Goal: Transaction & Acquisition: Obtain resource

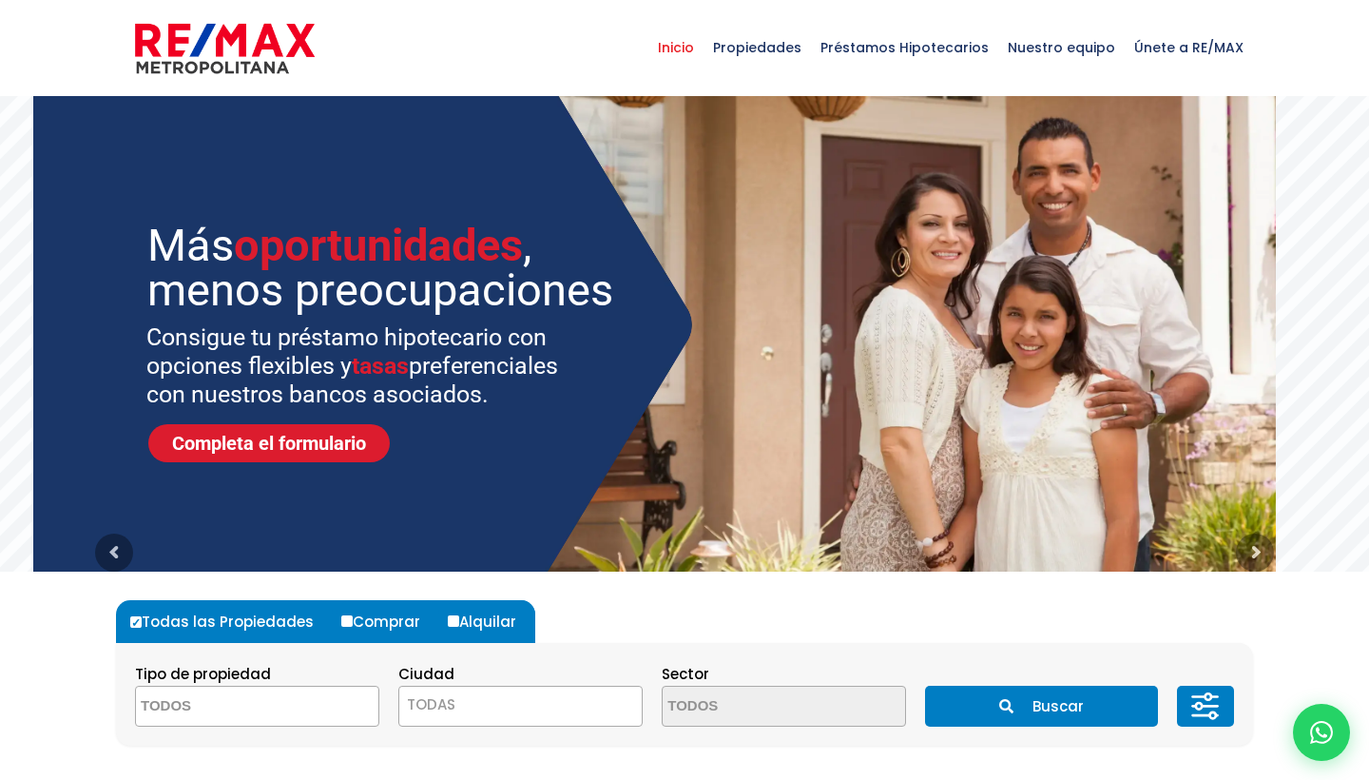
select select
click at [454, 622] on input "Alquilar" at bounding box center [453, 620] width 11 height 11
radio input "true"
click at [335, 706] on span at bounding box center [257, 706] width 244 height 41
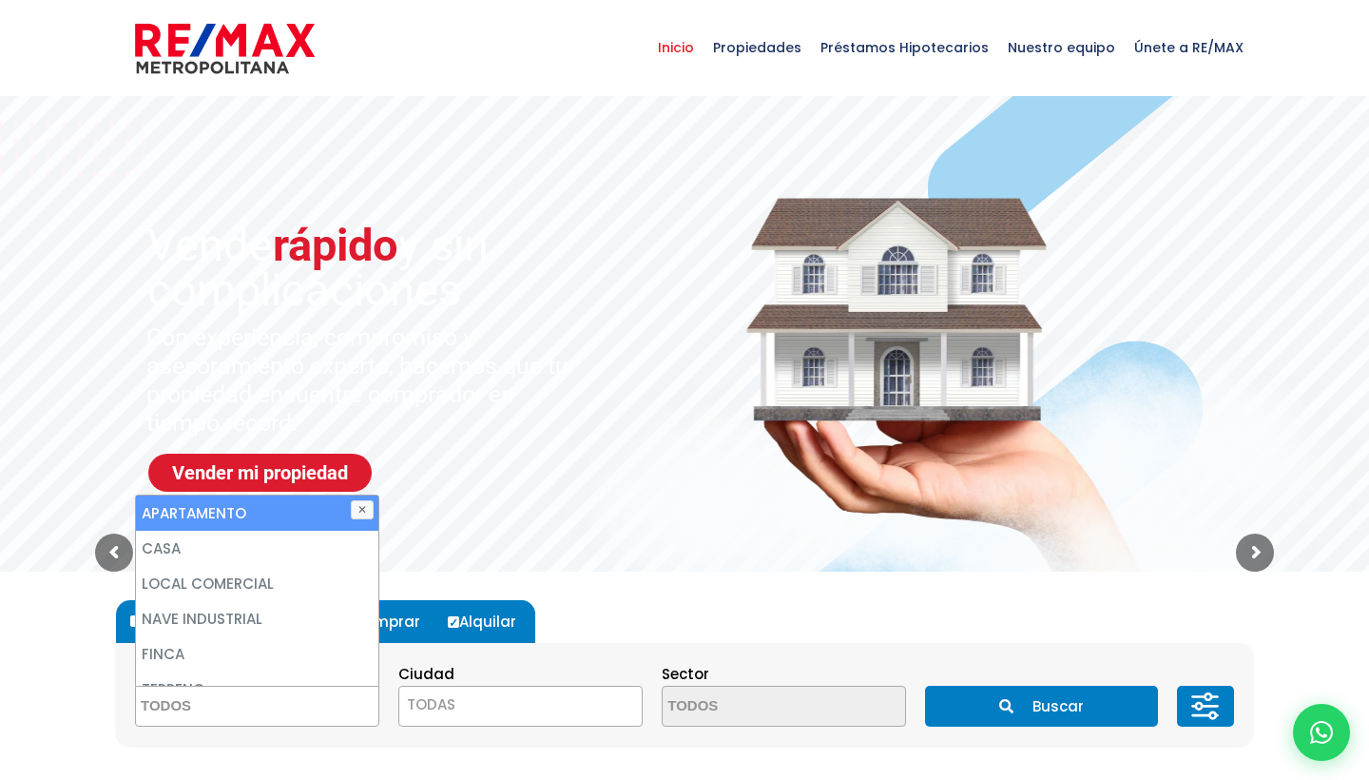
click at [277, 522] on li "APARTAMENTO" at bounding box center [257, 512] width 243 height 35
select select "apartment"
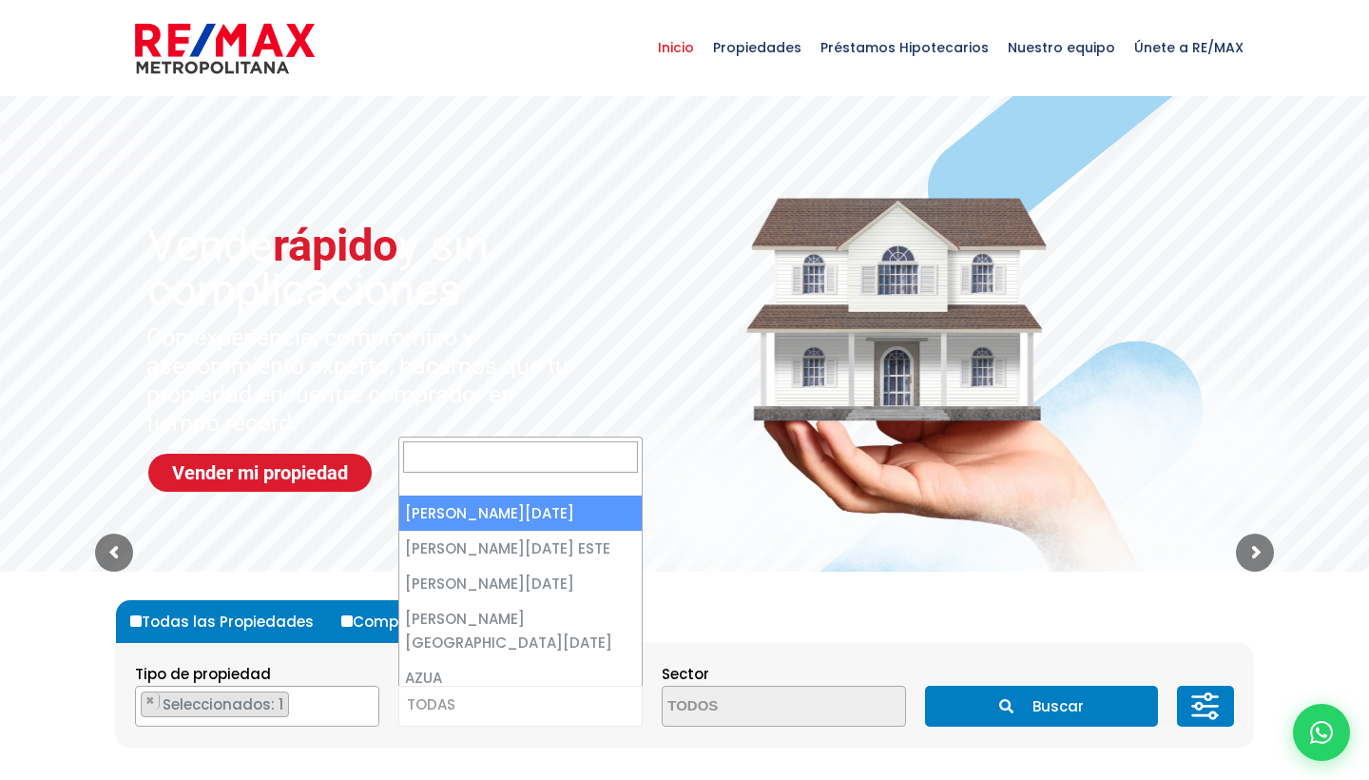
click at [482, 709] on span "TODAS" at bounding box center [520, 704] width 243 height 27
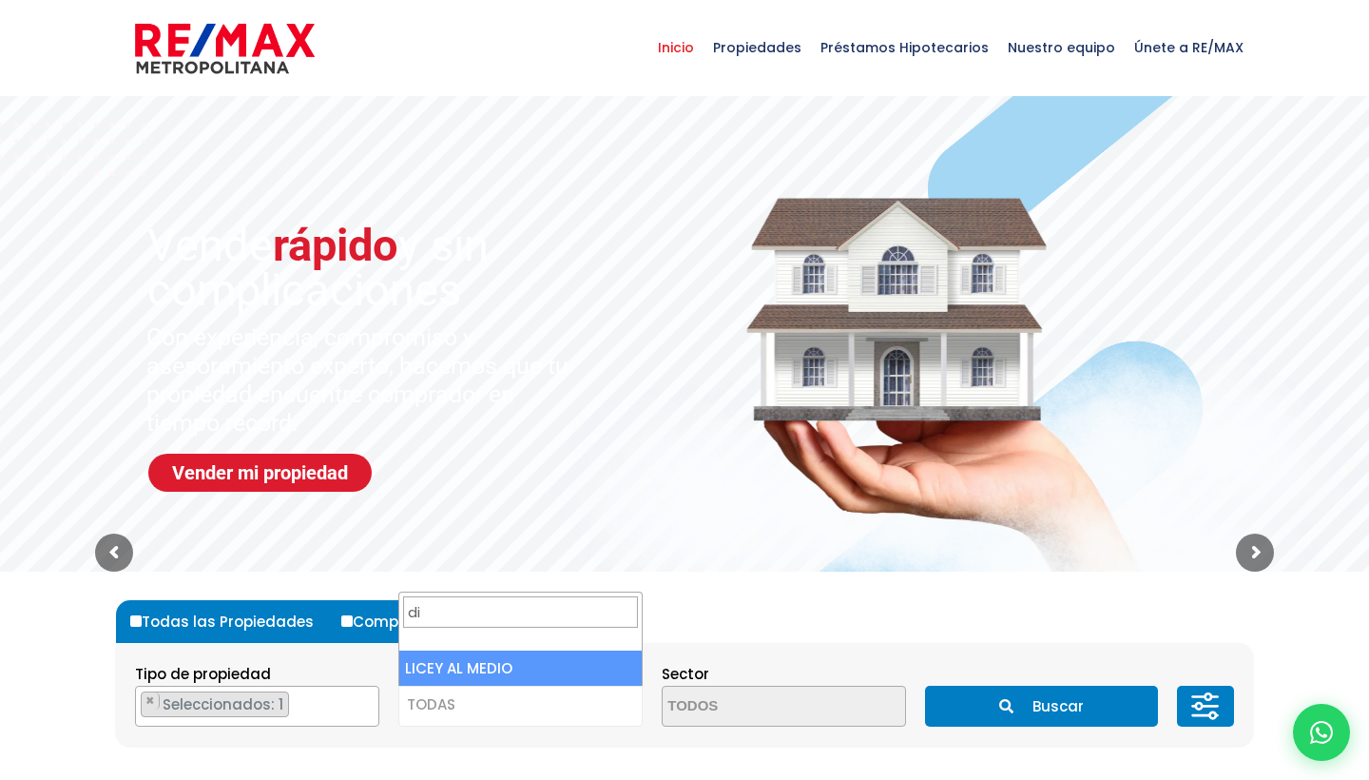
type input "d"
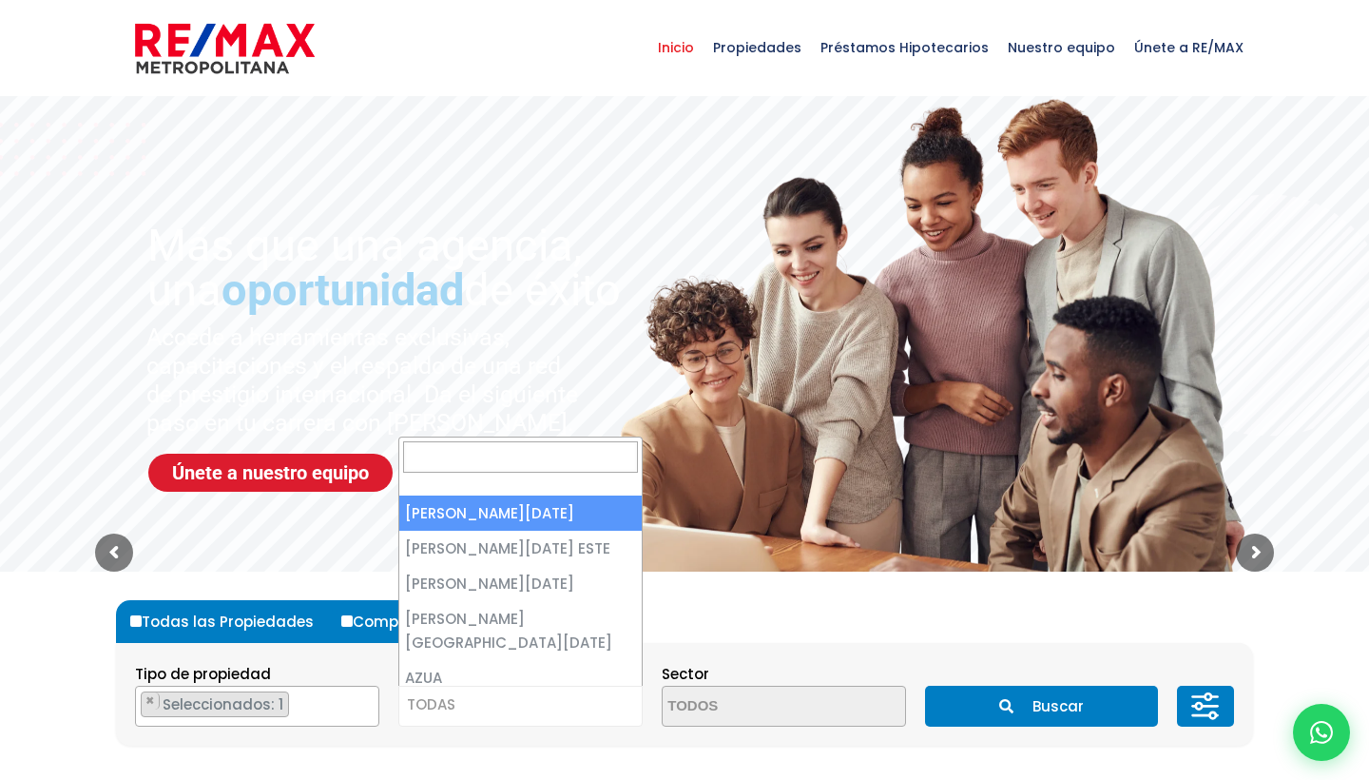
select select "1"
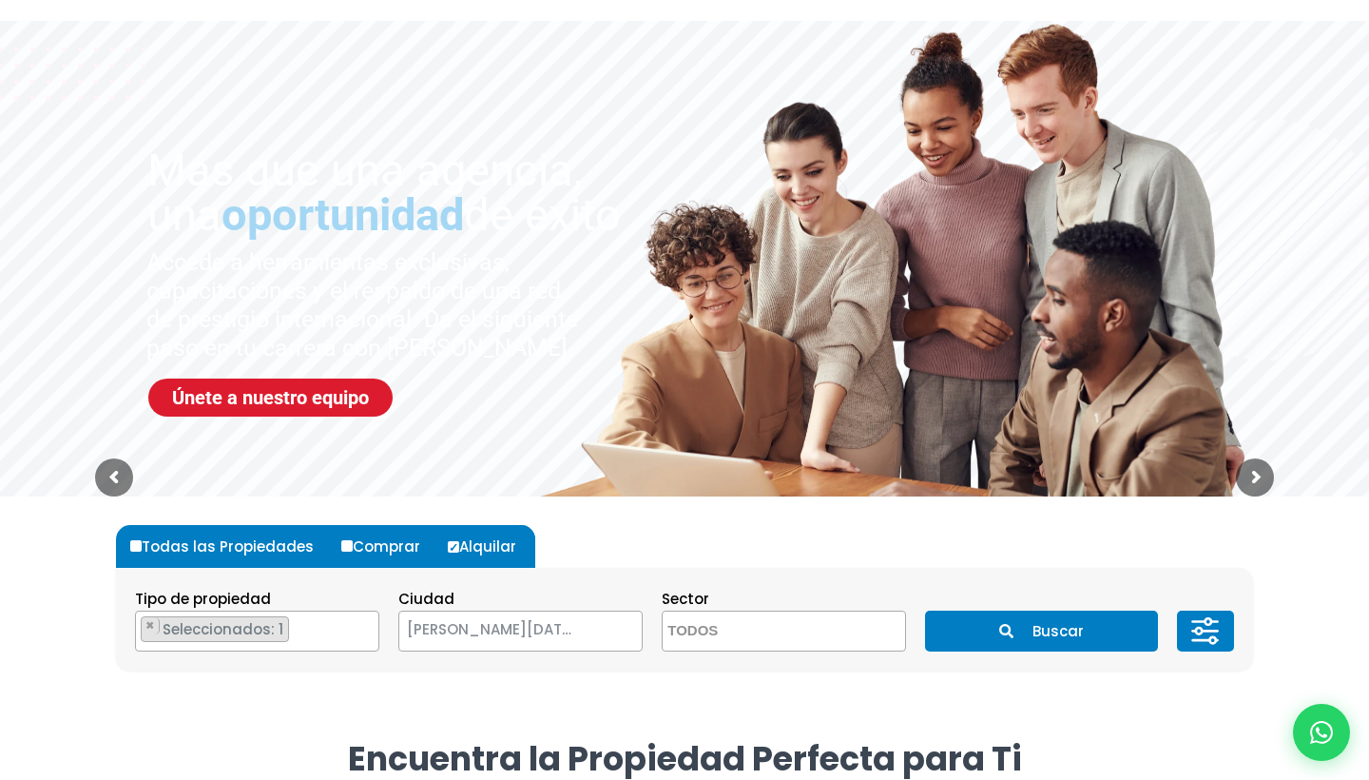
scroll to position [87, 0]
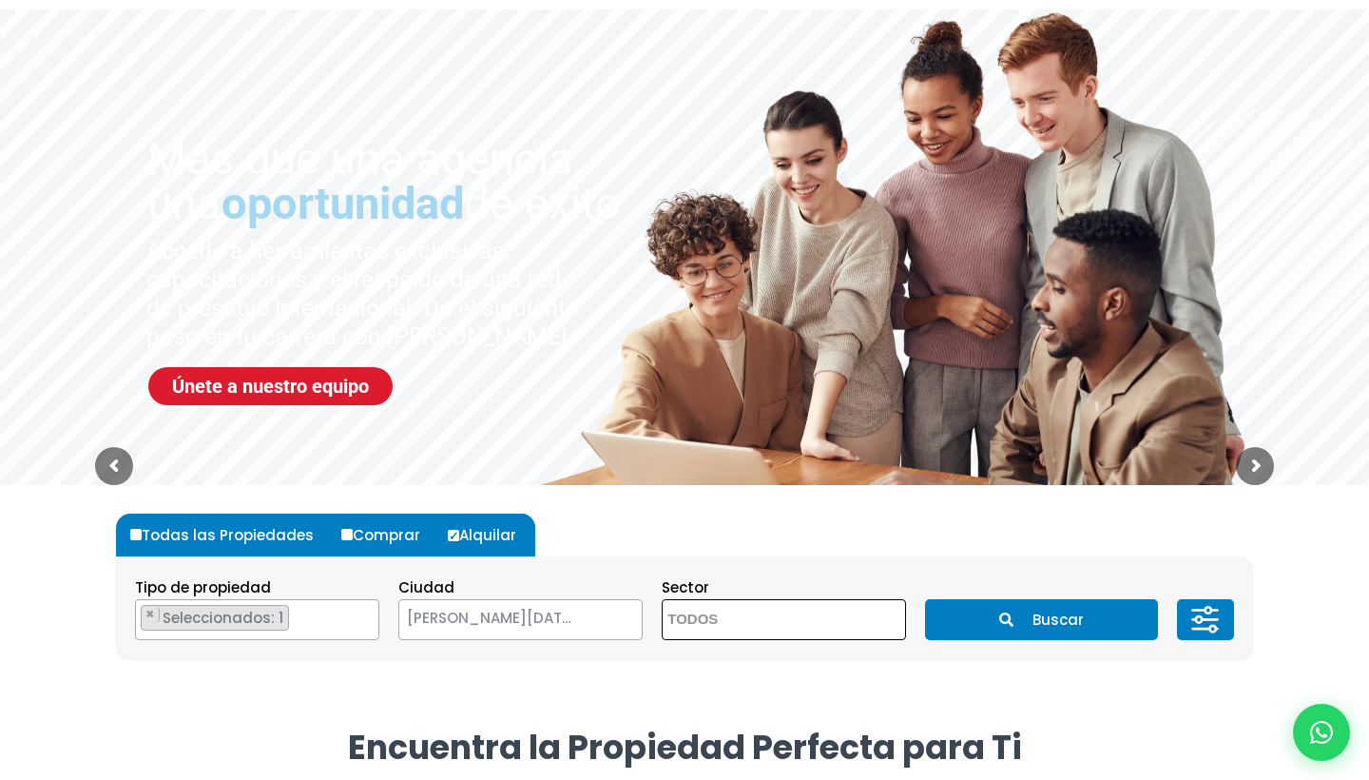
click at [737, 617] on textarea "Search" at bounding box center [755, 620] width 184 height 41
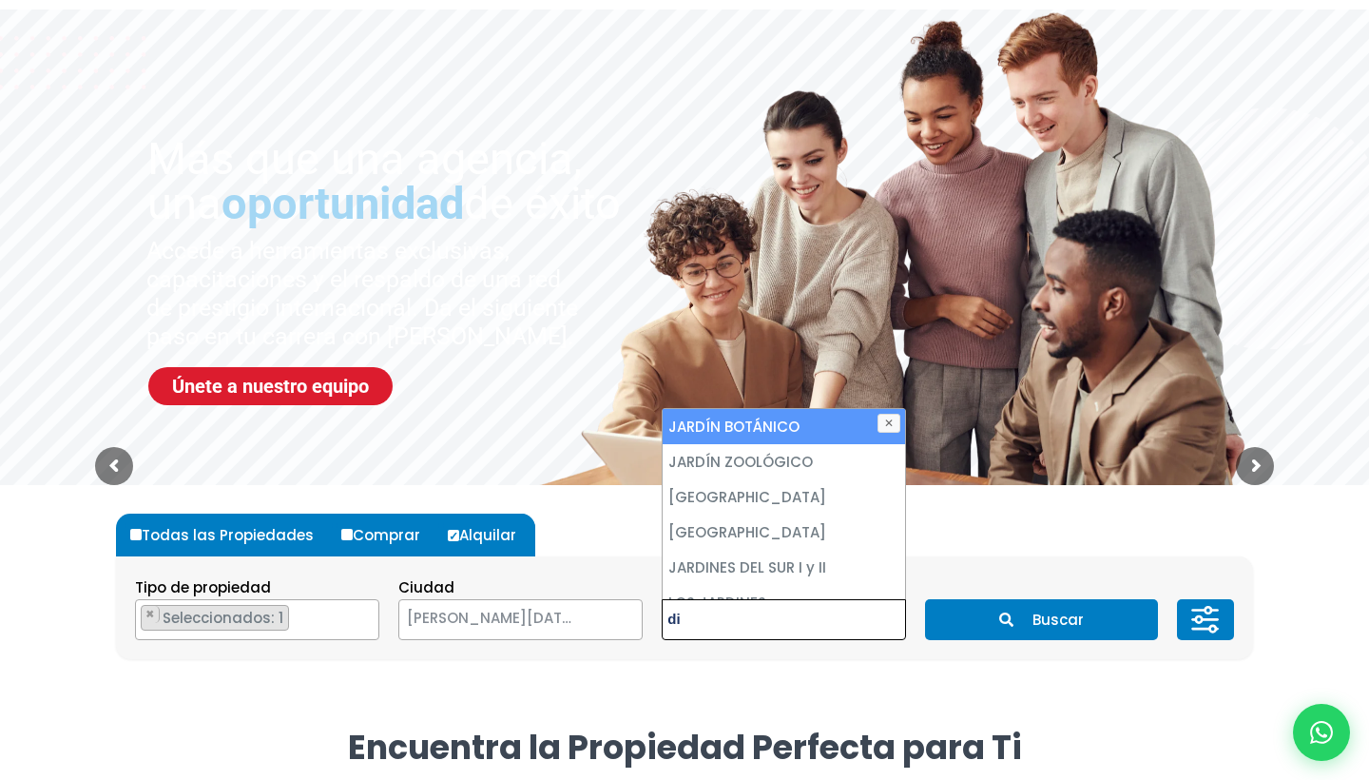
type textarea "d"
click at [992, 540] on form "Todas las Propiedades Comprar Alquilar Tipo de propiedad APARTAMENTO CASA LOCAL…" at bounding box center [684, 587] width 1137 height 146
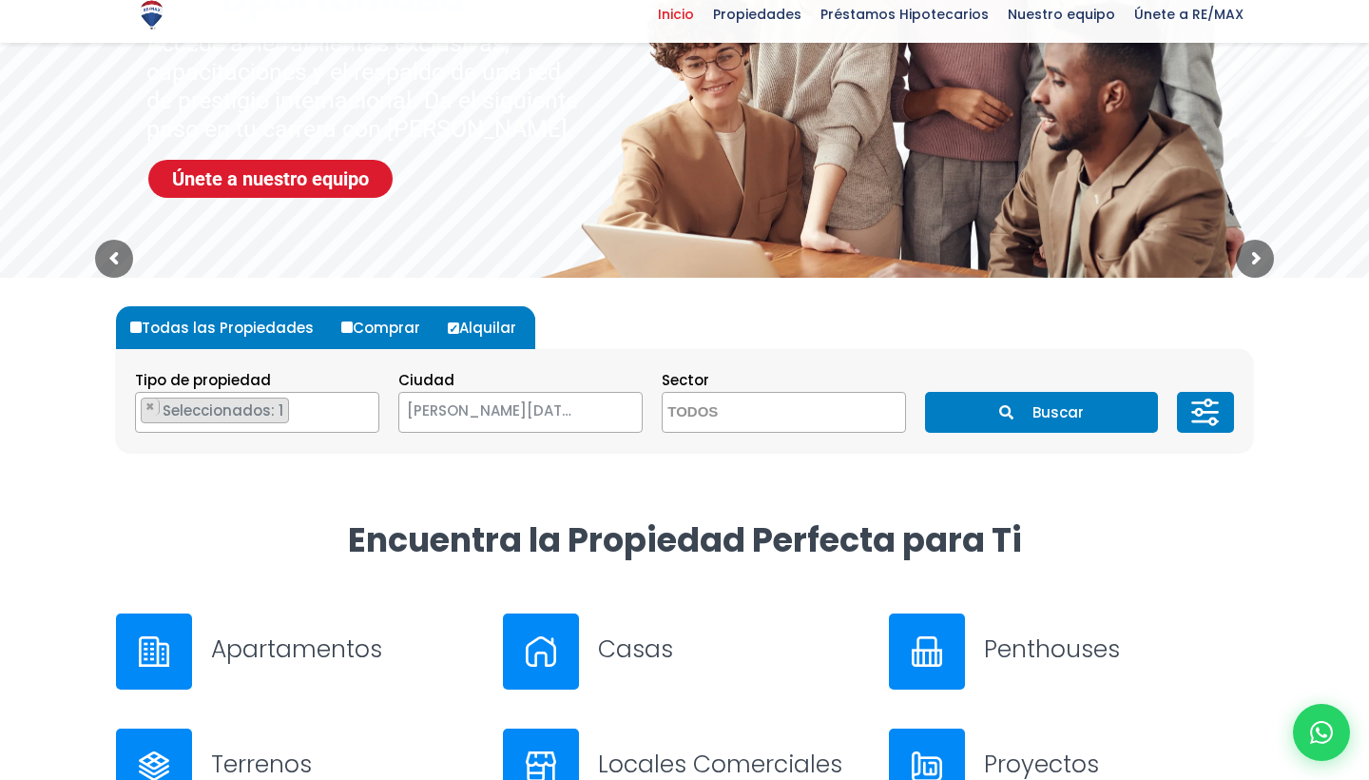
scroll to position [457, 0]
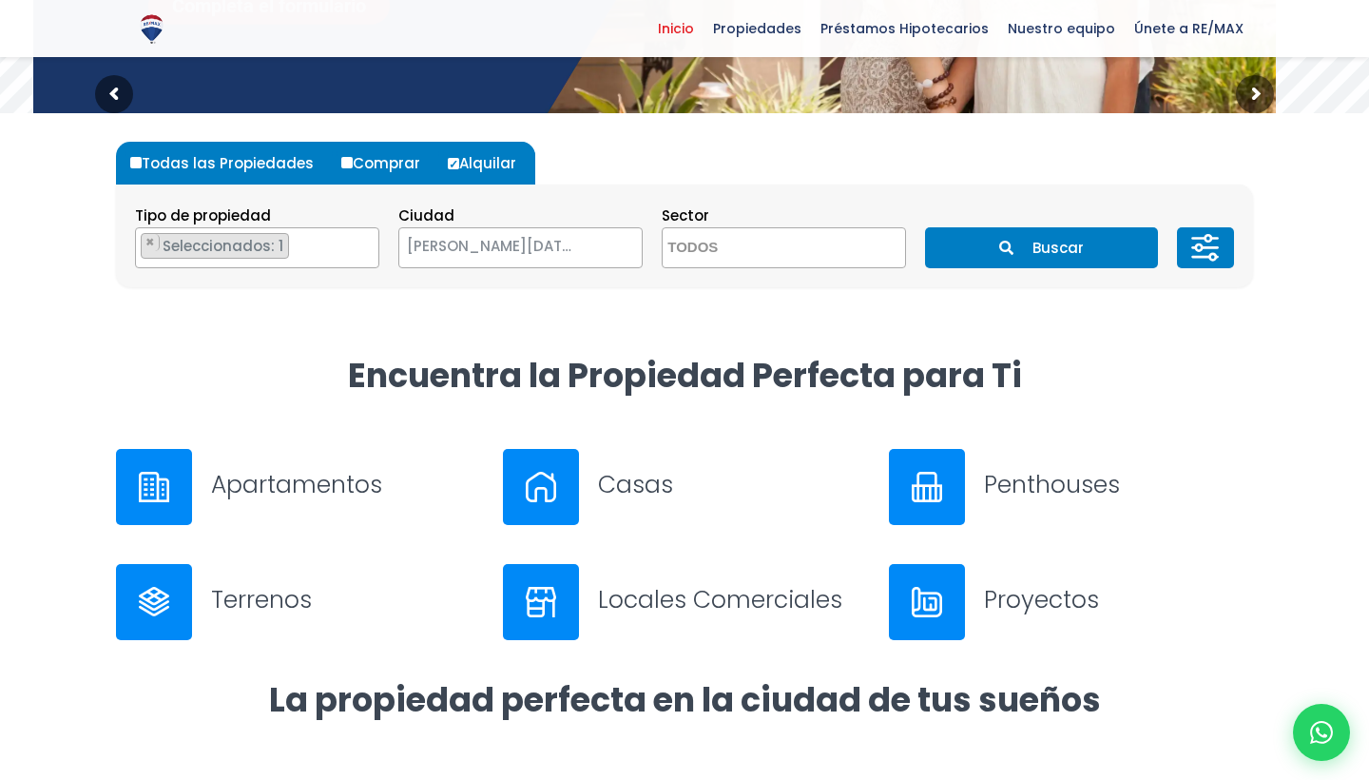
click at [1028, 246] on button "Buscar" at bounding box center [1041, 247] width 232 height 41
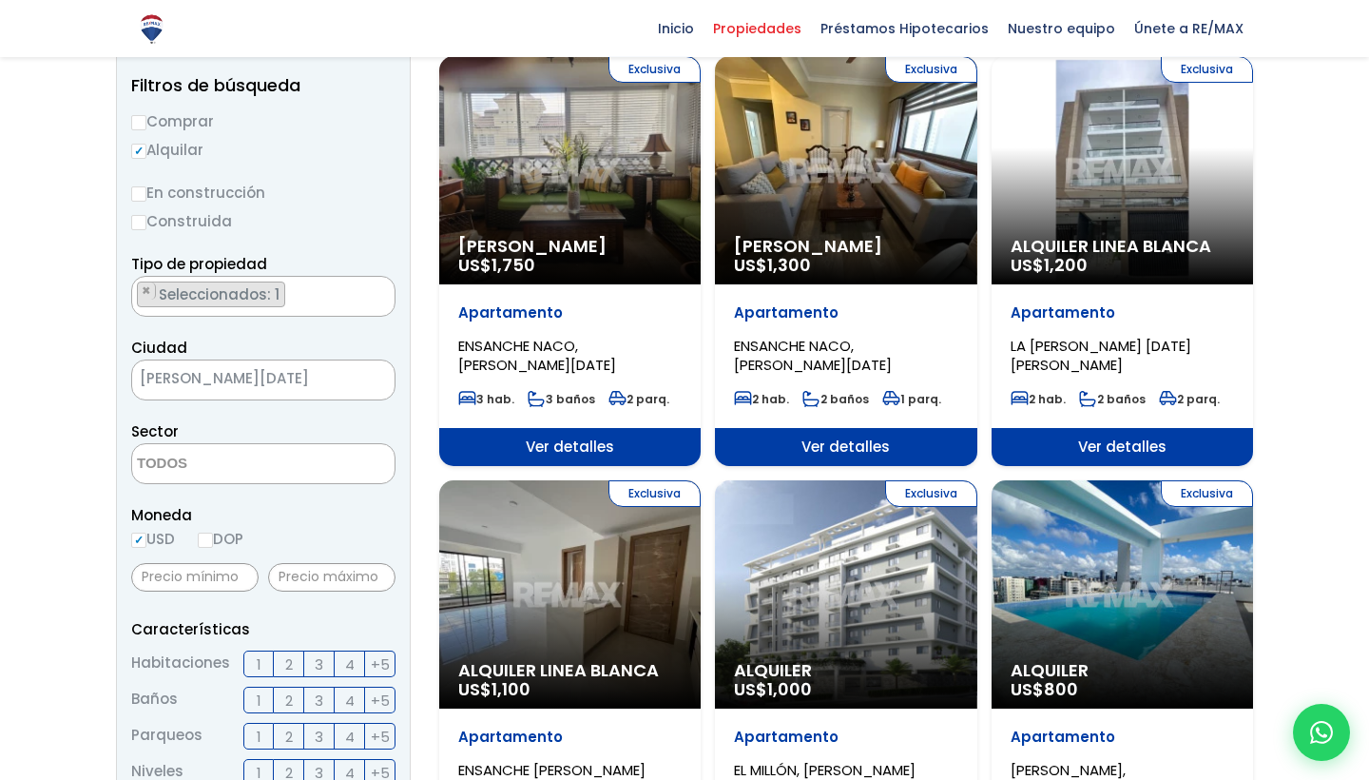
scroll to position [219, 0]
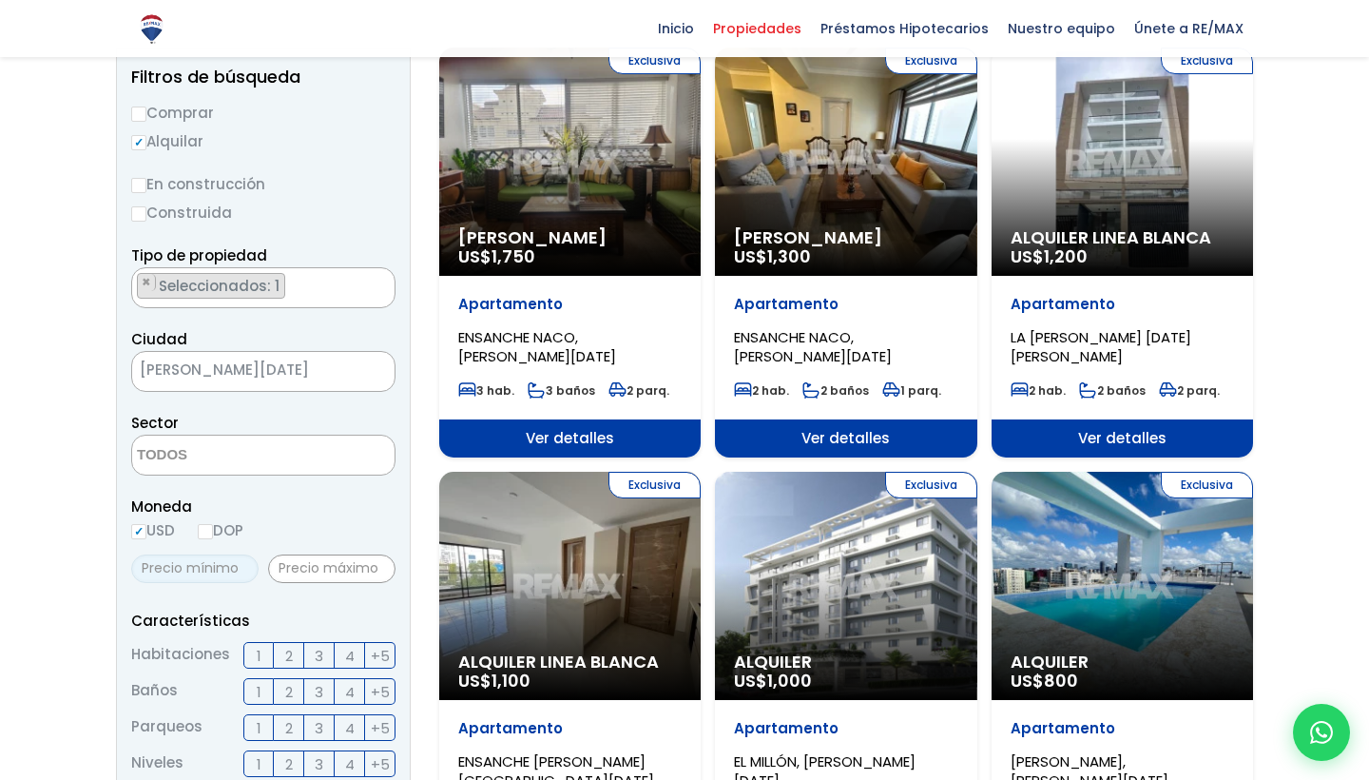
click at [239, 572] on input "text" at bounding box center [194, 568] width 127 height 29
click at [315, 573] on input "text" at bounding box center [331, 568] width 127 height 29
type input "700"
click at [291, 514] on span "Moneda" at bounding box center [263, 507] width 264 height 24
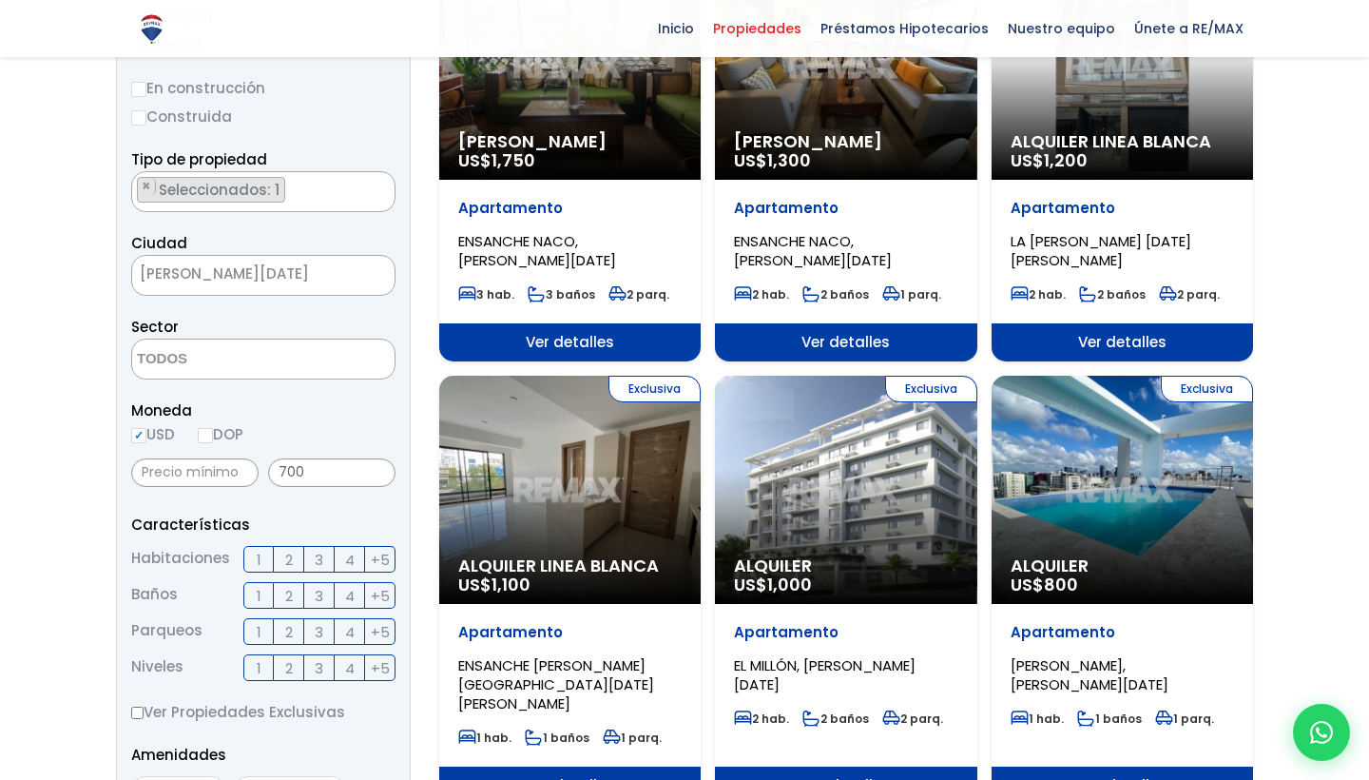
scroll to position [319, 0]
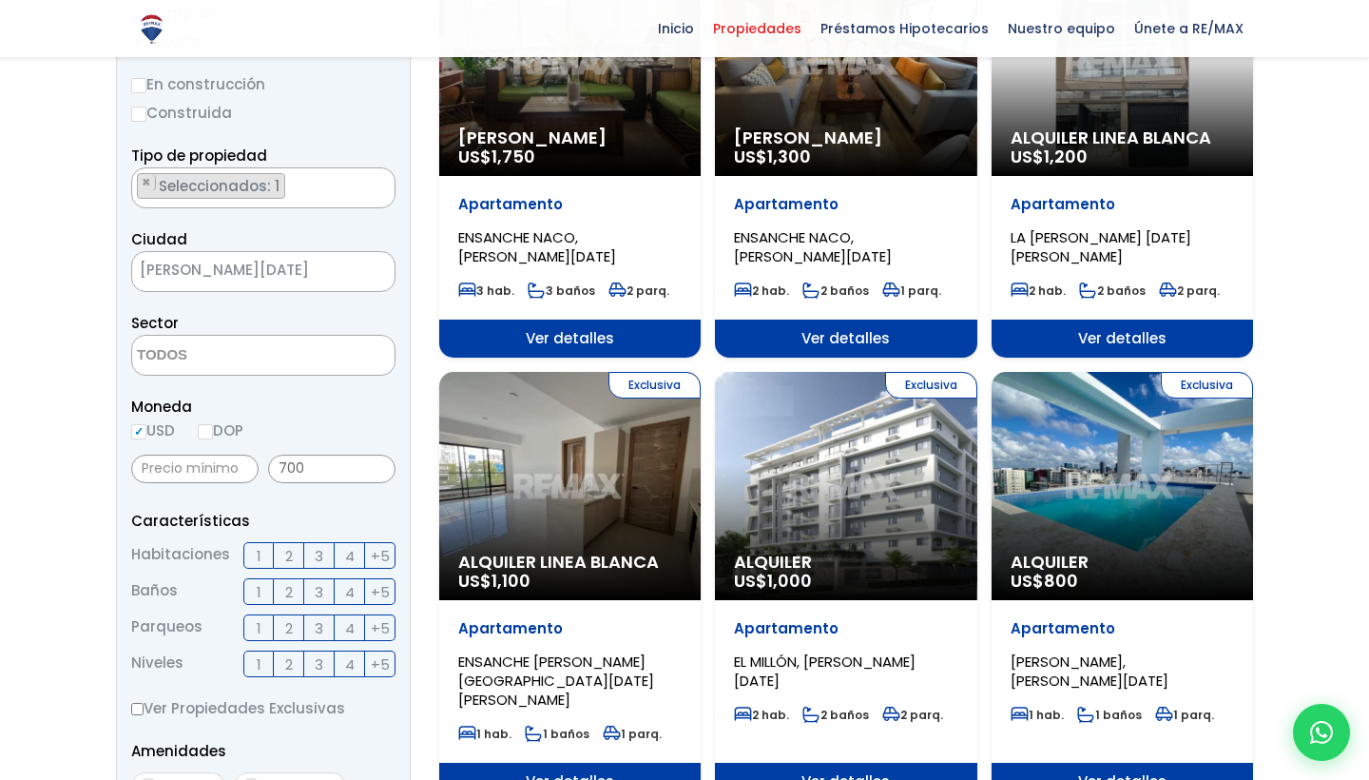
click at [254, 559] on label "1" at bounding box center [258, 555] width 30 height 27
click at [0, 0] on input "1" at bounding box center [0, 0] width 0 height 0
click at [258, 580] on span "1" at bounding box center [259, 592] width 5 height 24
click at [0, 0] on input "1" at bounding box center [0, 0] width 0 height 0
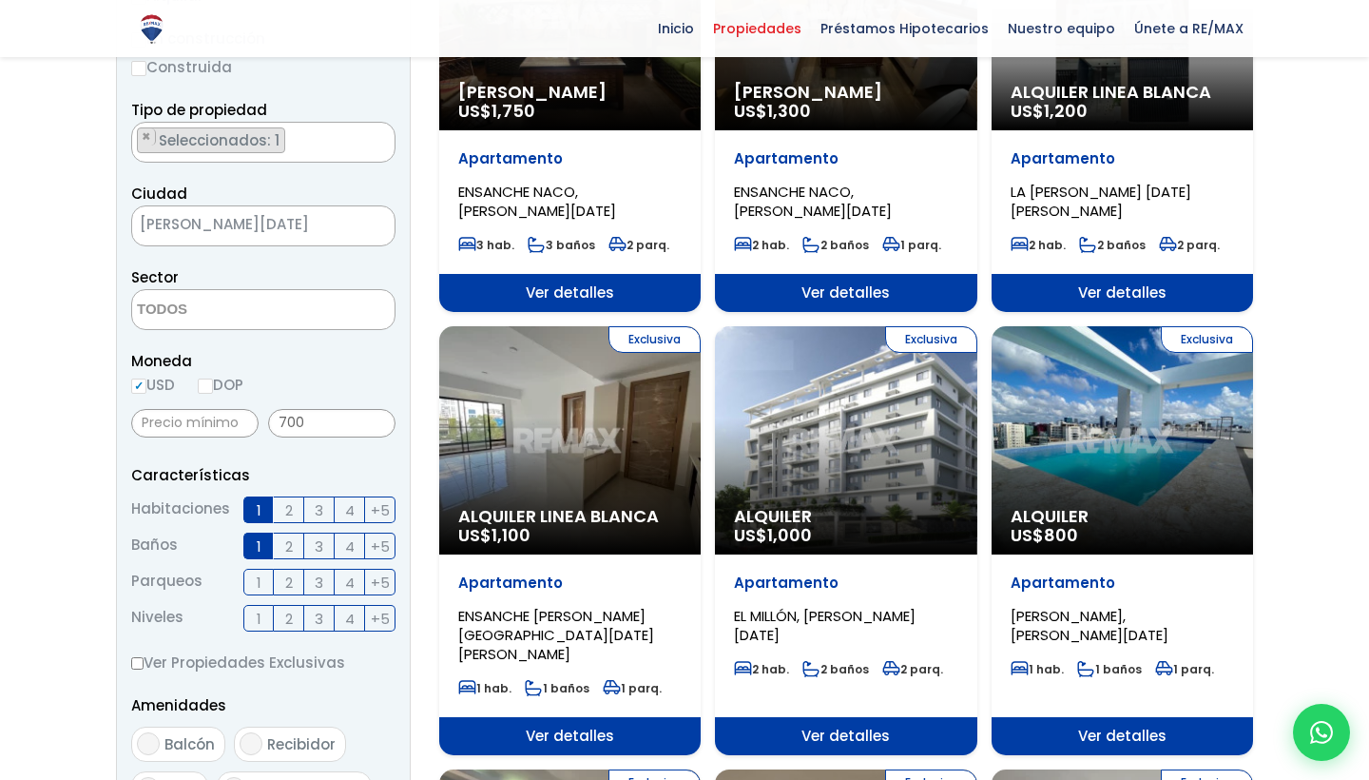
scroll to position [366, 0]
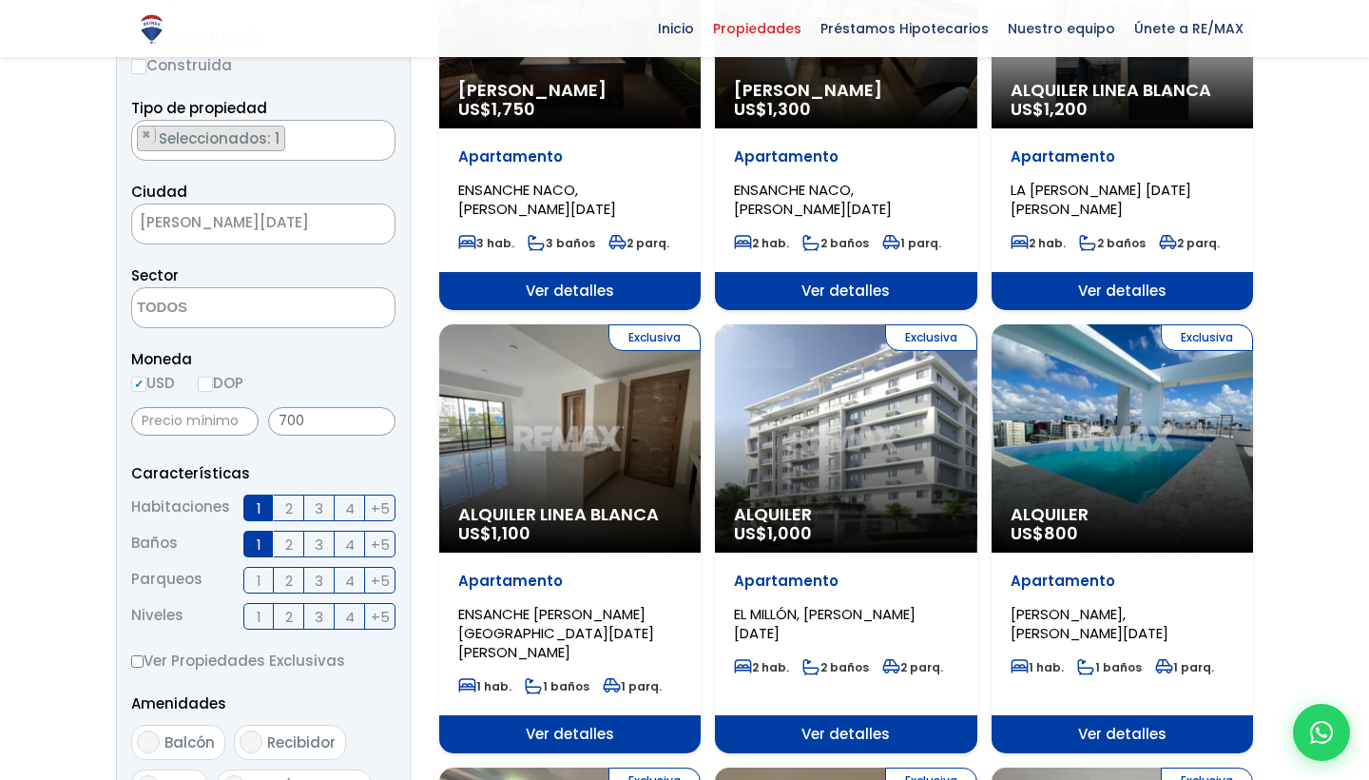
click at [258, 541] on span "1" at bounding box center [259, 545] width 5 height 24
click at [0, 0] on input "1" at bounding box center [0, 0] width 0 height 0
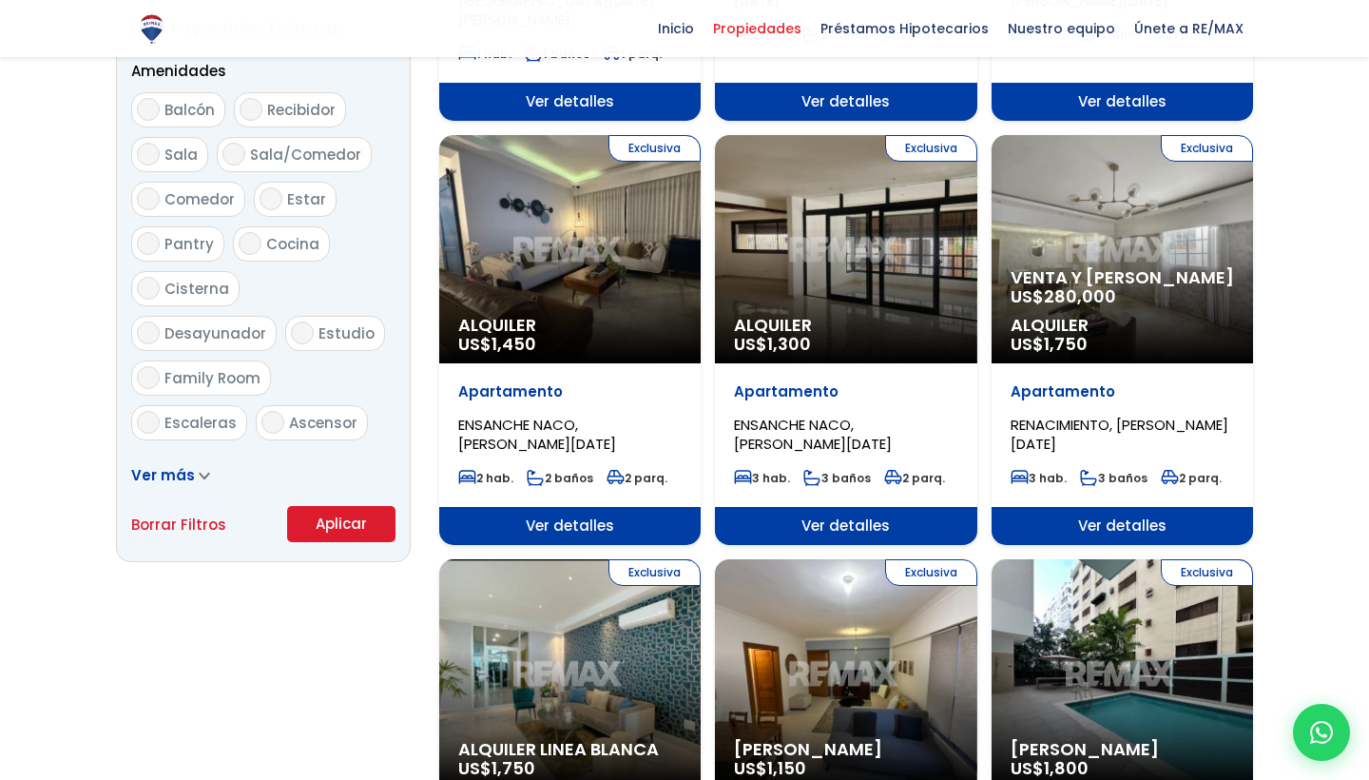
scroll to position [1008, 0]
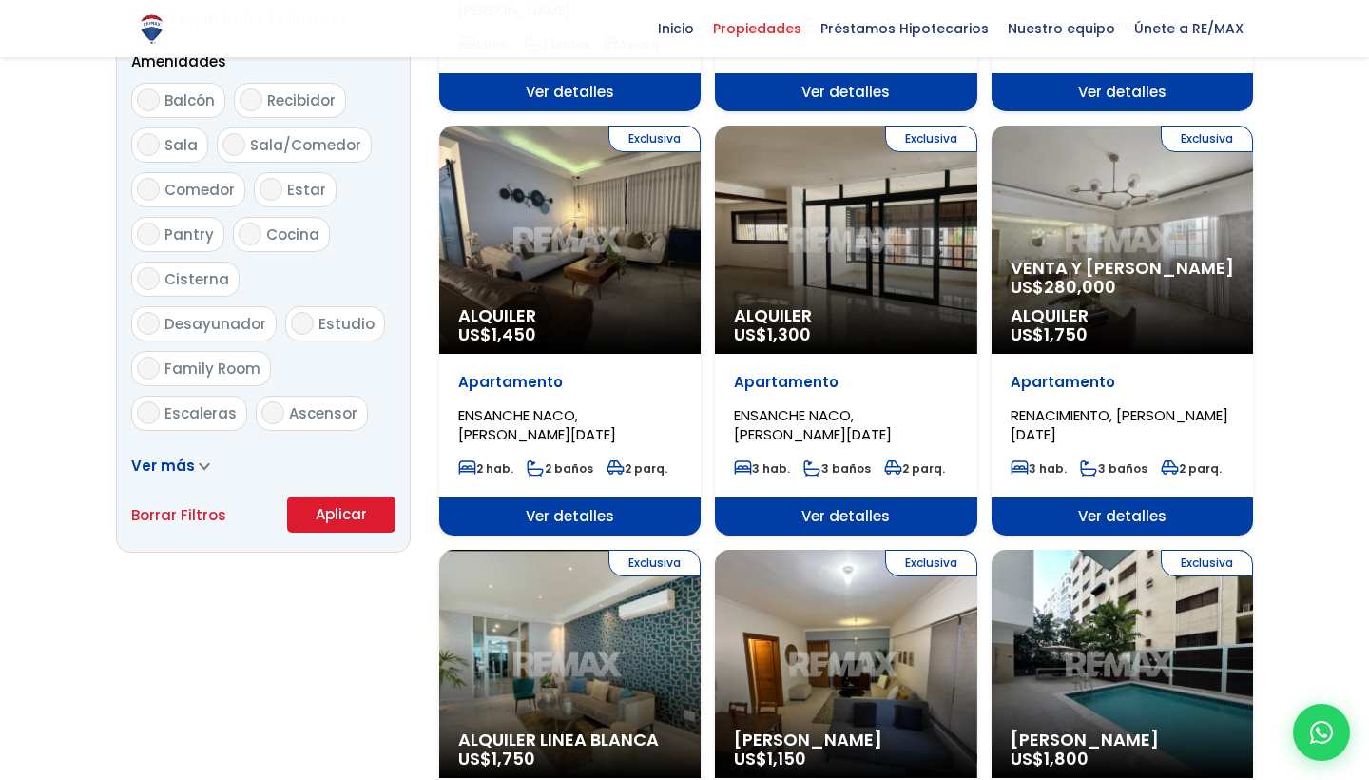
click at [341, 513] on button "Aplicar" at bounding box center [341, 514] width 108 height 36
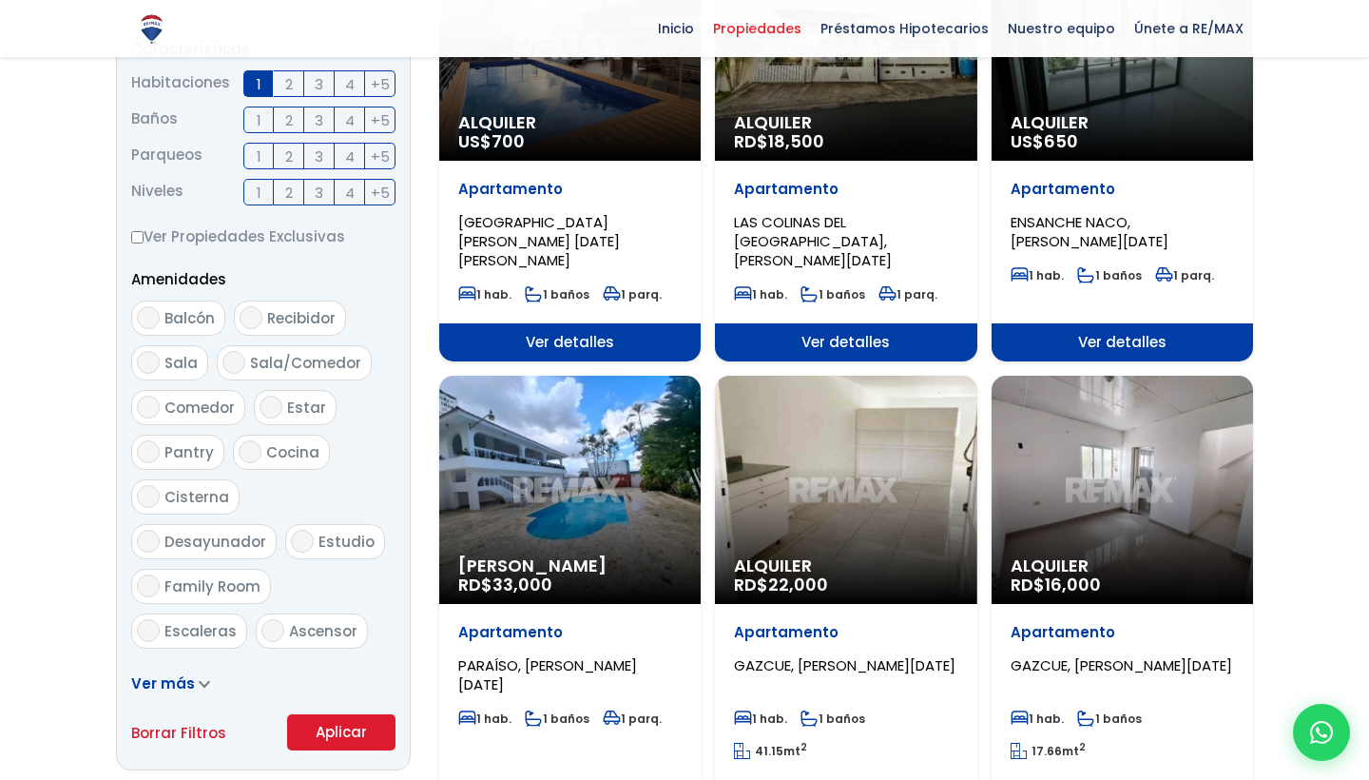
scroll to position [790, 0]
click at [191, 686] on link "Ver más" at bounding box center [170, 683] width 79 height 20
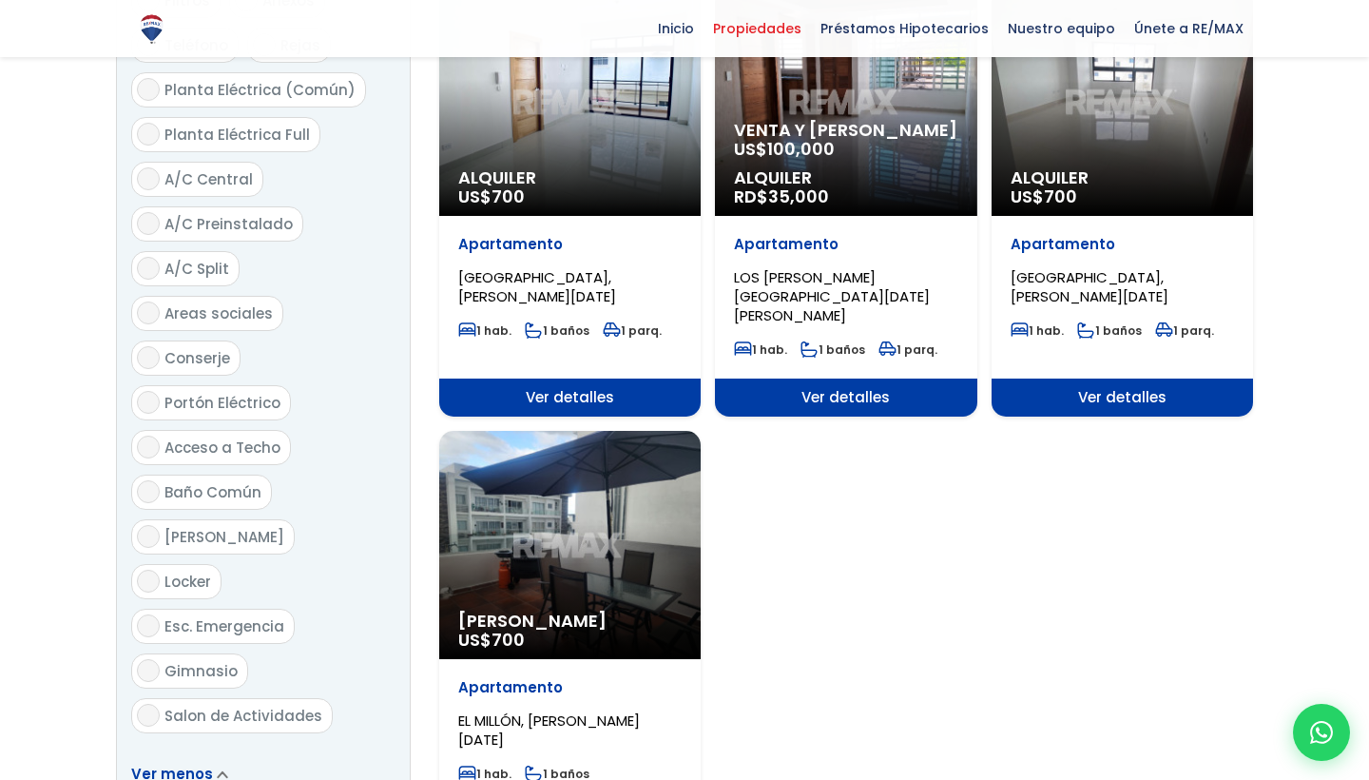
scroll to position [2496, 0]
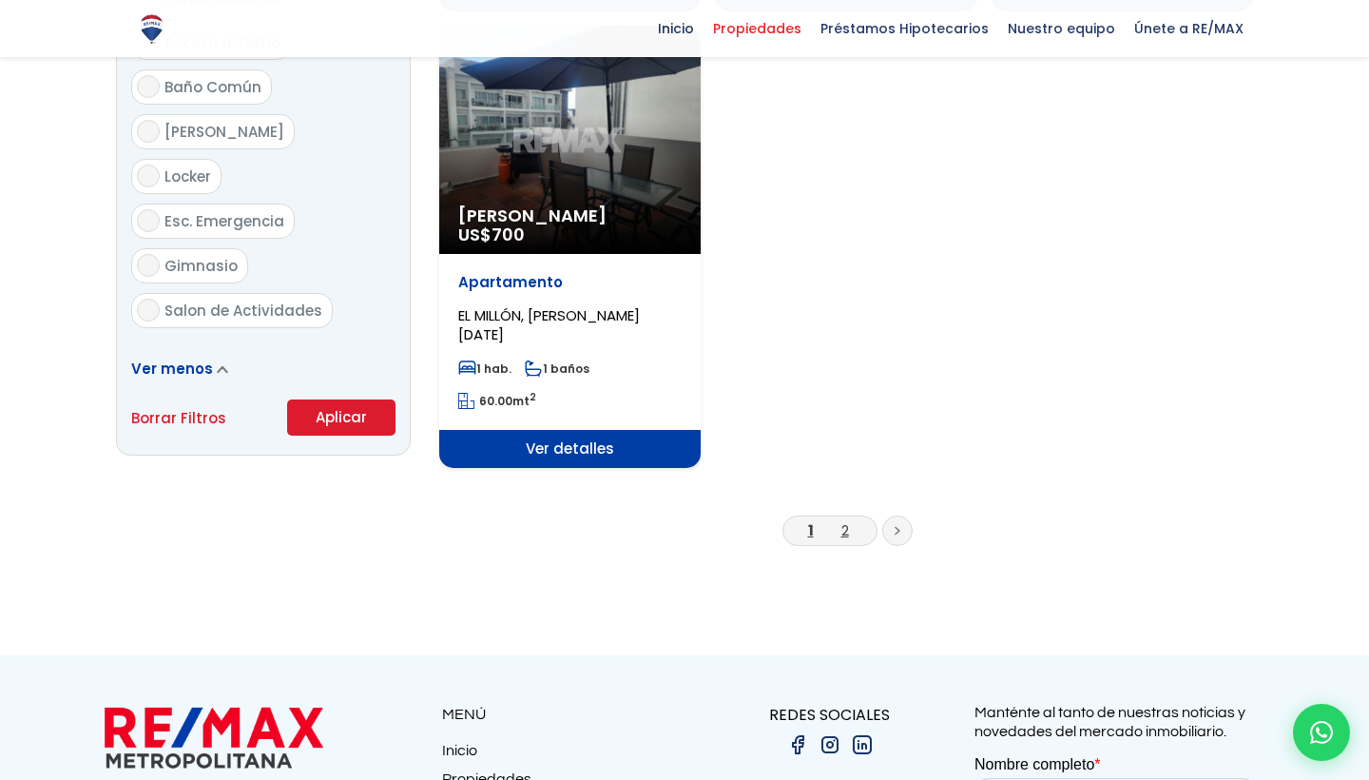
click at [845, 520] on link "2" at bounding box center [846, 530] width 8 height 20
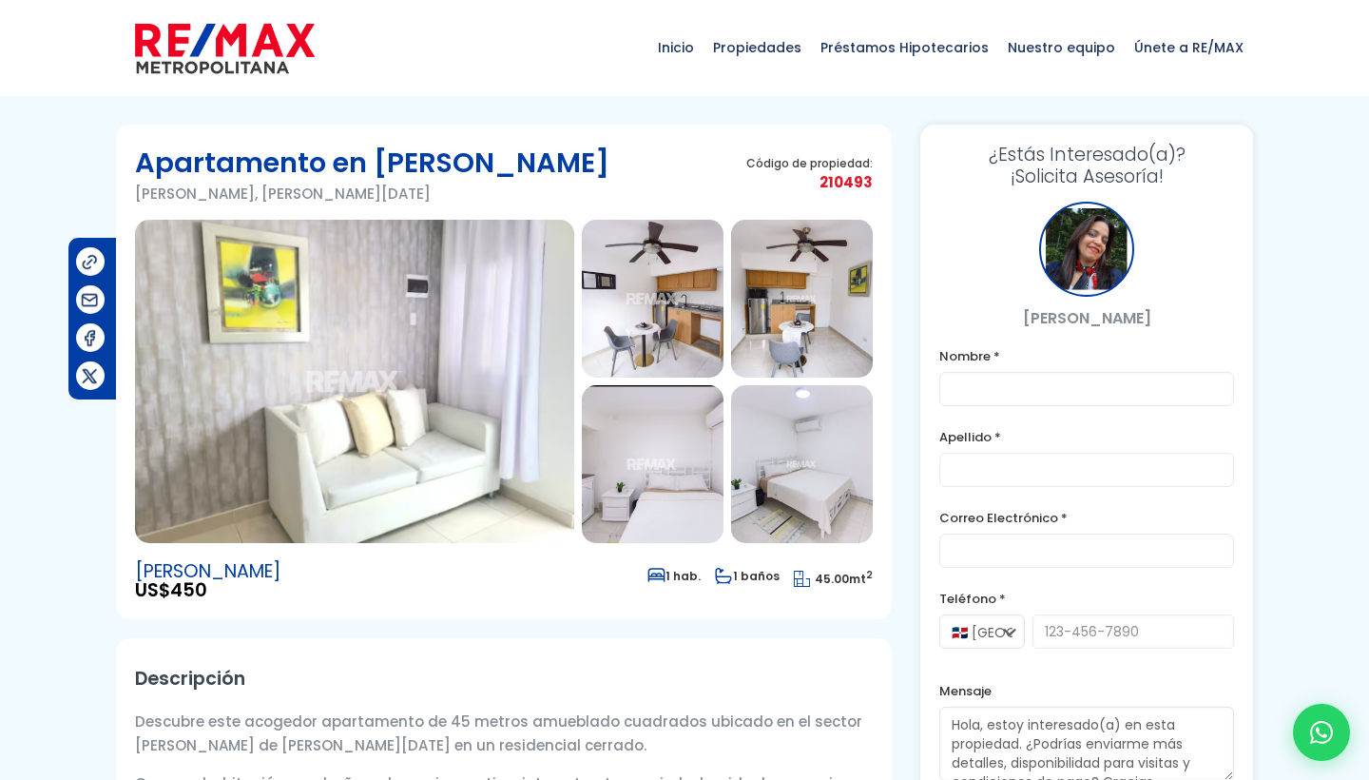
click at [510, 373] on img at bounding box center [354, 381] width 439 height 323
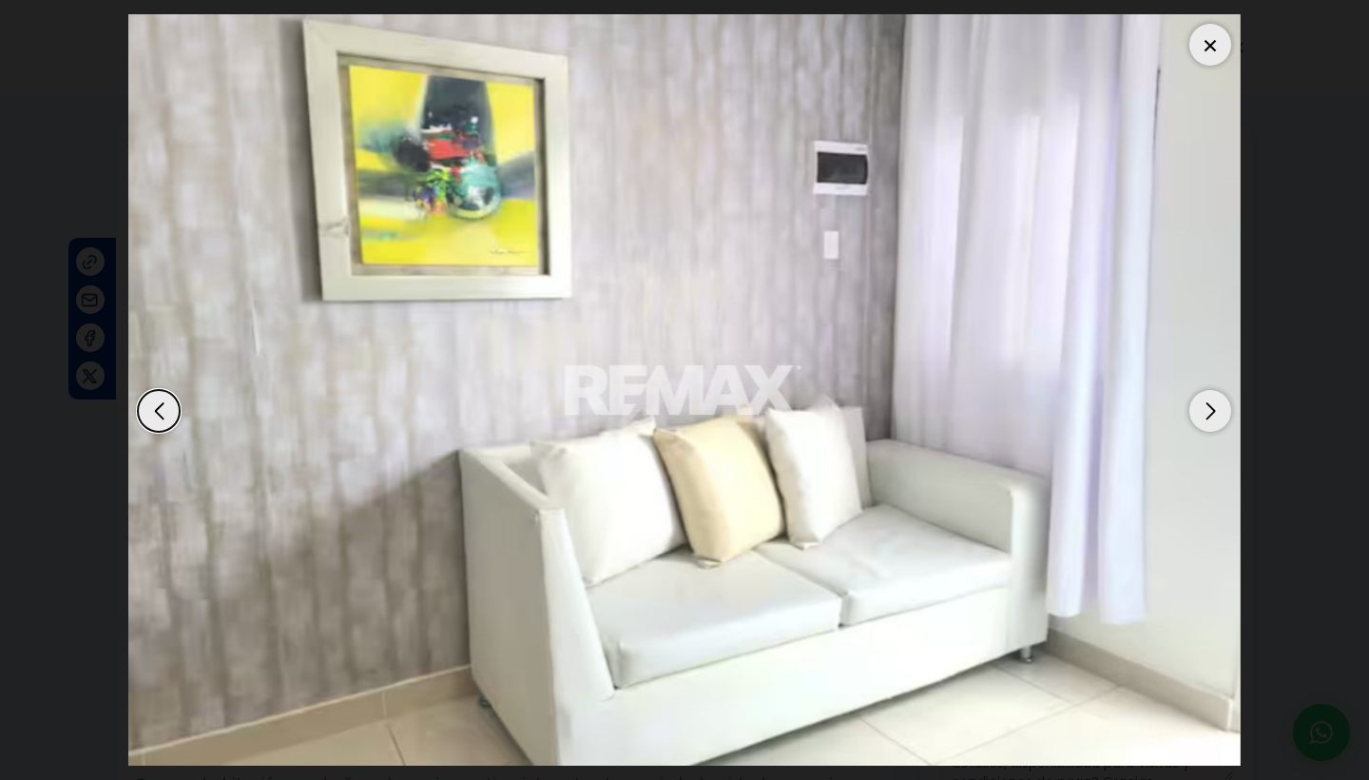
click at [1199, 417] on div "Next slide" at bounding box center [1211, 411] width 42 height 42
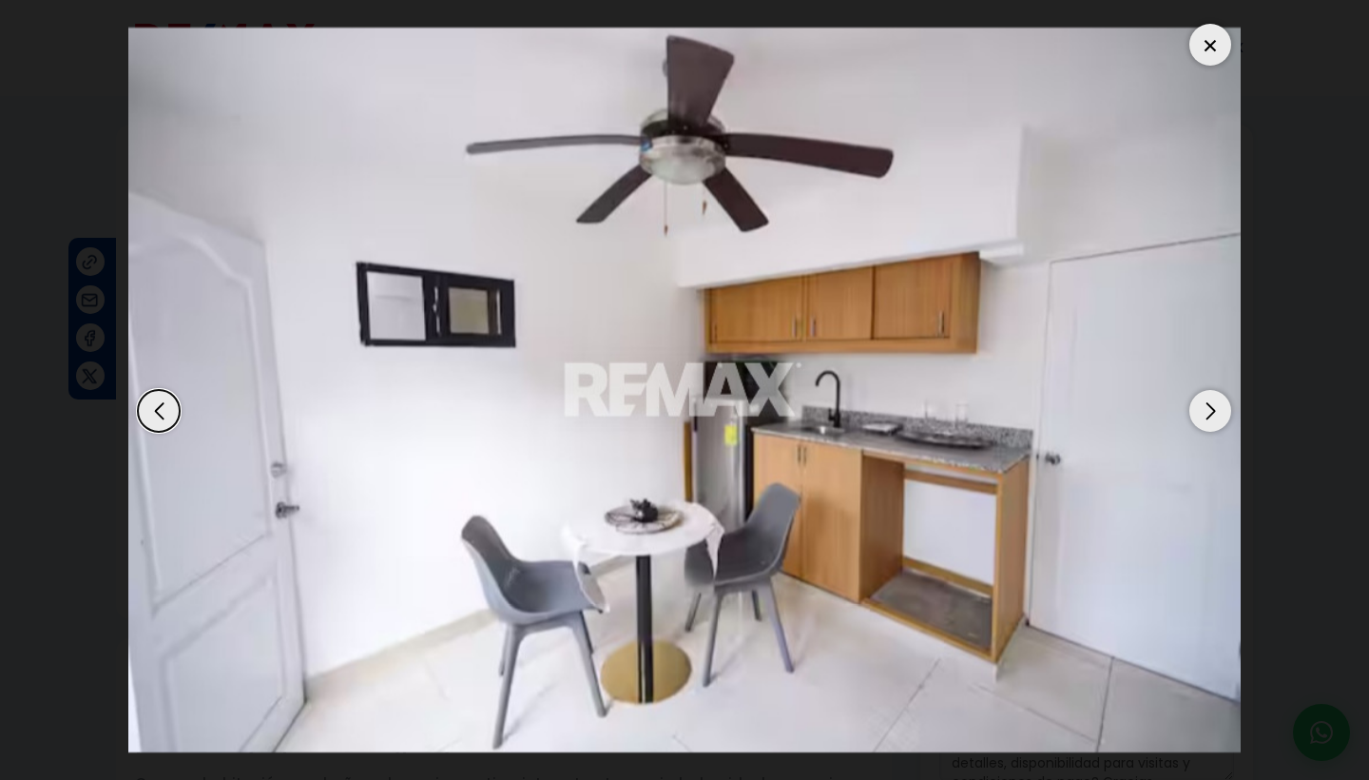
click at [162, 417] on div "Previous slide" at bounding box center [159, 411] width 42 height 42
click at [1208, 42] on div at bounding box center [1211, 45] width 42 height 42
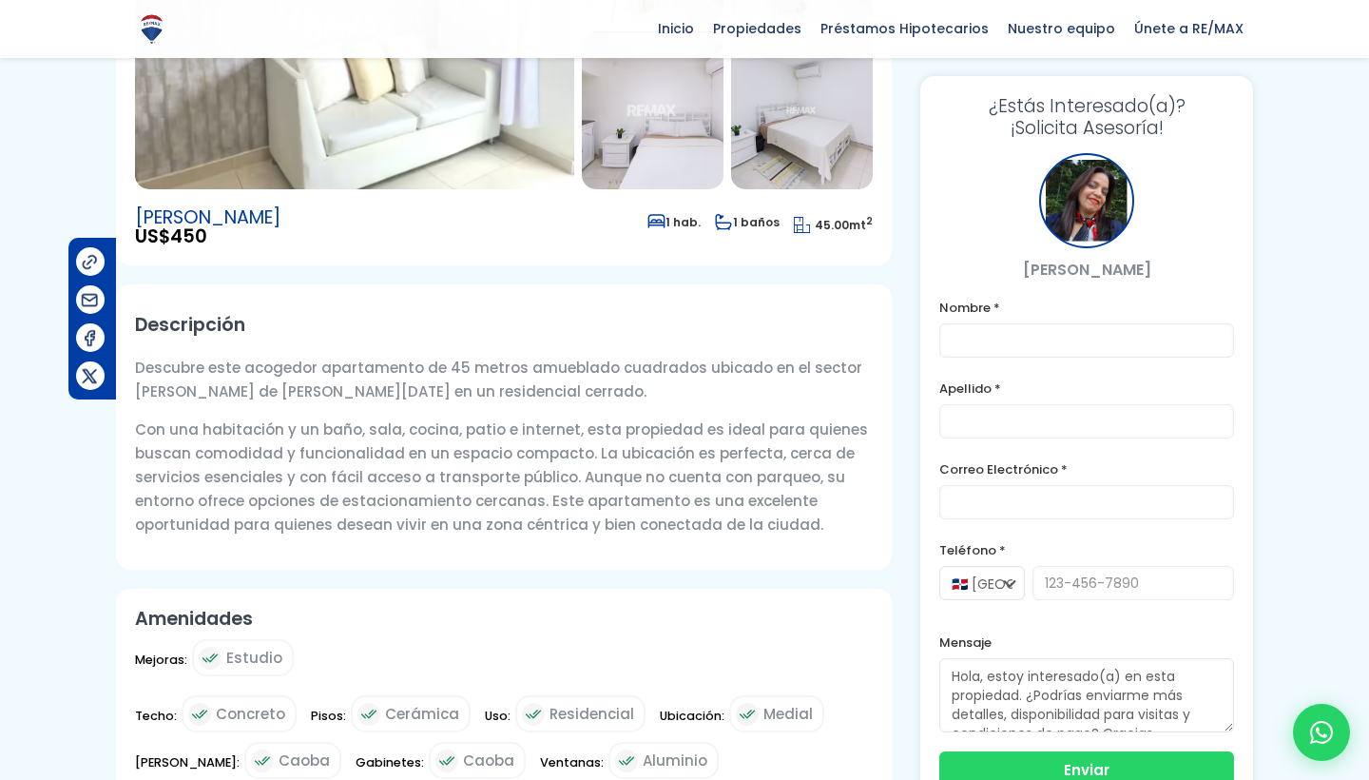
scroll to position [355, 0]
drag, startPoint x: 137, startPoint y: 427, endPoint x: 682, endPoint y: 569, distance: 563.1
click at [682, 569] on article "Apartamento en Don Honorio Don Honorio, Santo Domingo De Guzmán Código de propi…" at bounding box center [504, 325] width 776 height 1112
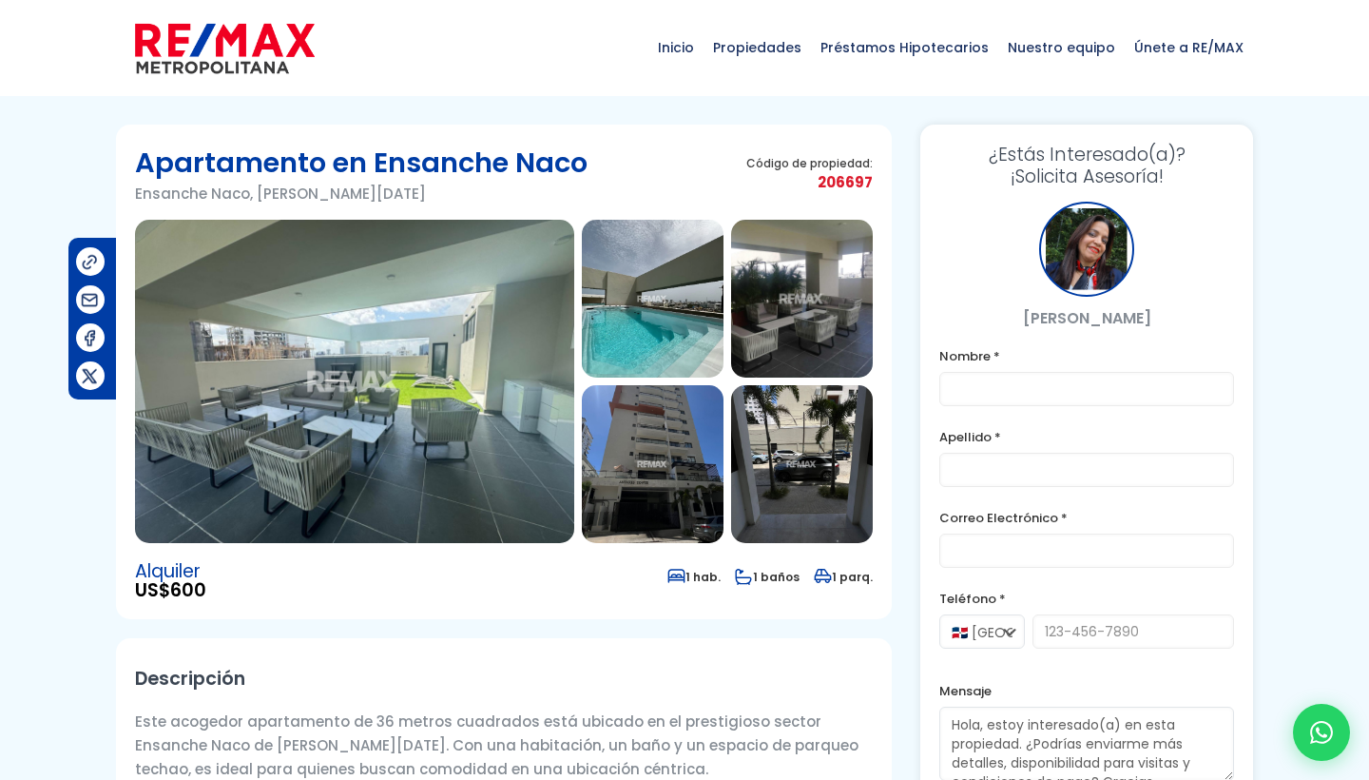
click at [486, 315] on img at bounding box center [354, 381] width 439 height 323
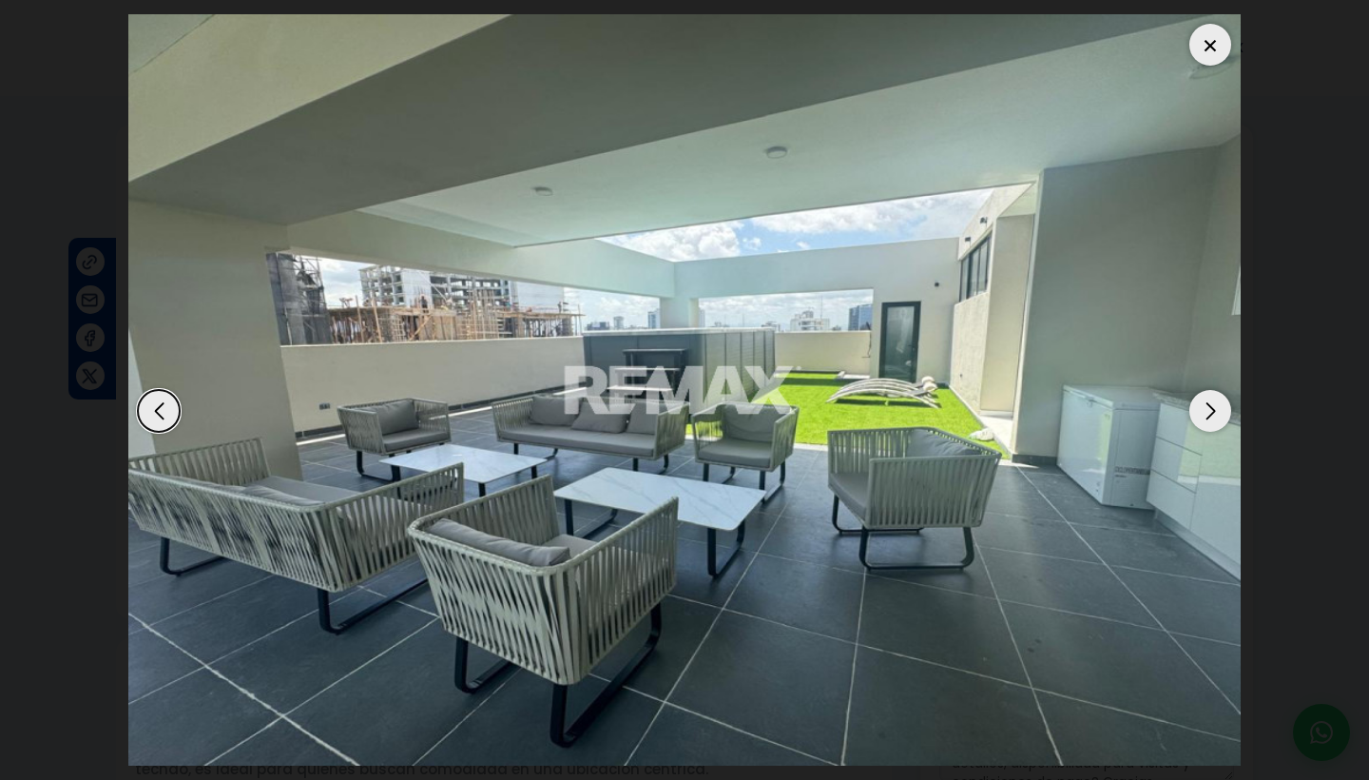
click at [1218, 419] on div "Next slide" at bounding box center [1211, 411] width 42 height 42
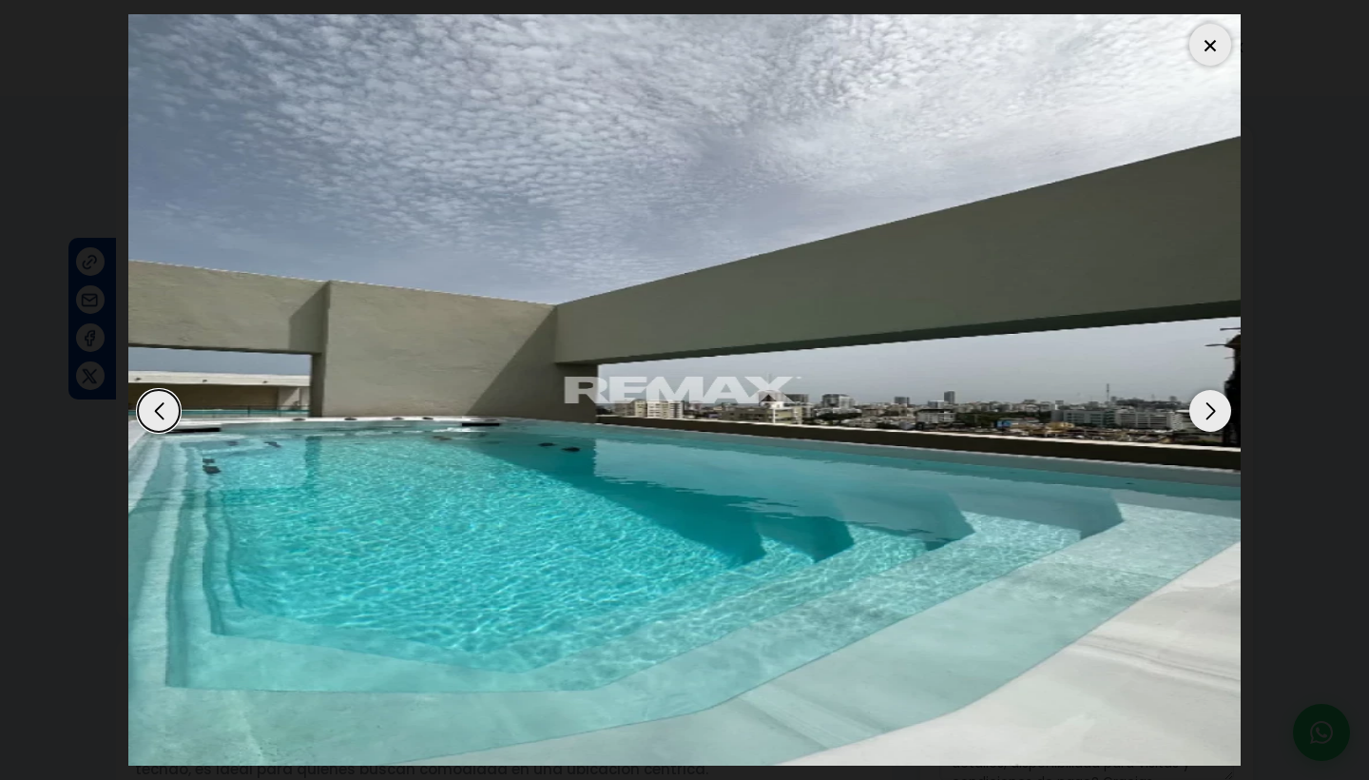
click at [1218, 419] on div "Next slide" at bounding box center [1211, 411] width 42 height 42
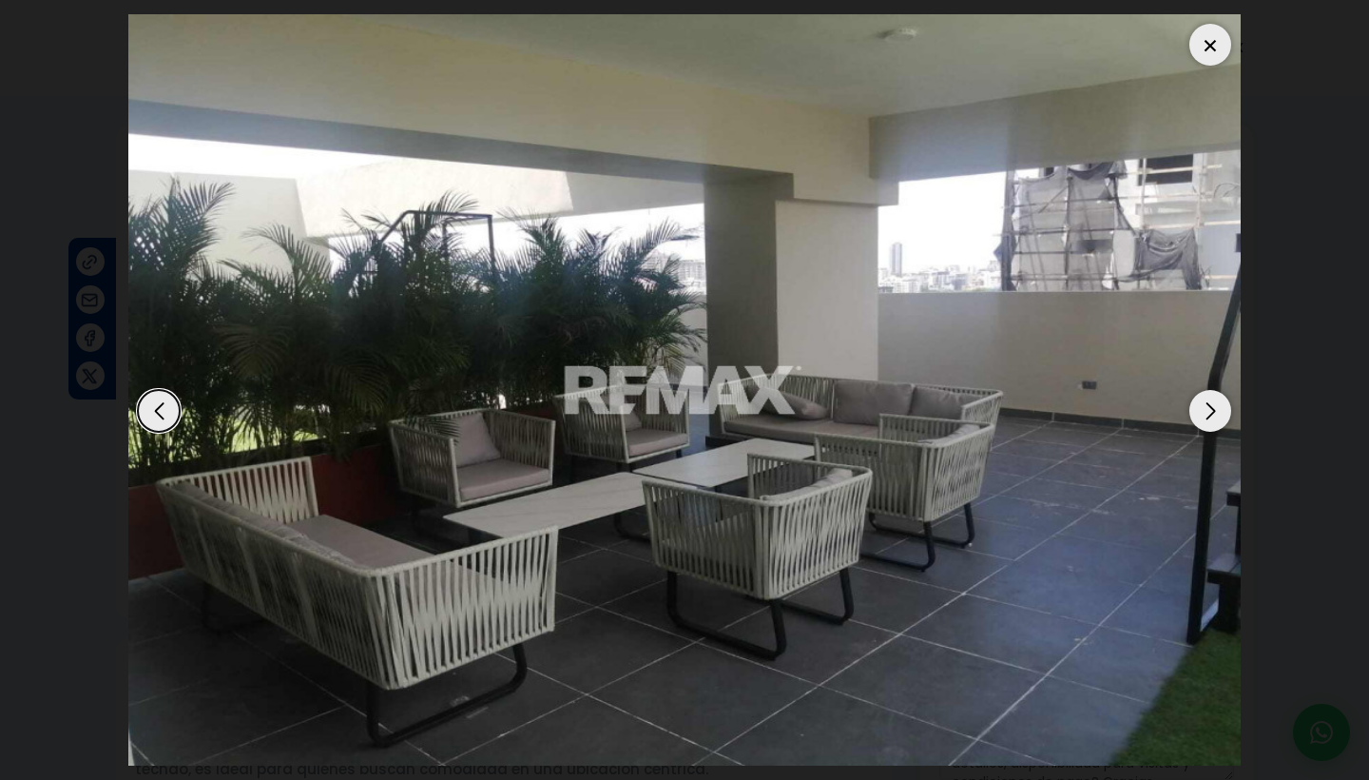
click at [1218, 419] on div "Next slide" at bounding box center [1211, 411] width 42 height 42
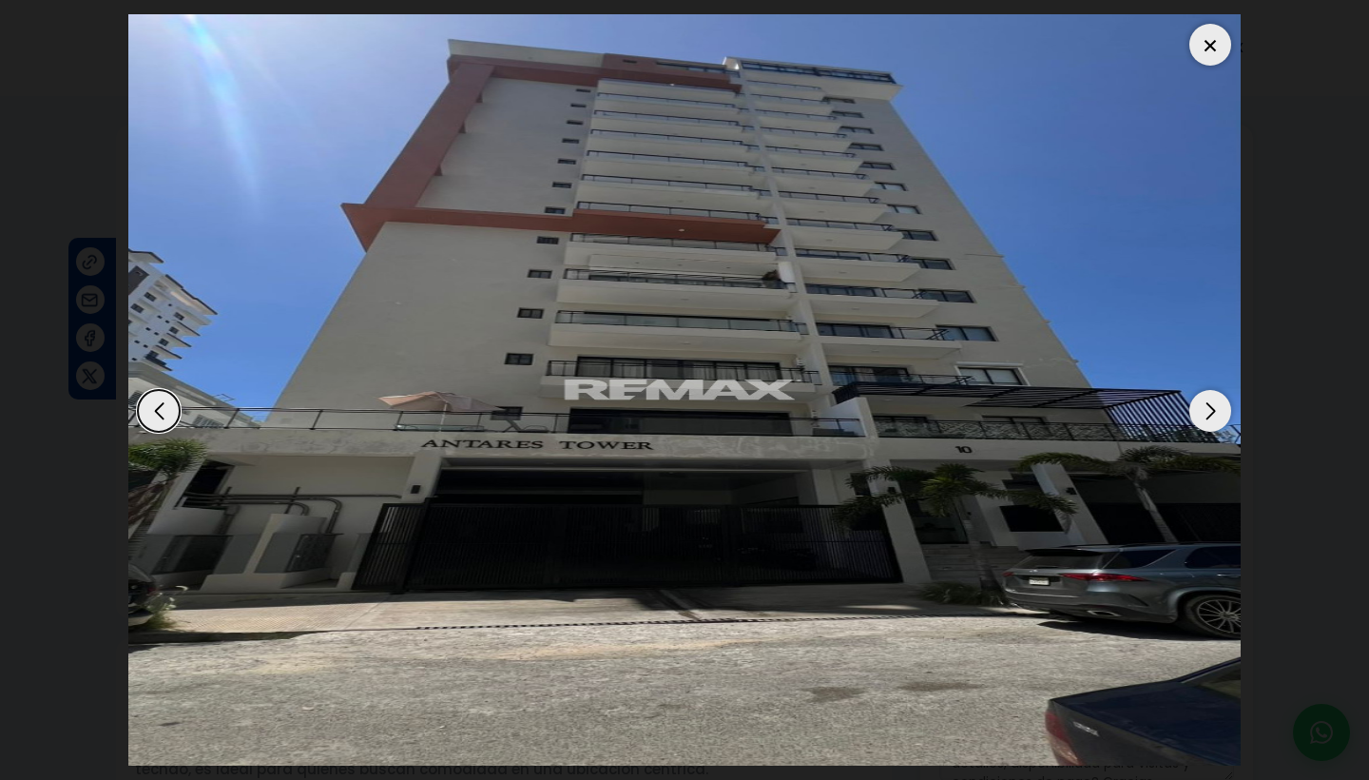
click at [1218, 419] on div "Next slide" at bounding box center [1211, 411] width 42 height 42
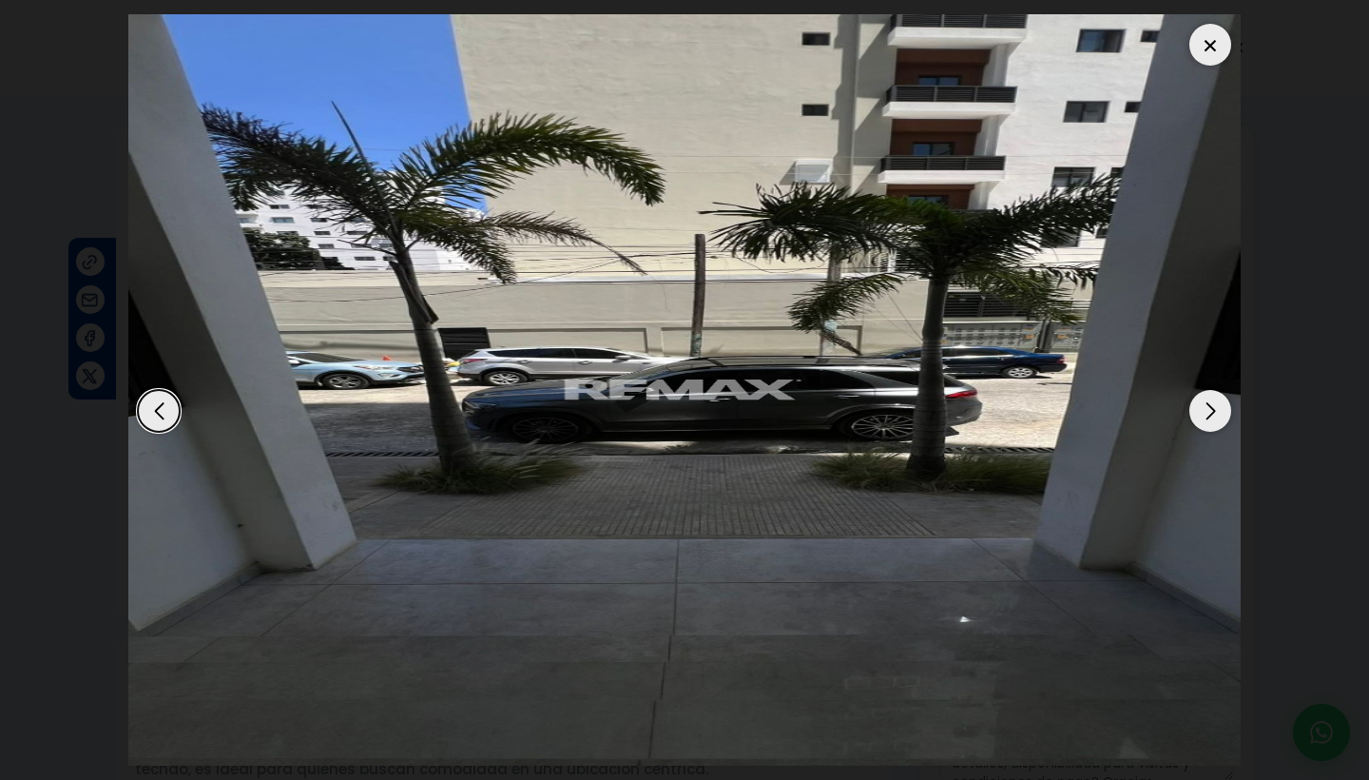
click at [1218, 419] on div "Next slide" at bounding box center [1211, 411] width 42 height 42
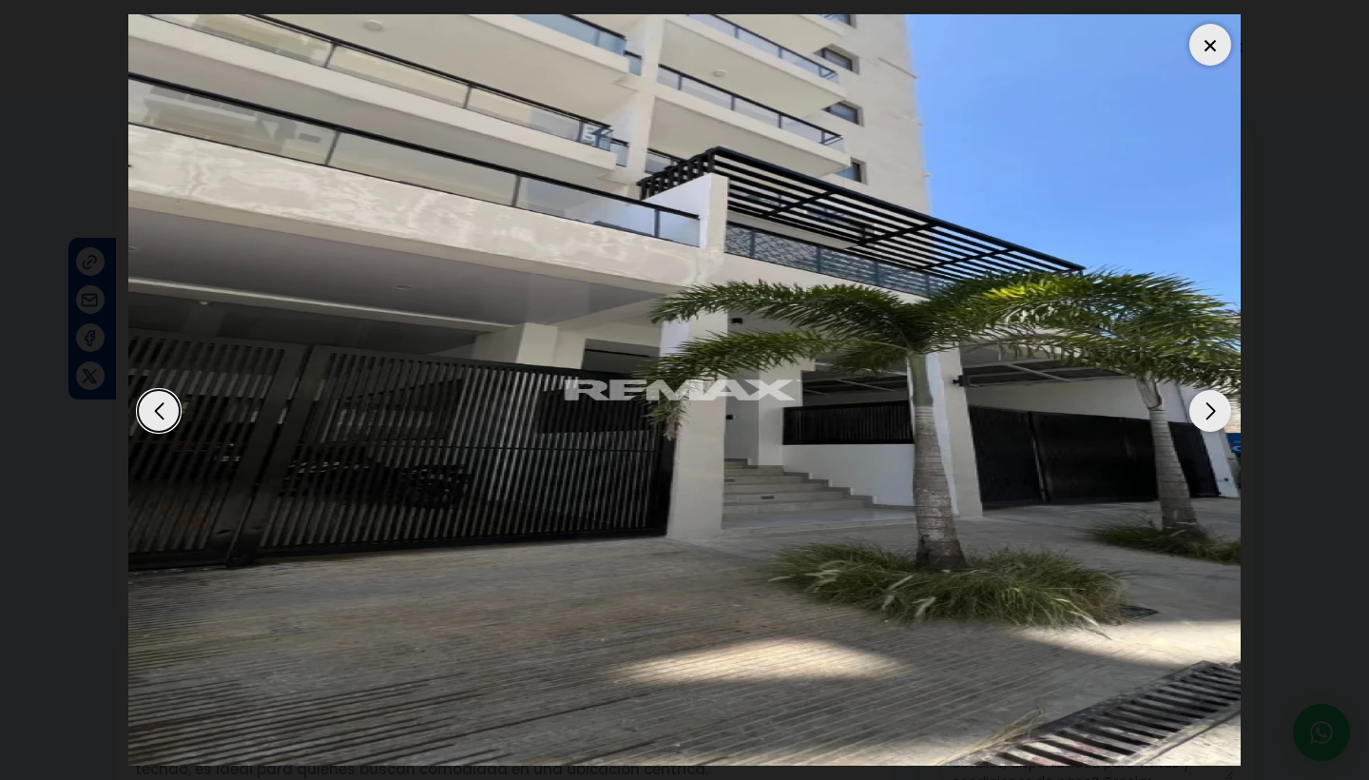
click at [1218, 419] on div "Next slide" at bounding box center [1211, 411] width 42 height 42
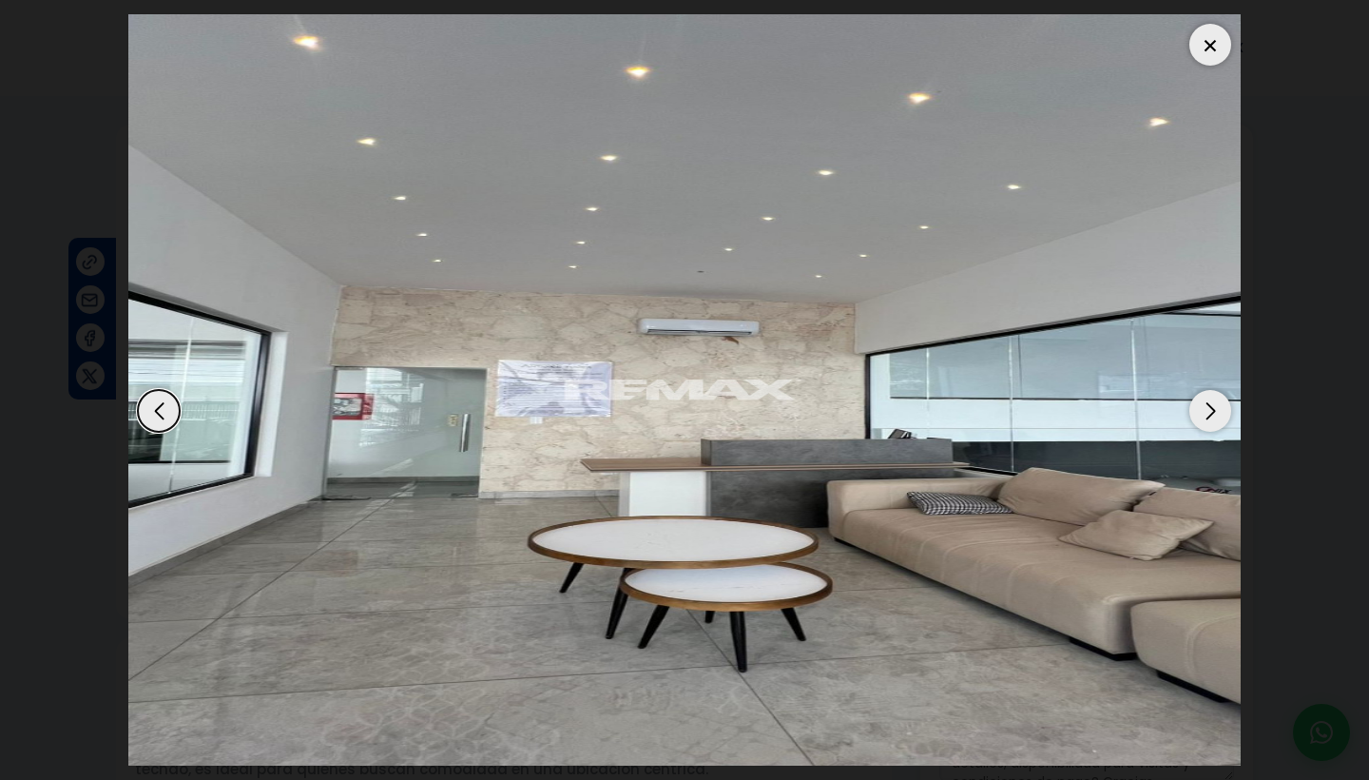
click at [1218, 419] on div "Next slide" at bounding box center [1211, 411] width 42 height 42
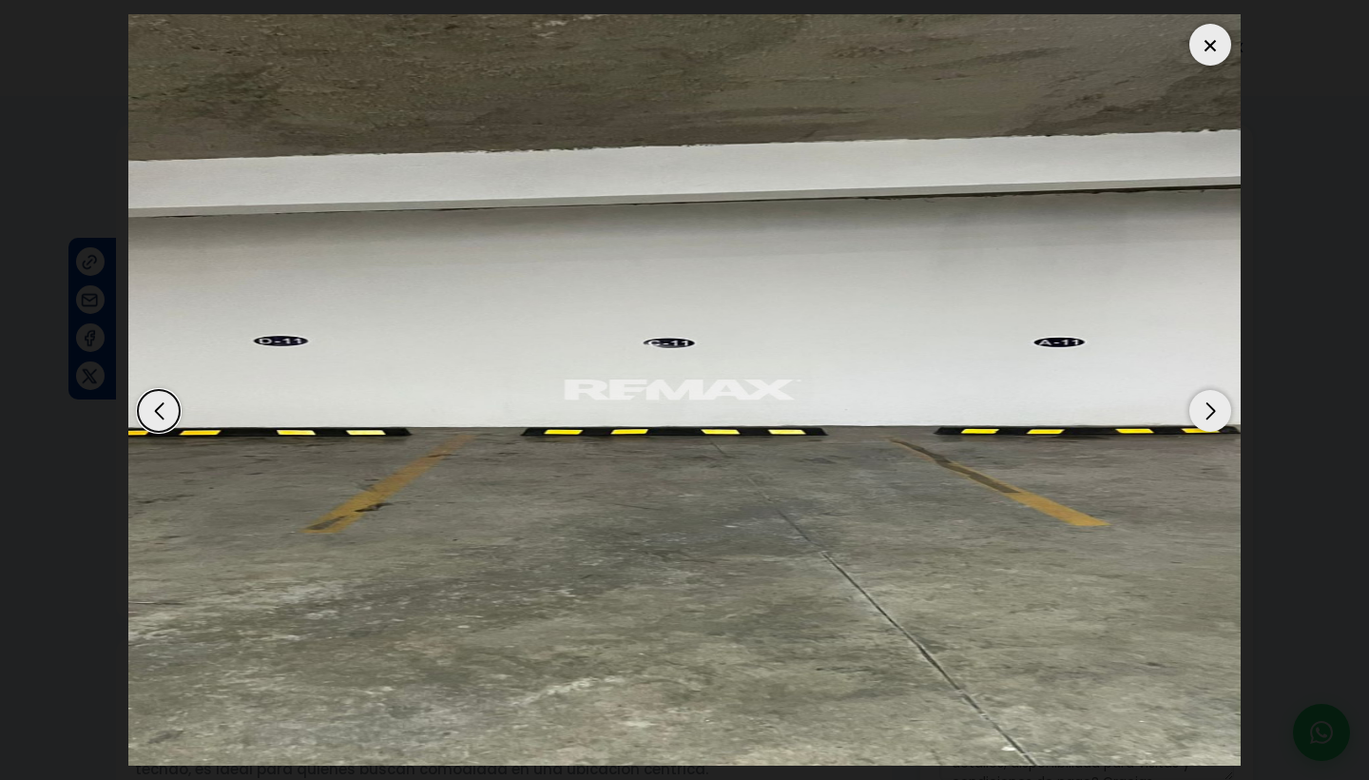
click at [1218, 419] on div "Next slide" at bounding box center [1211, 411] width 42 height 42
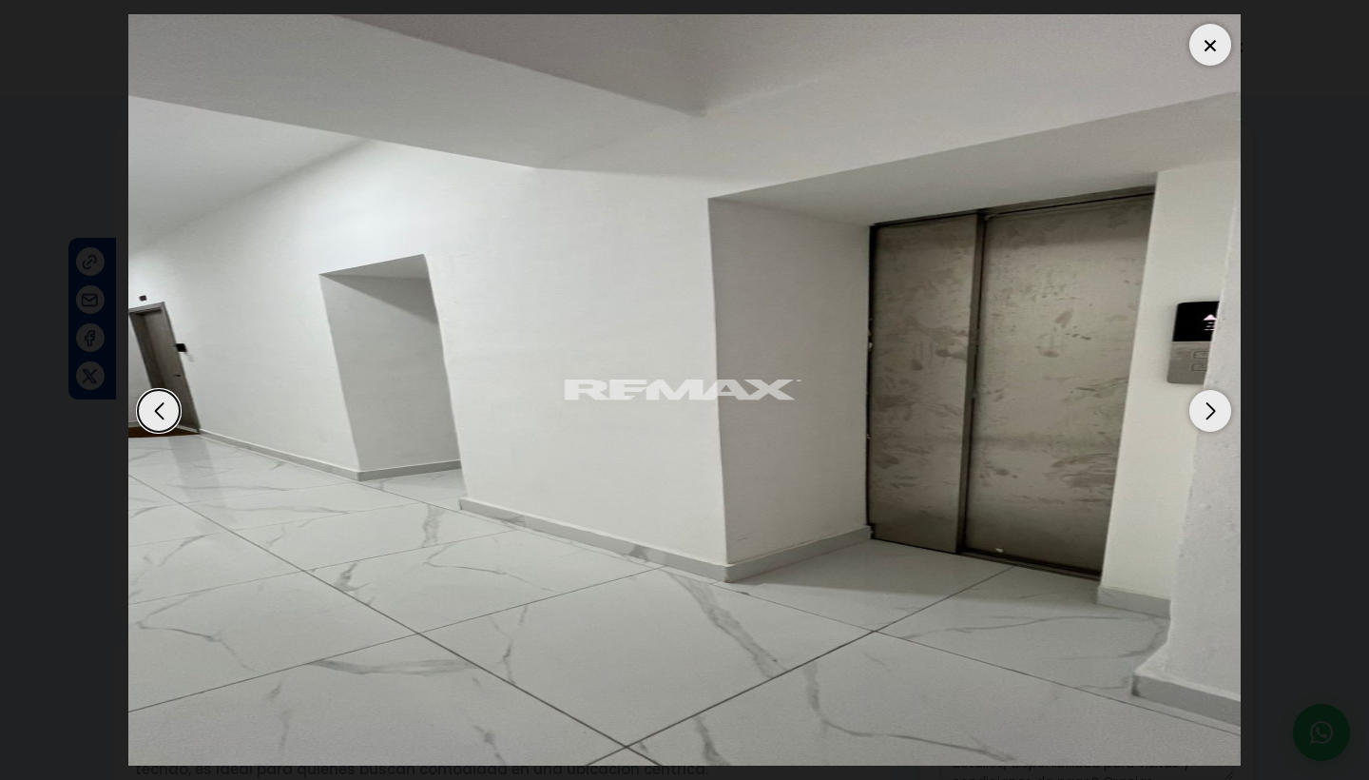
click at [1218, 419] on div "Next slide" at bounding box center [1211, 411] width 42 height 42
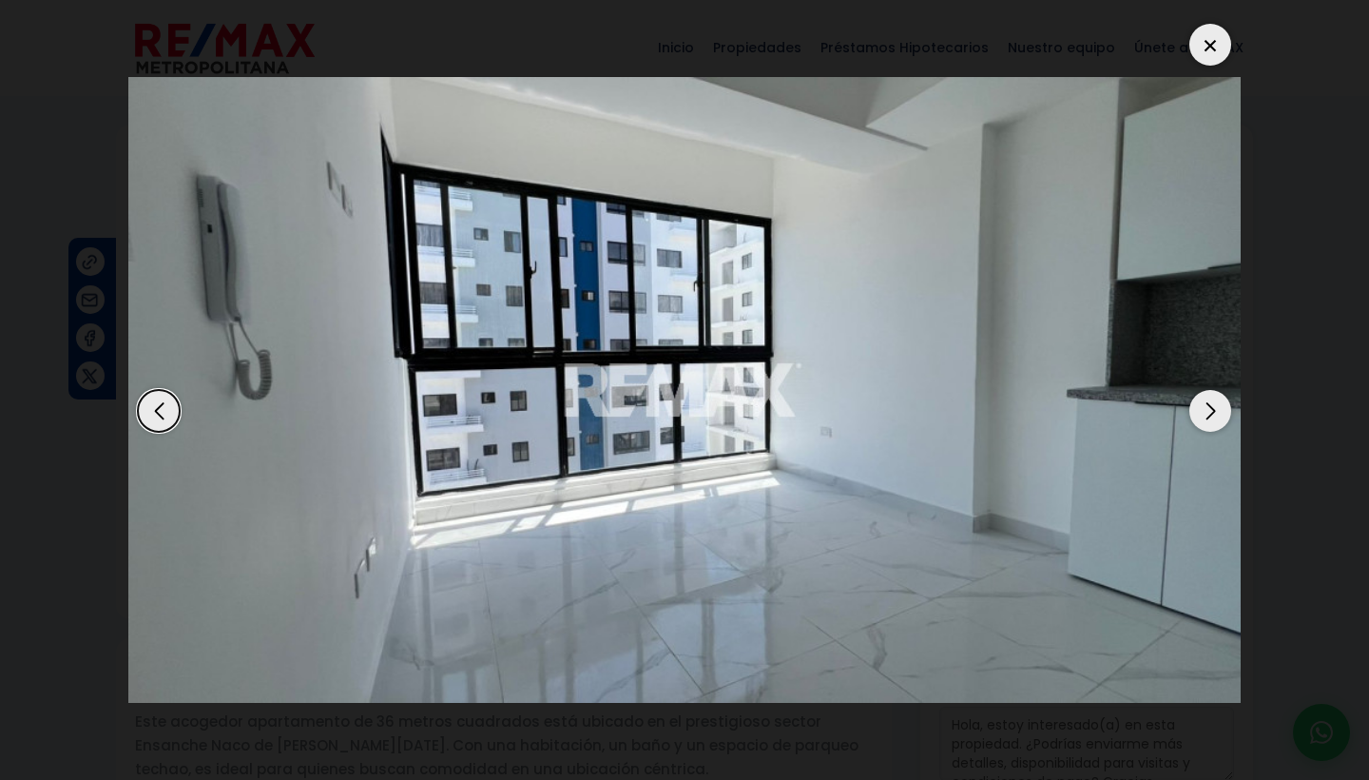
click at [1218, 419] on div "Next slide" at bounding box center [1211, 411] width 42 height 42
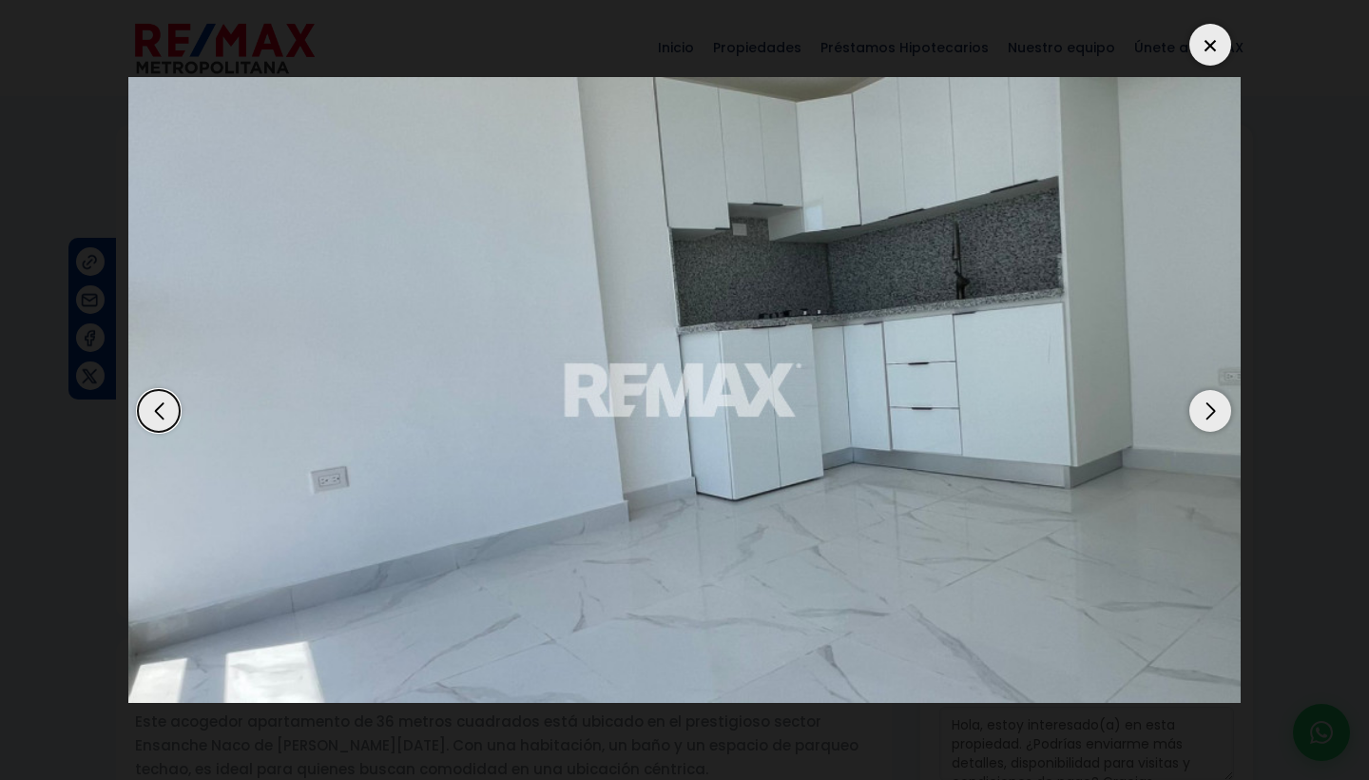
click at [1218, 419] on div "Next slide" at bounding box center [1211, 411] width 42 height 42
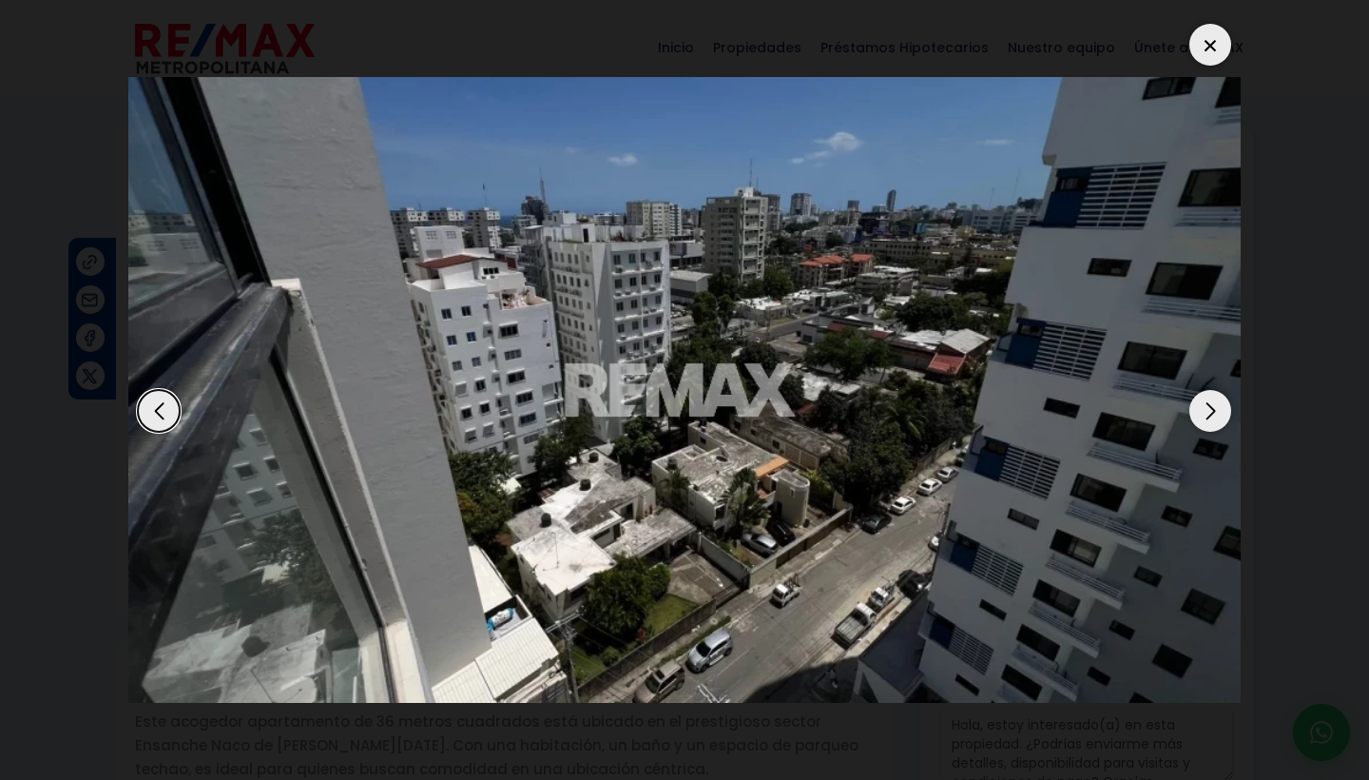
click at [1218, 419] on div "Next slide" at bounding box center [1211, 411] width 42 height 42
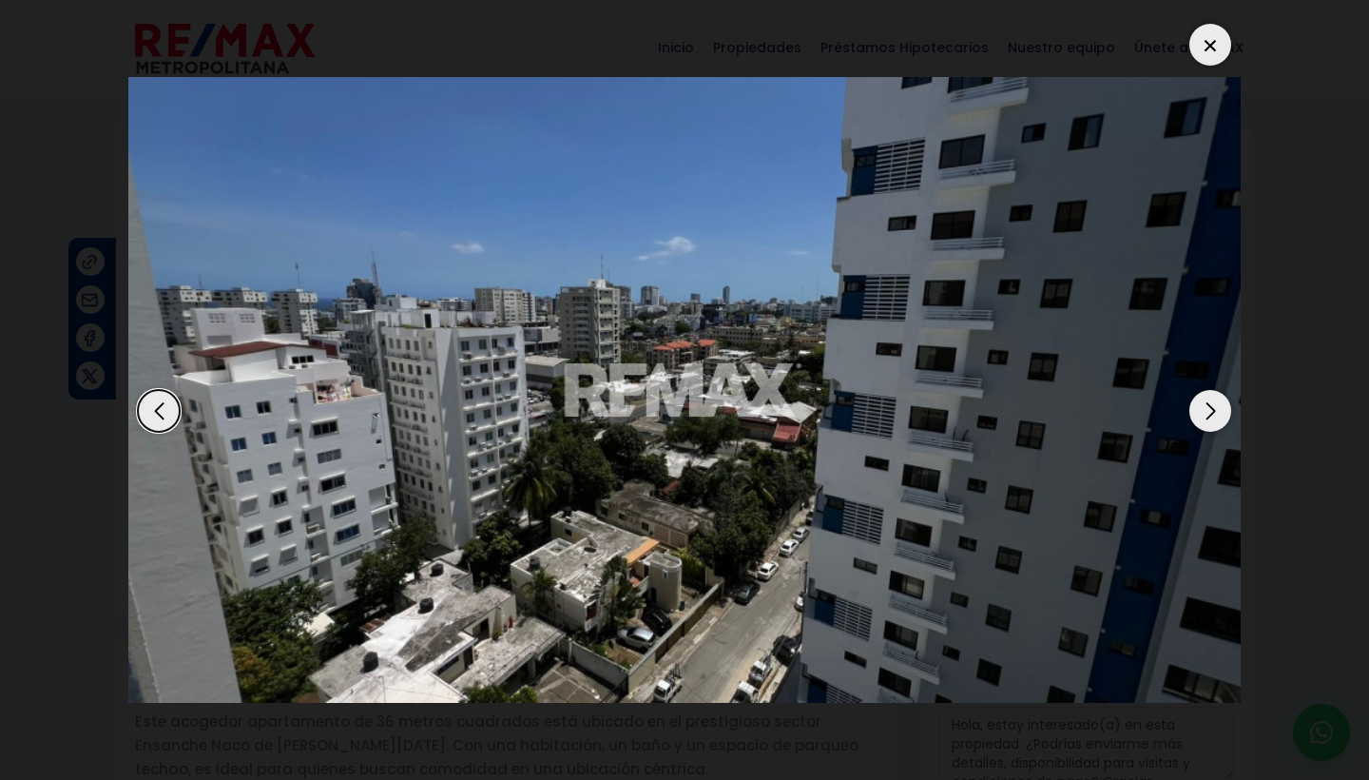
click at [1216, 424] on div "Next slide" at bounding box center [1211, 411] width 42 height 42
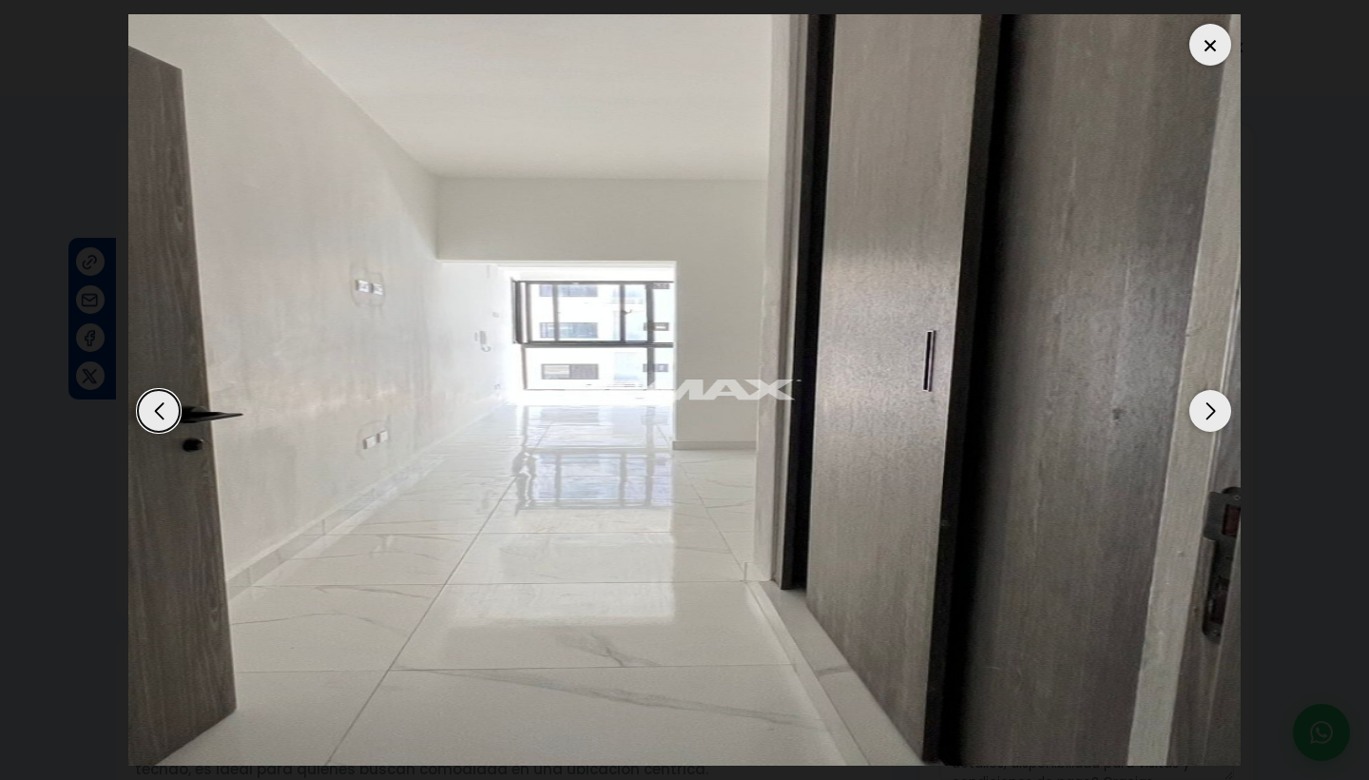
click at [1216, 423] on div "Next slide" at bounding box center [1211, 411] width 42 height 42
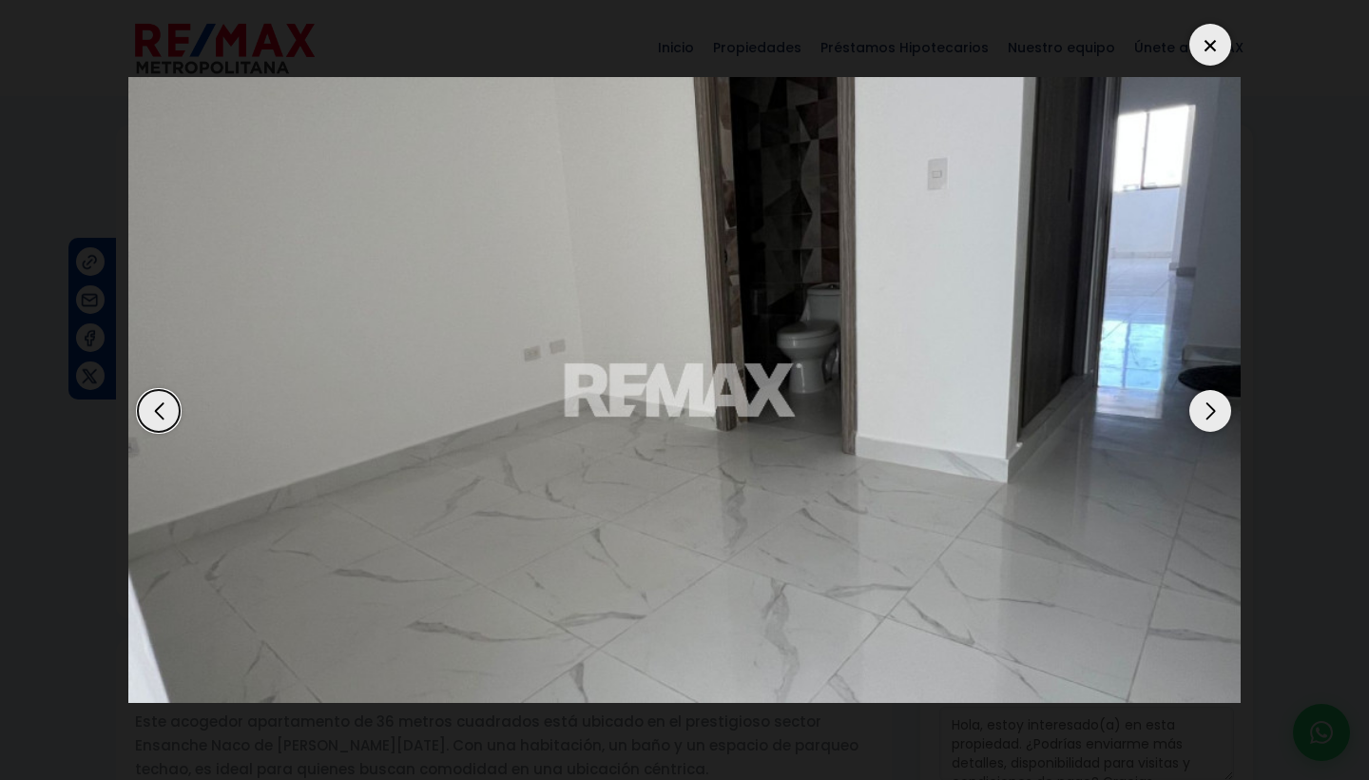
click at [1216, 423] on div "Next slide" at bounding box center [1211, 411] width 42 height 42
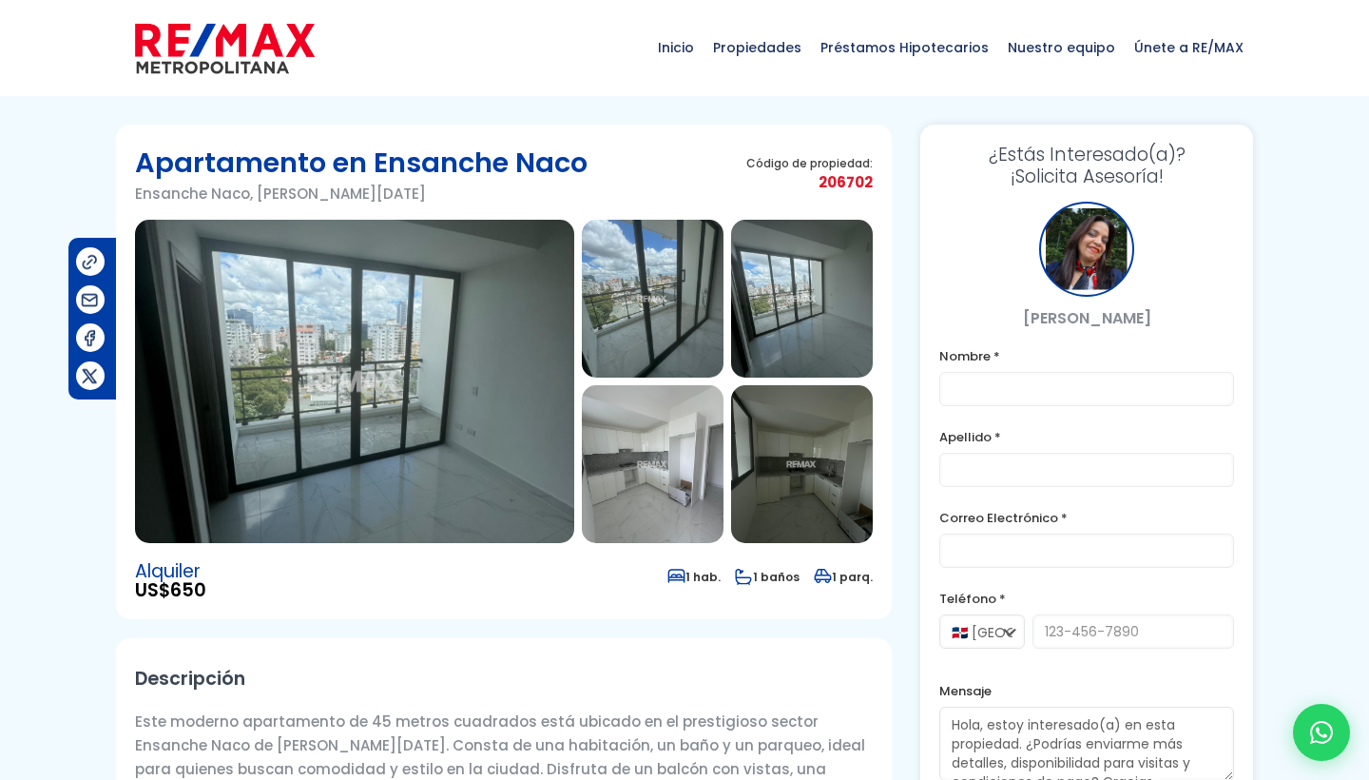
click at [424, 373] on img at bounding box center [354, 381] width 439 height 323
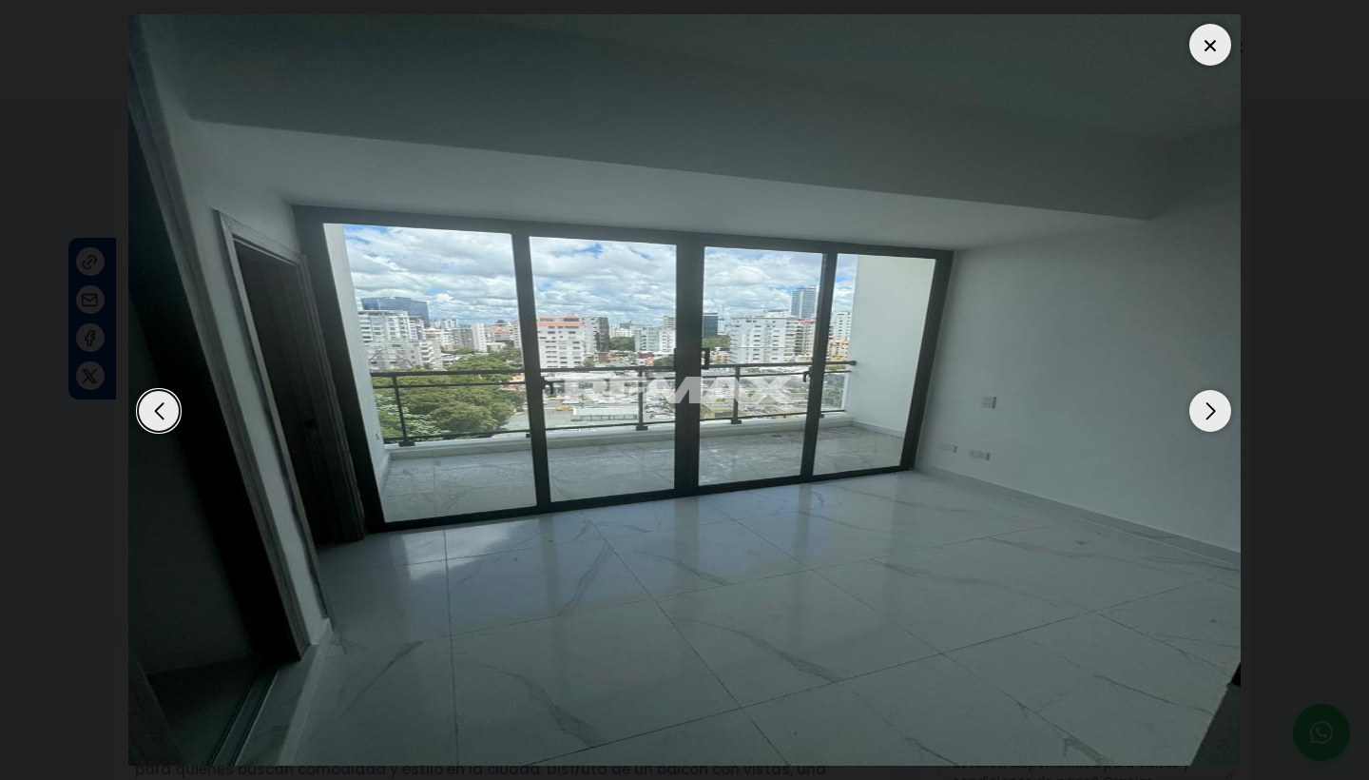
click at [1220, 423] on div "Next slide" at bounding box center [1211, 411] width 42 height 42
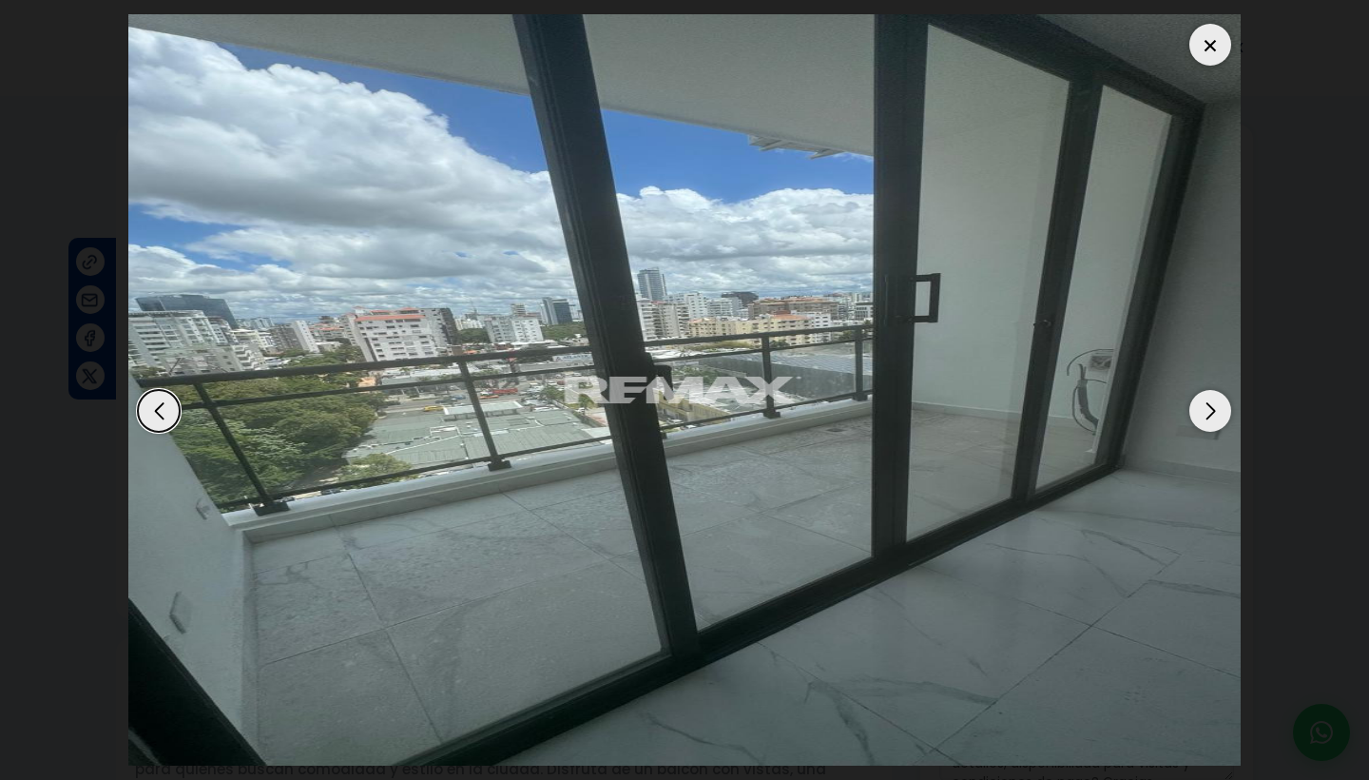
click at [1220, 423] on div "Next slide" at bounding box center [1211, 411] width 42 height 42
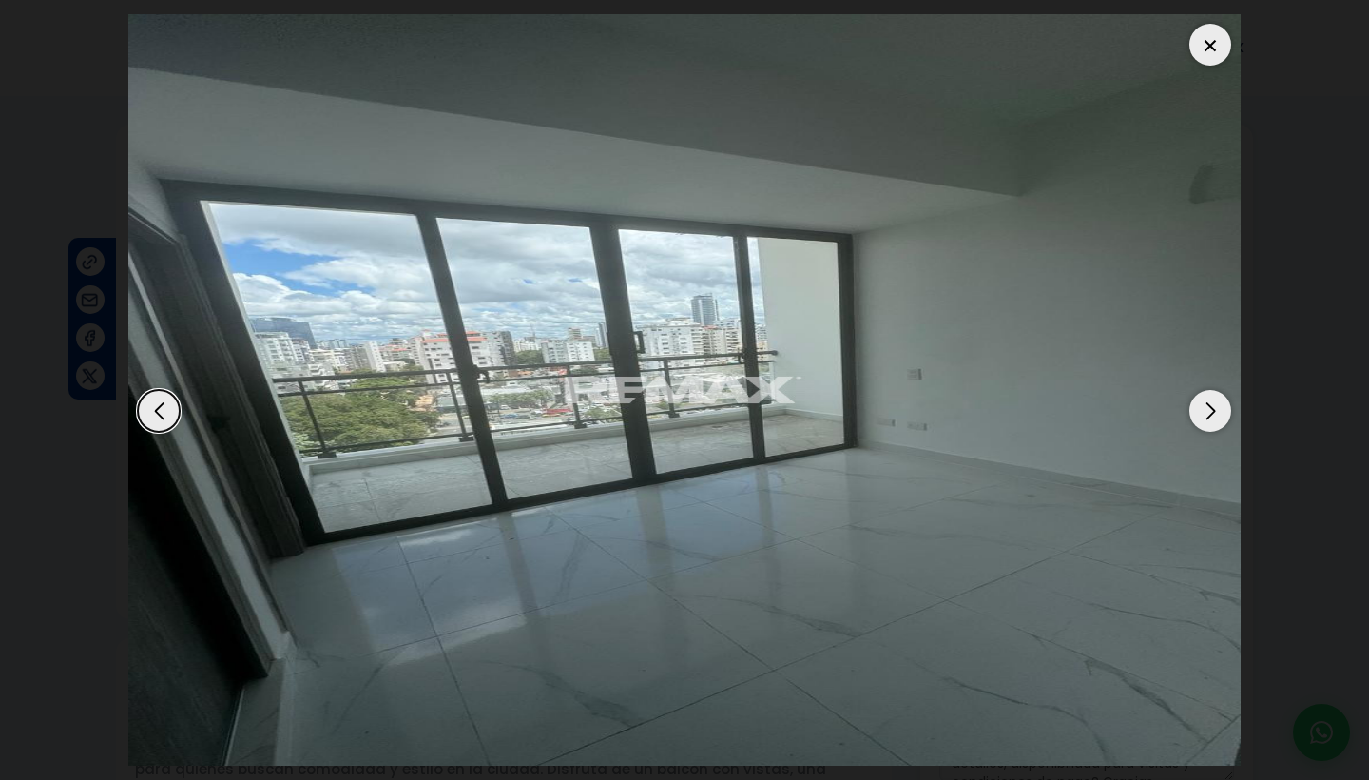
click at [1220, 423] on div "Next slide" at bounding box center [1211, 411] width 42 height 42
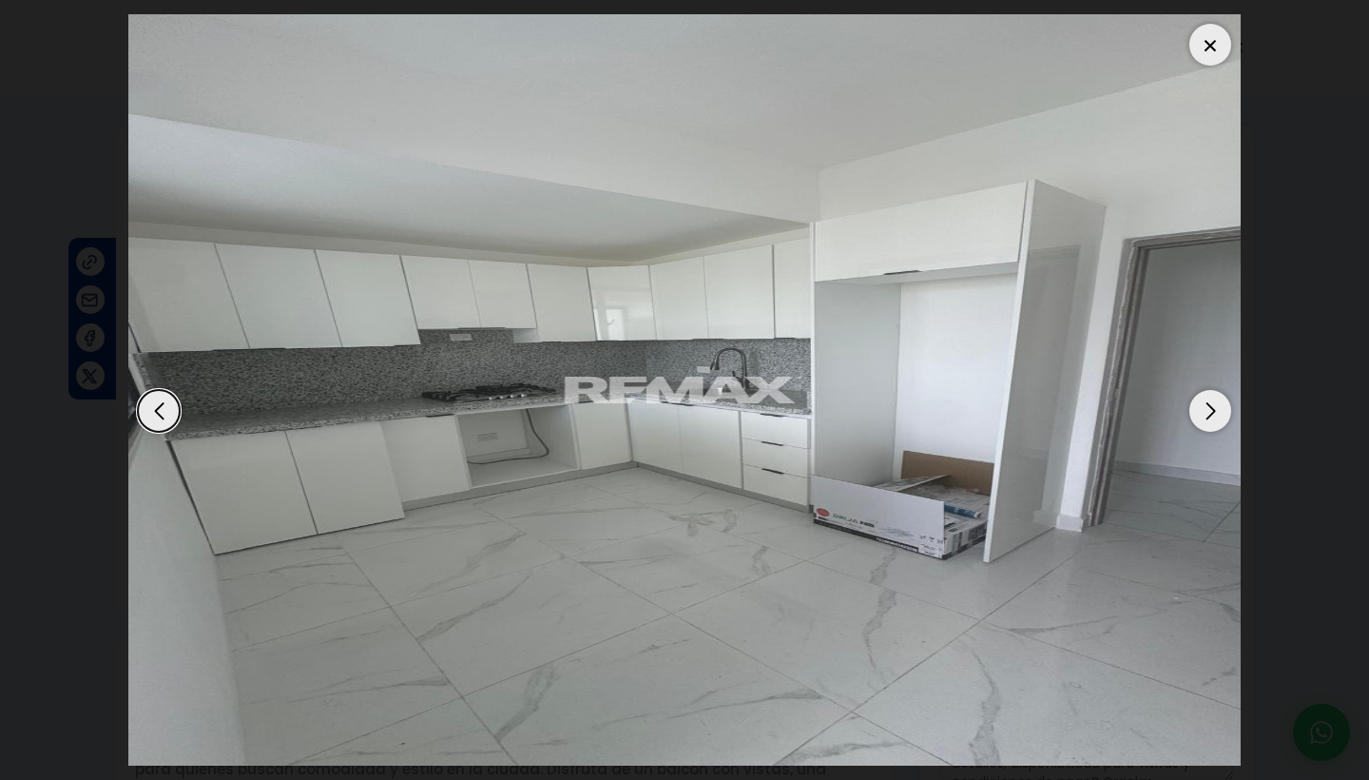
click at [1220, 423] on div "Next slide" at bounding box center [1211, 411] width 42 height 42
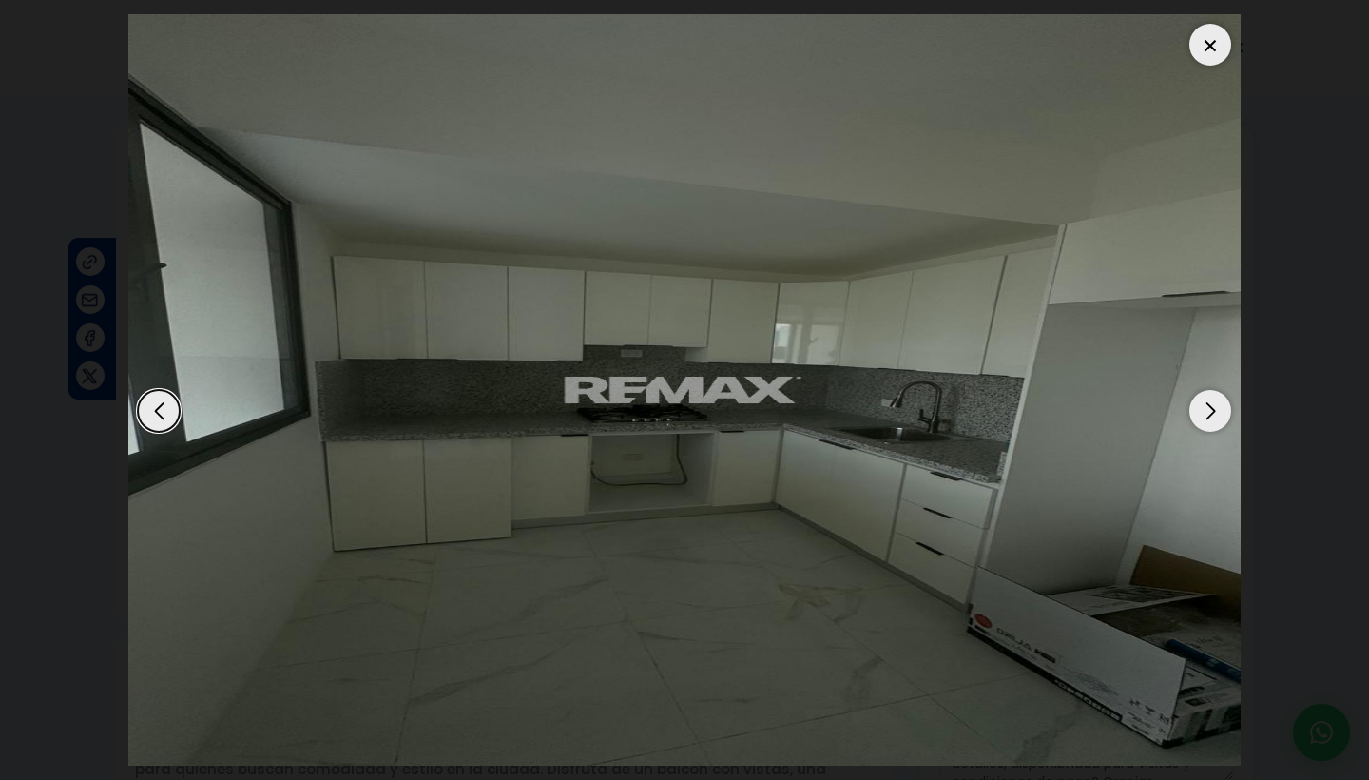
click at [1220, 423] on div "Next slide" at bounding box center [1211, 411] width 42 height 42
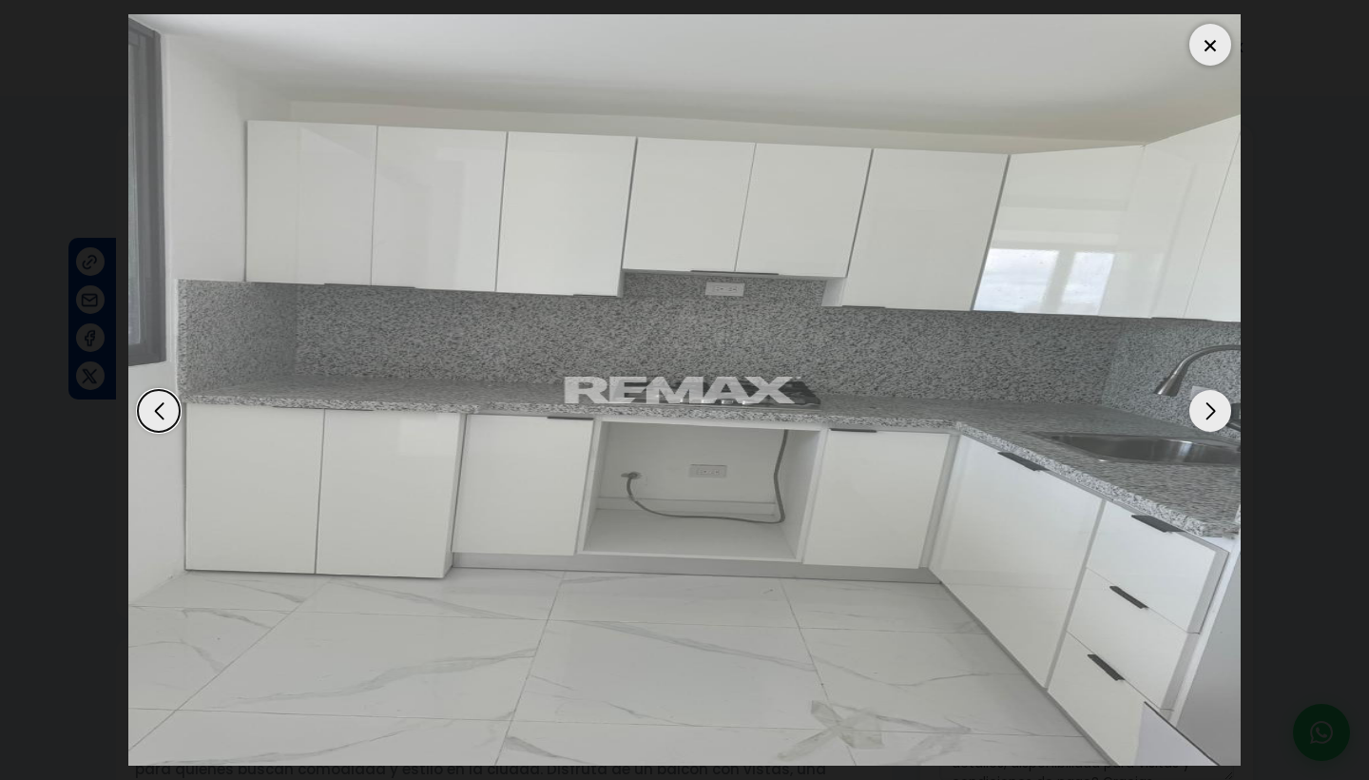
click at [1220, 423] on div "Next slide" at bounding box center [1211, 411] width 42 height 42
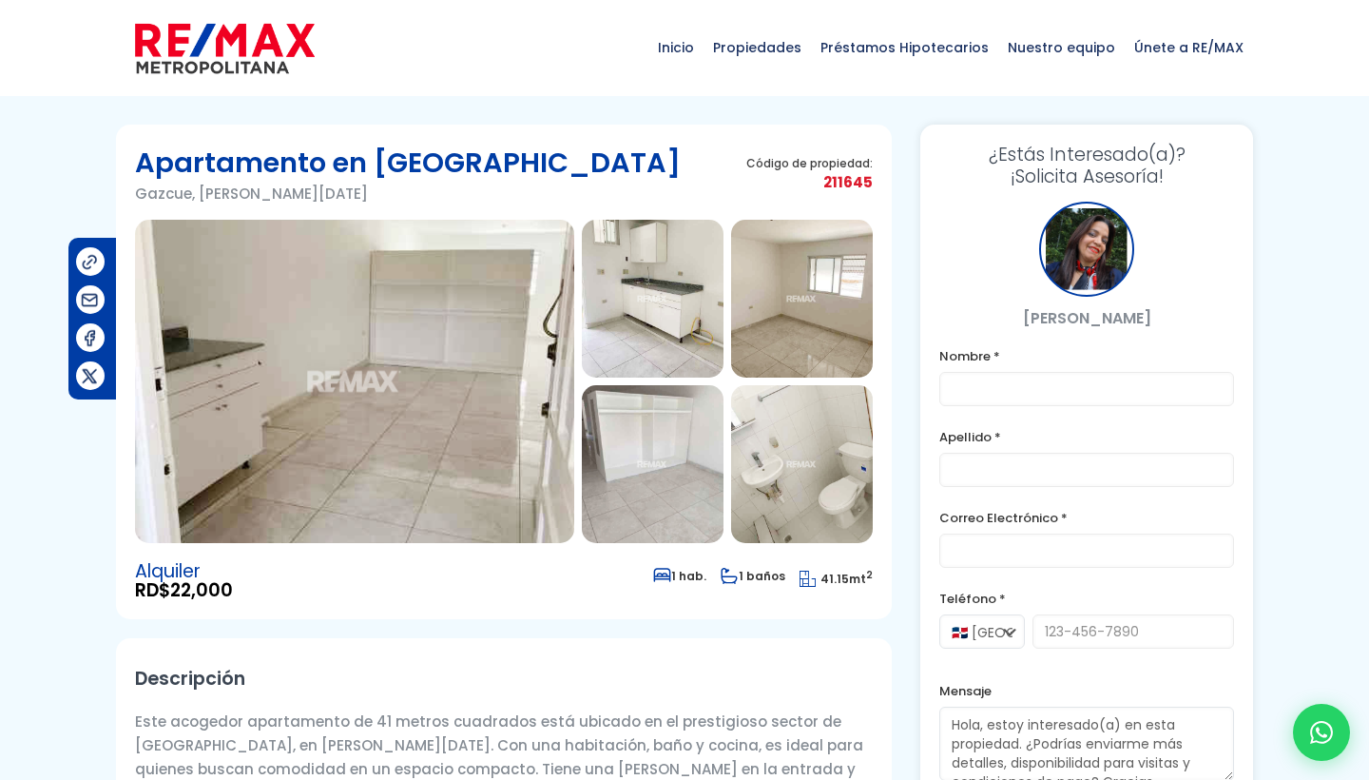
click at [417, 381] on img at bounding box center [354, 381] width 439 height 323
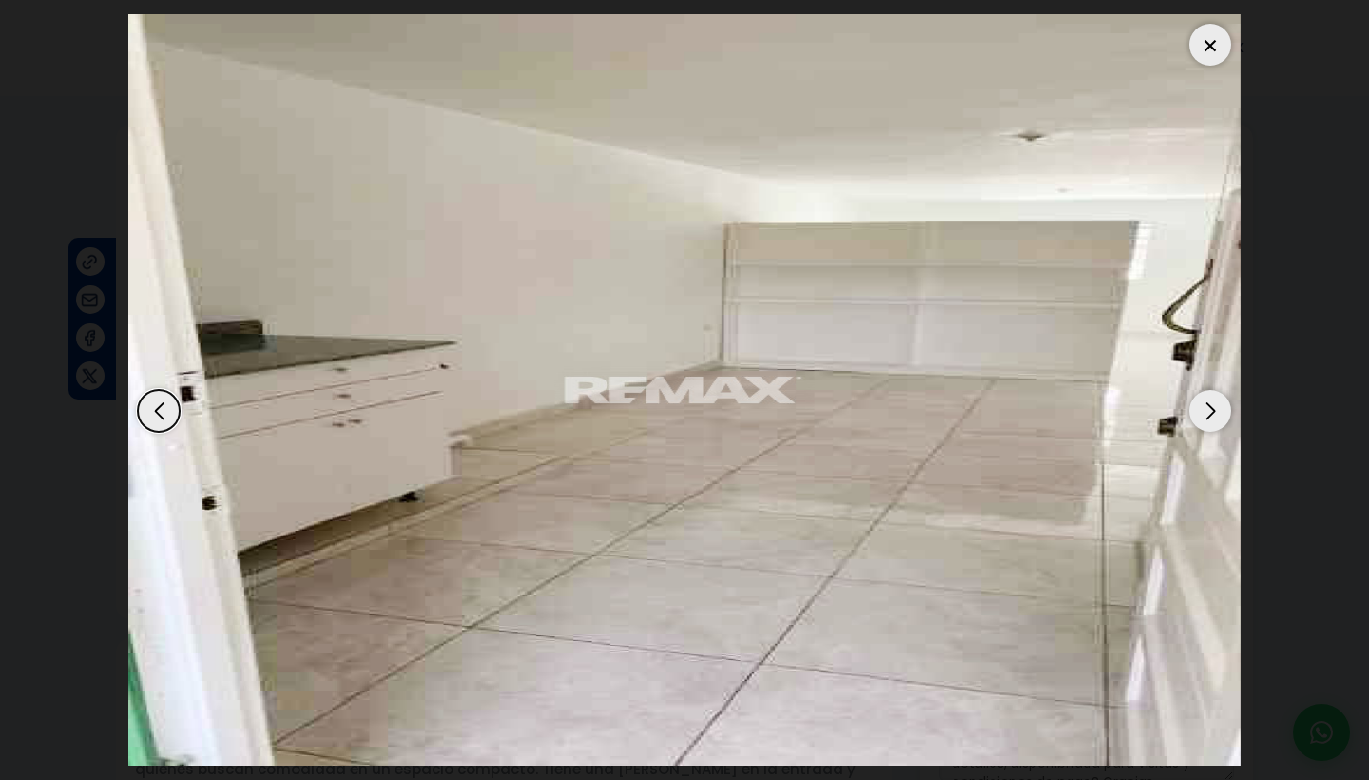
click at [1219, 419] on div "Next slide" at bounding box center [1211, 411] width 42 height 42
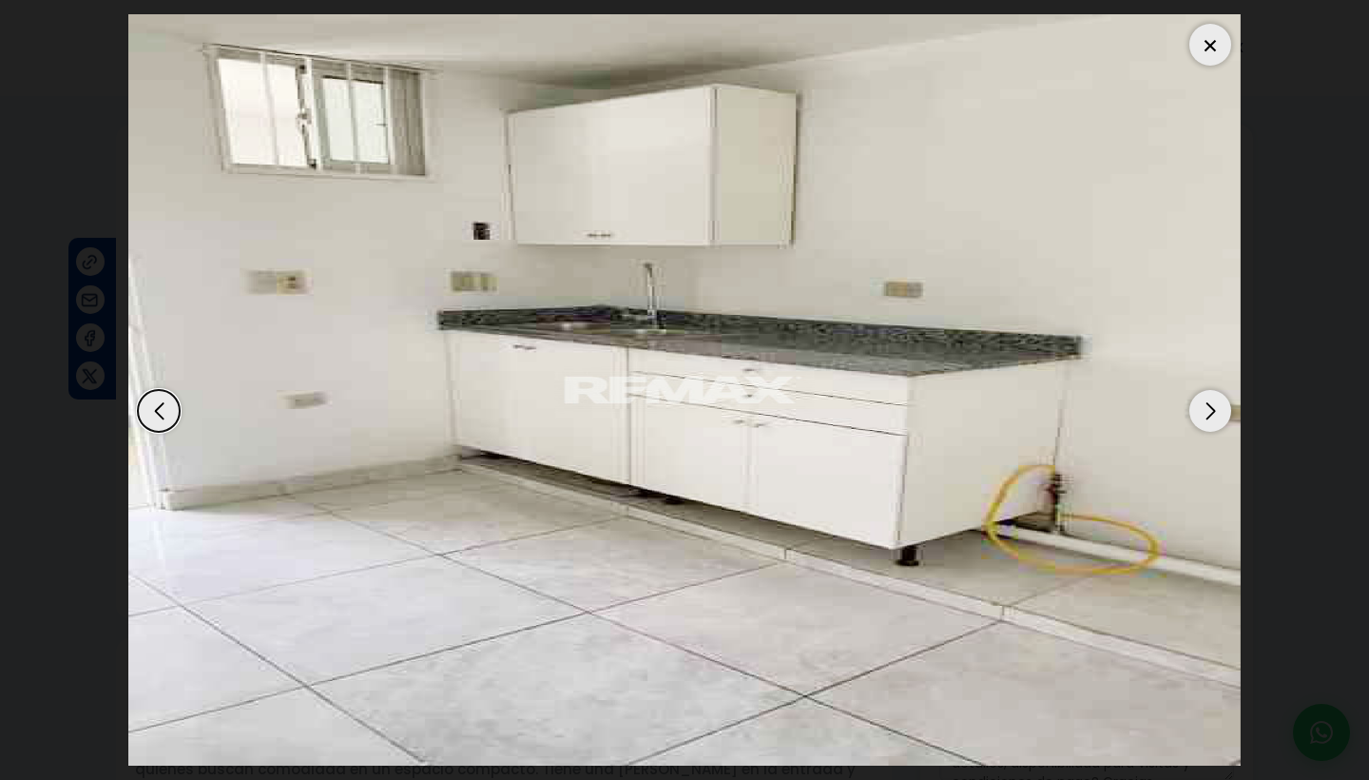
click at [1219, 419] on div "Next slide" at bounding box center [1211, 411] width 42 height 42
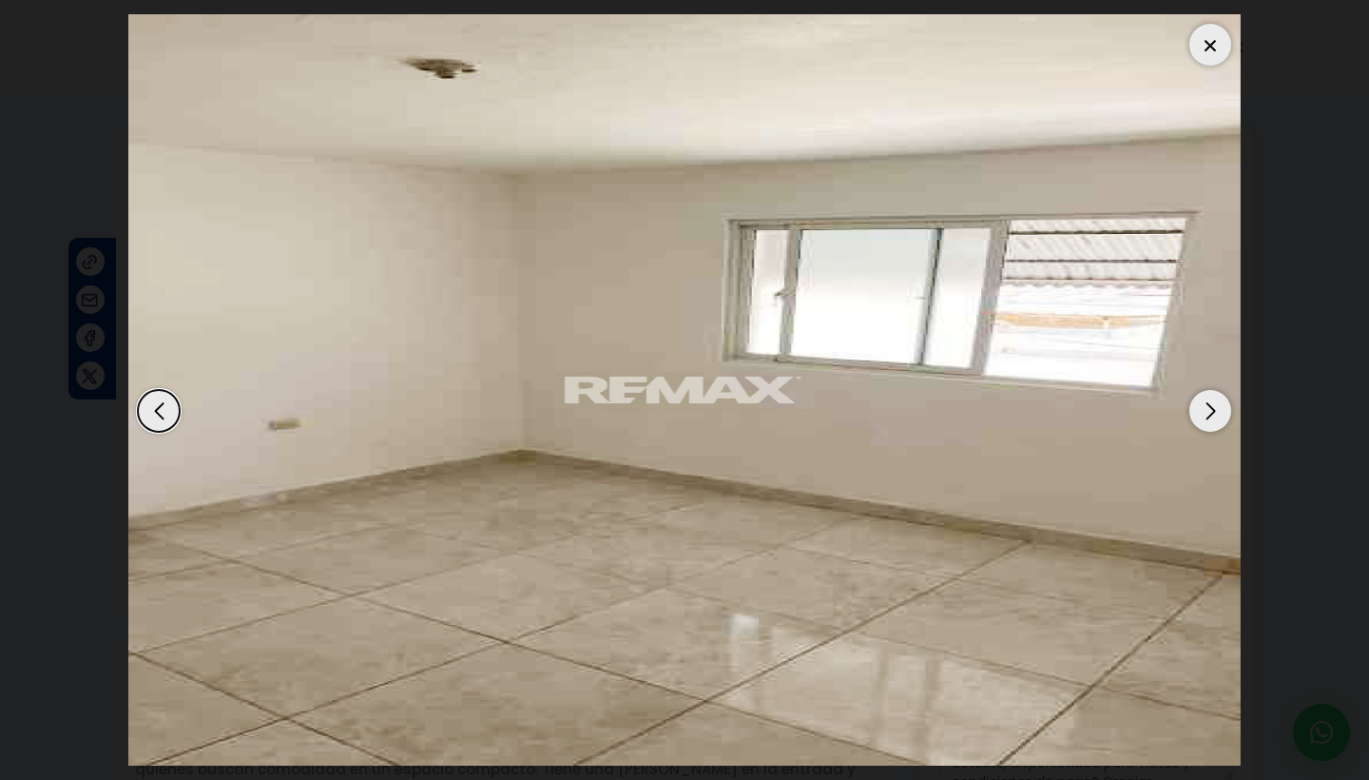
click at [1219, 419] on div "Next slide" at bounding box center [1211, 411] width 42 height 42
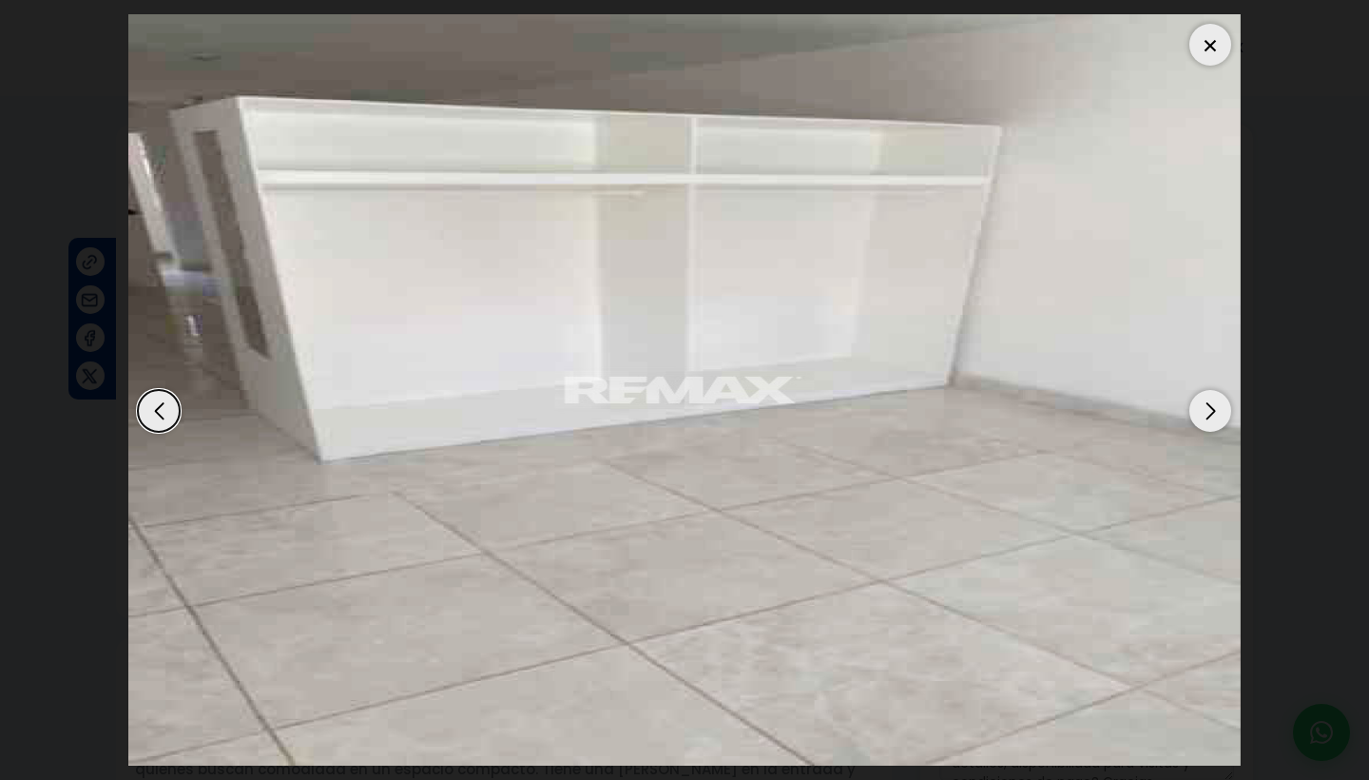
click at [1219, 419] on div "Next slide" at bounding box center [1211, 411] width 42 height 42
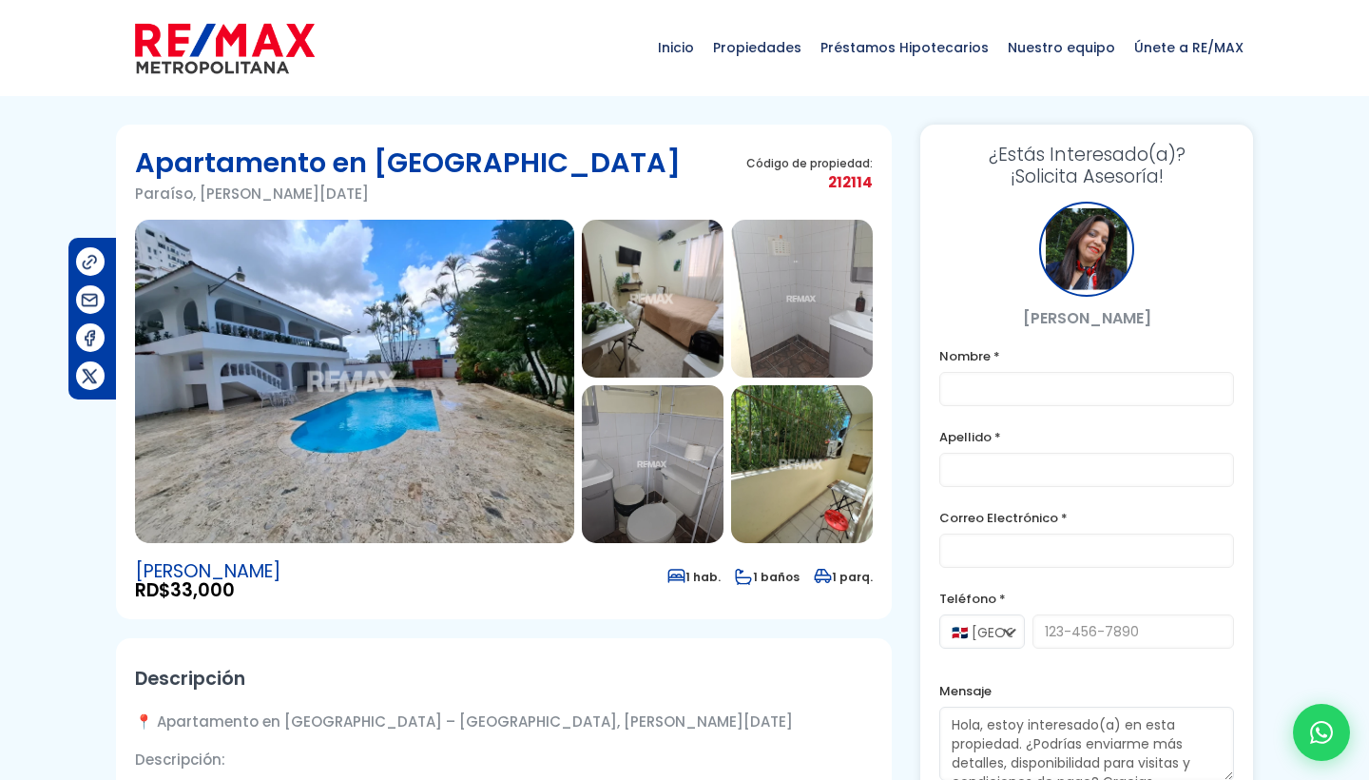
click at [490, 399] on img at bounding box center [354, 381] width 439 height 323
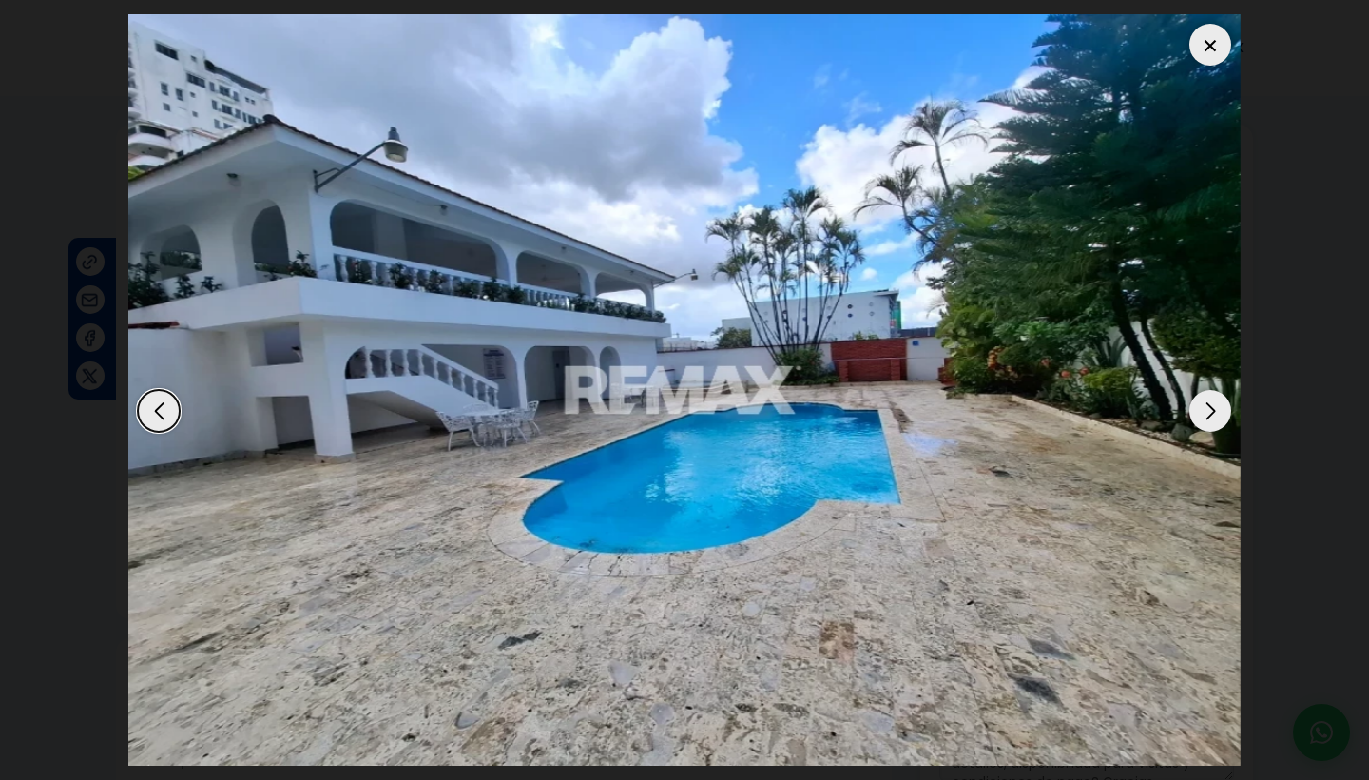
click at [1202, 396] on div "Next slide" at bounding box center [1211, 411] width 42 height 42
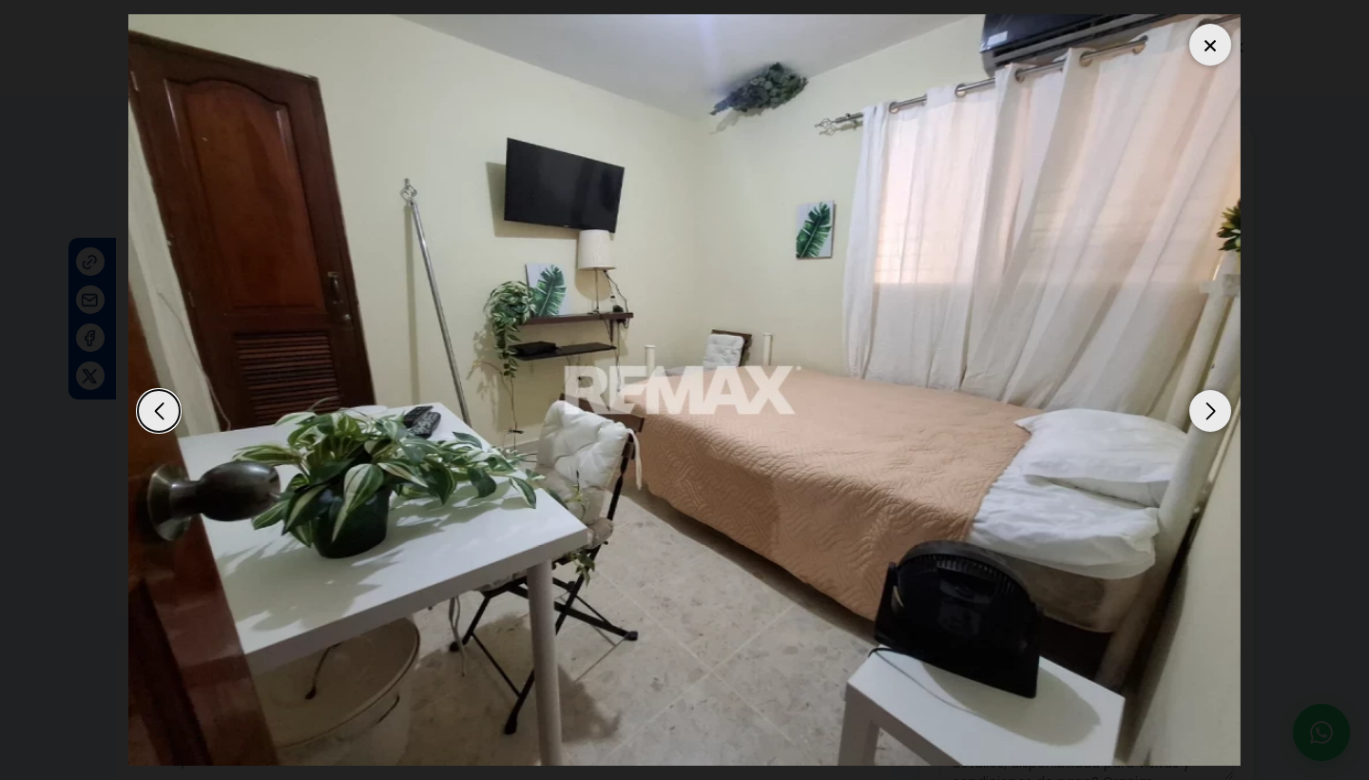
click at [1202, 396] on div "Next slide" at bounding box center [1211, 411] width 42 height 42
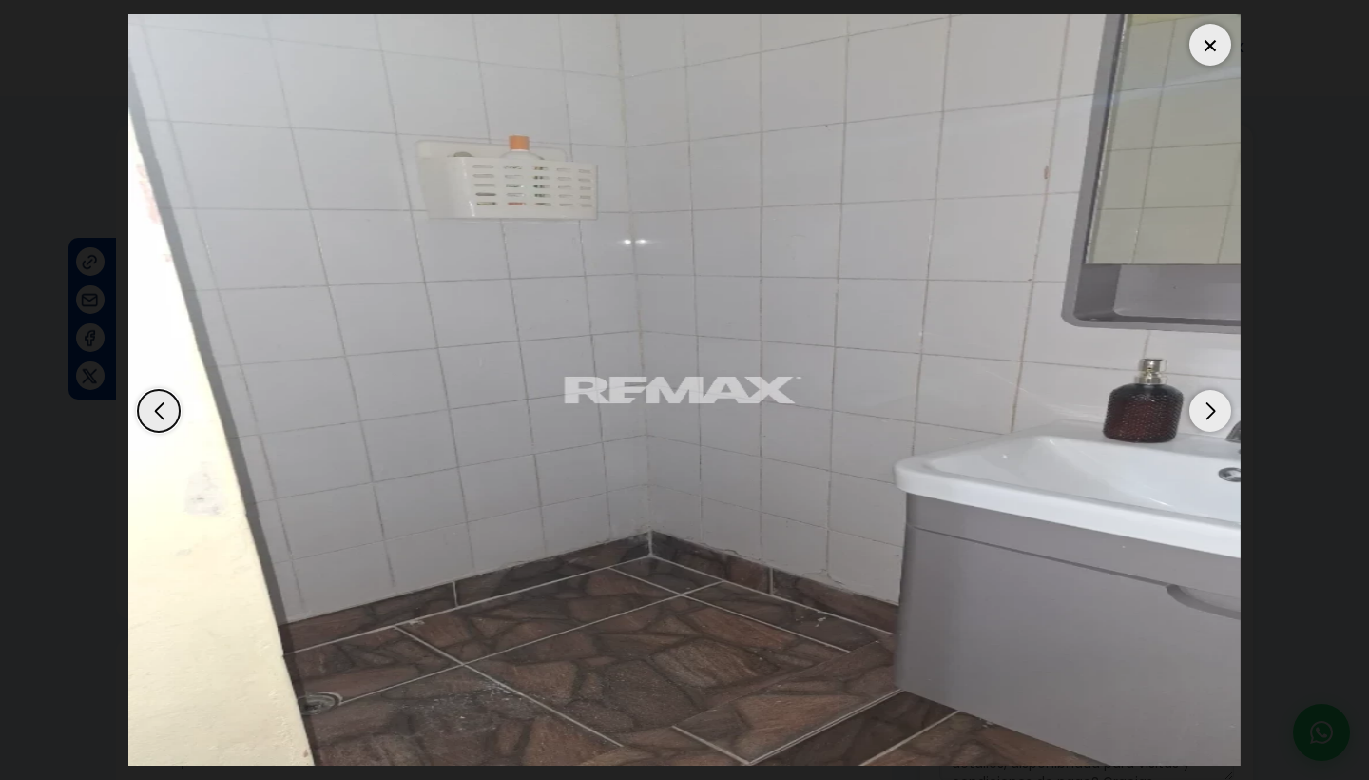
click at [1202, 396] on div "Next slide" at bounding box center [1211, 411] width 42 height 42
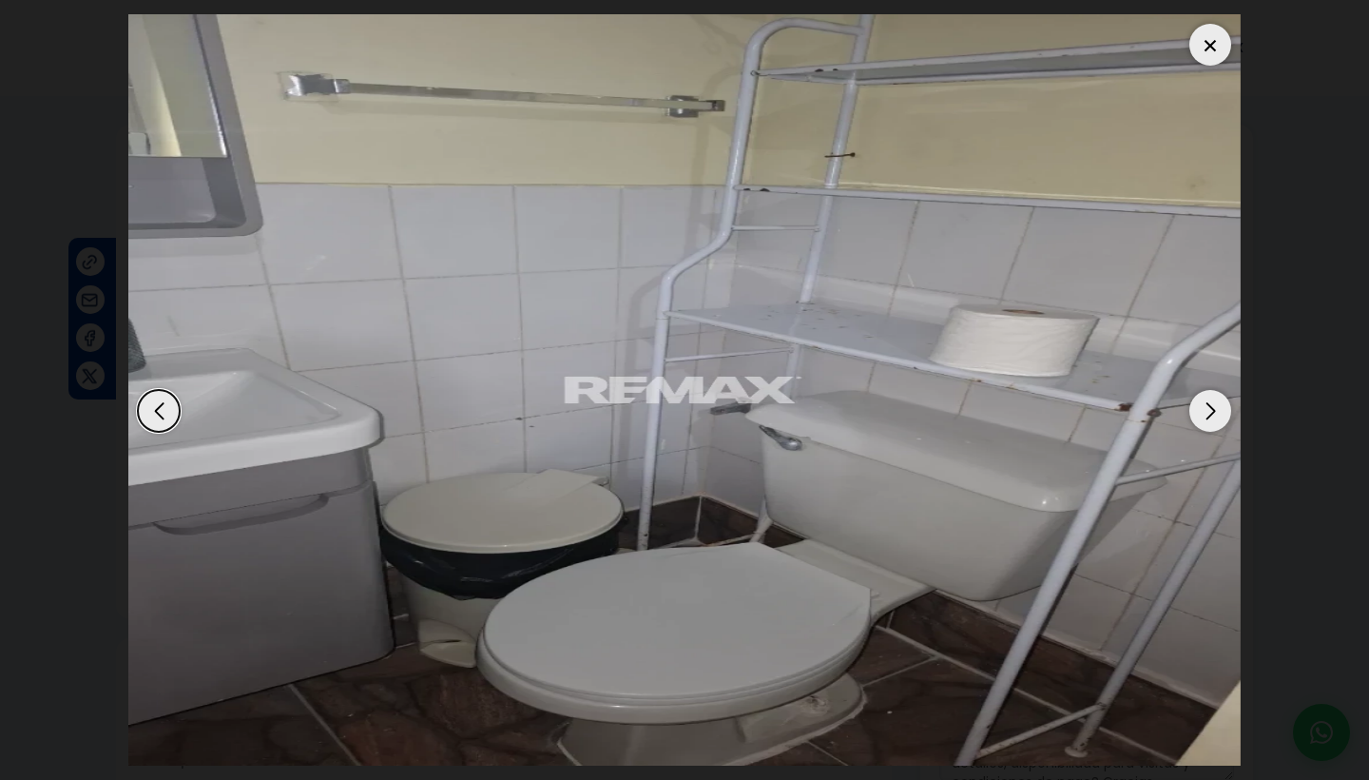
click at [1202, 396] on div "Next slide" at bounding box center [1211, 411] width 42 height 42
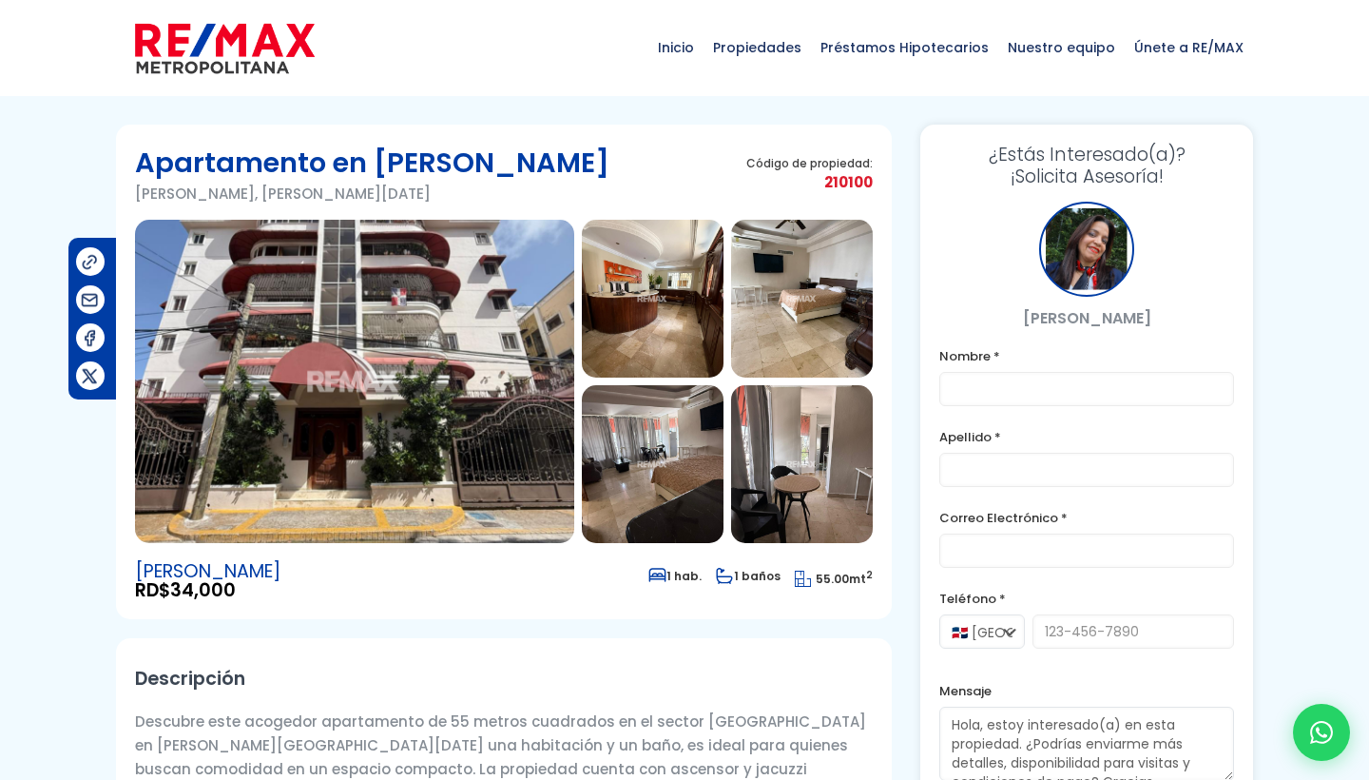
click at [511, 266] on img at bounding box center [354, 381] width 439 height 323
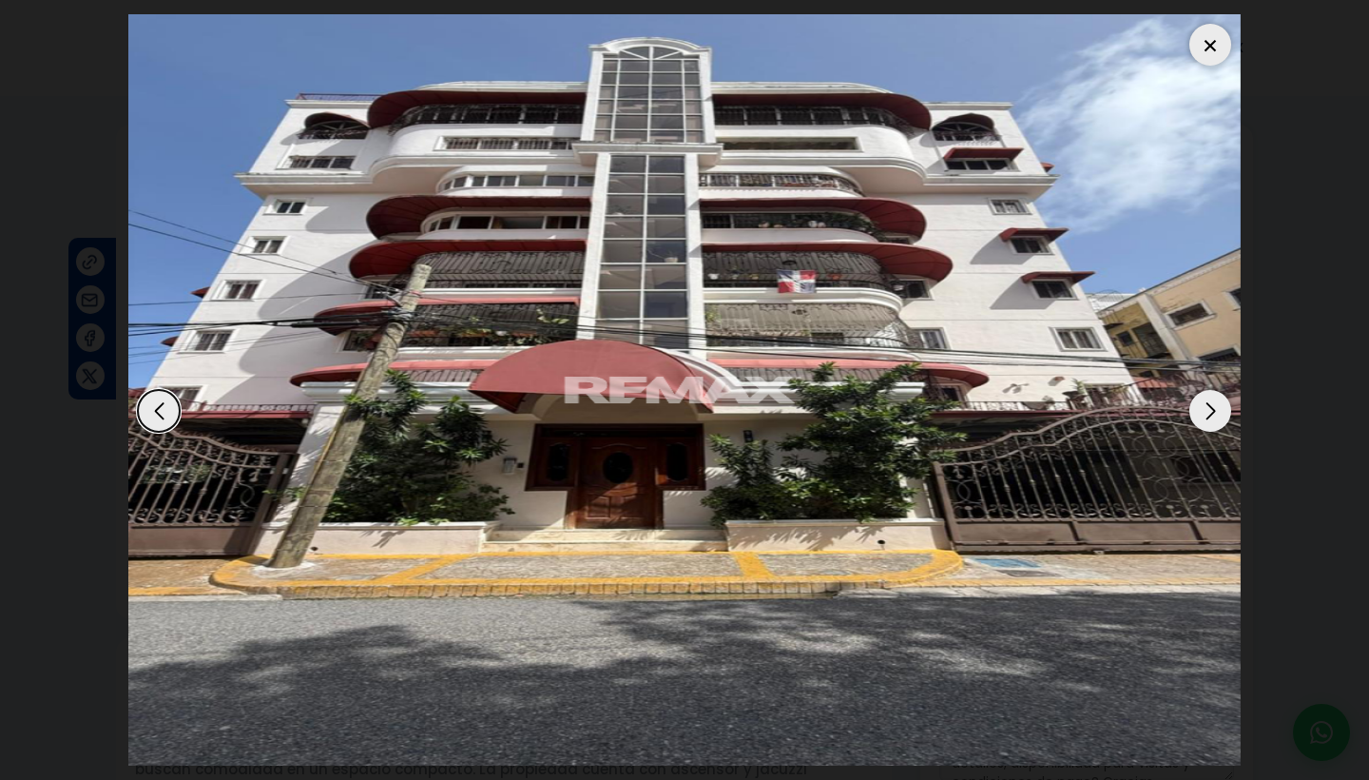
click at [1197, 404] on div "Next slide" at bounding box center [1211, 411] width 42 height 42
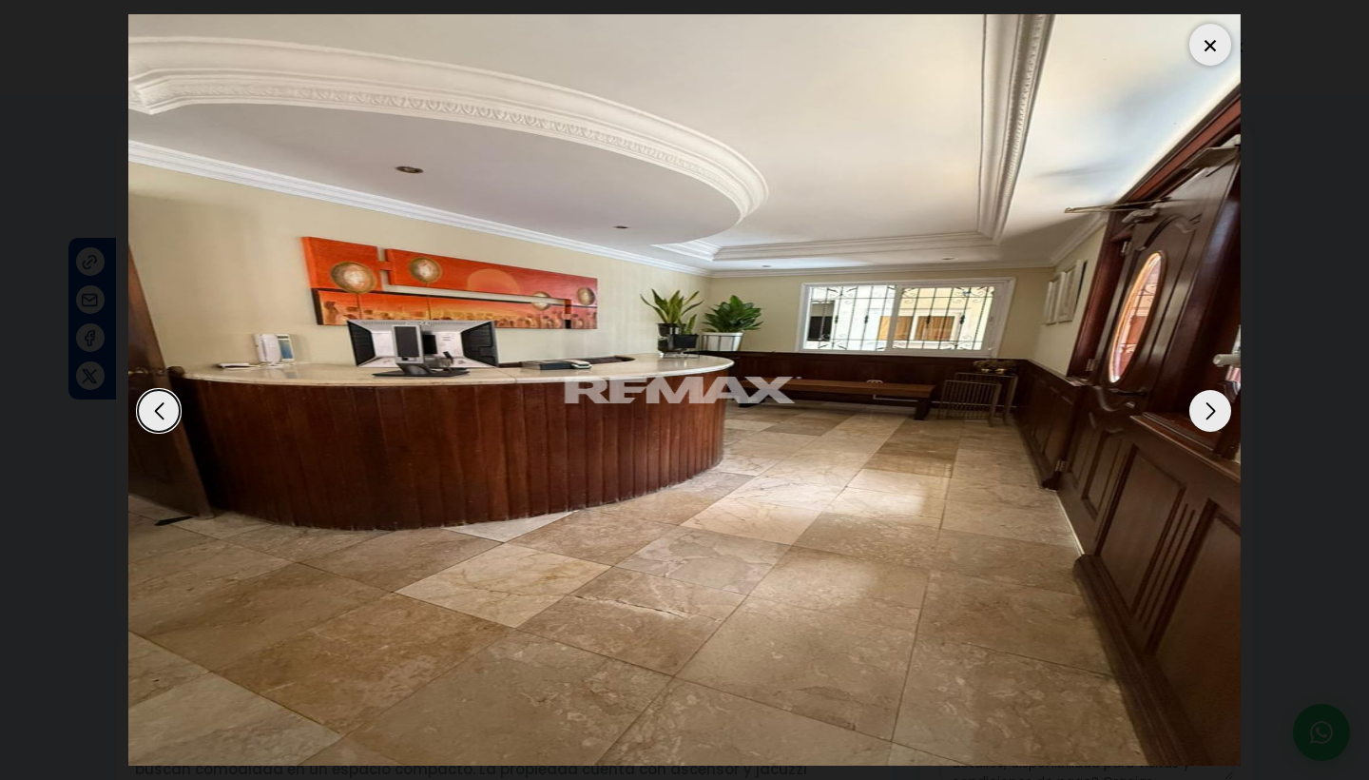
click at [1197, 404] on div "Next slide" at bounding box center [1211, 411] width 42 height 42
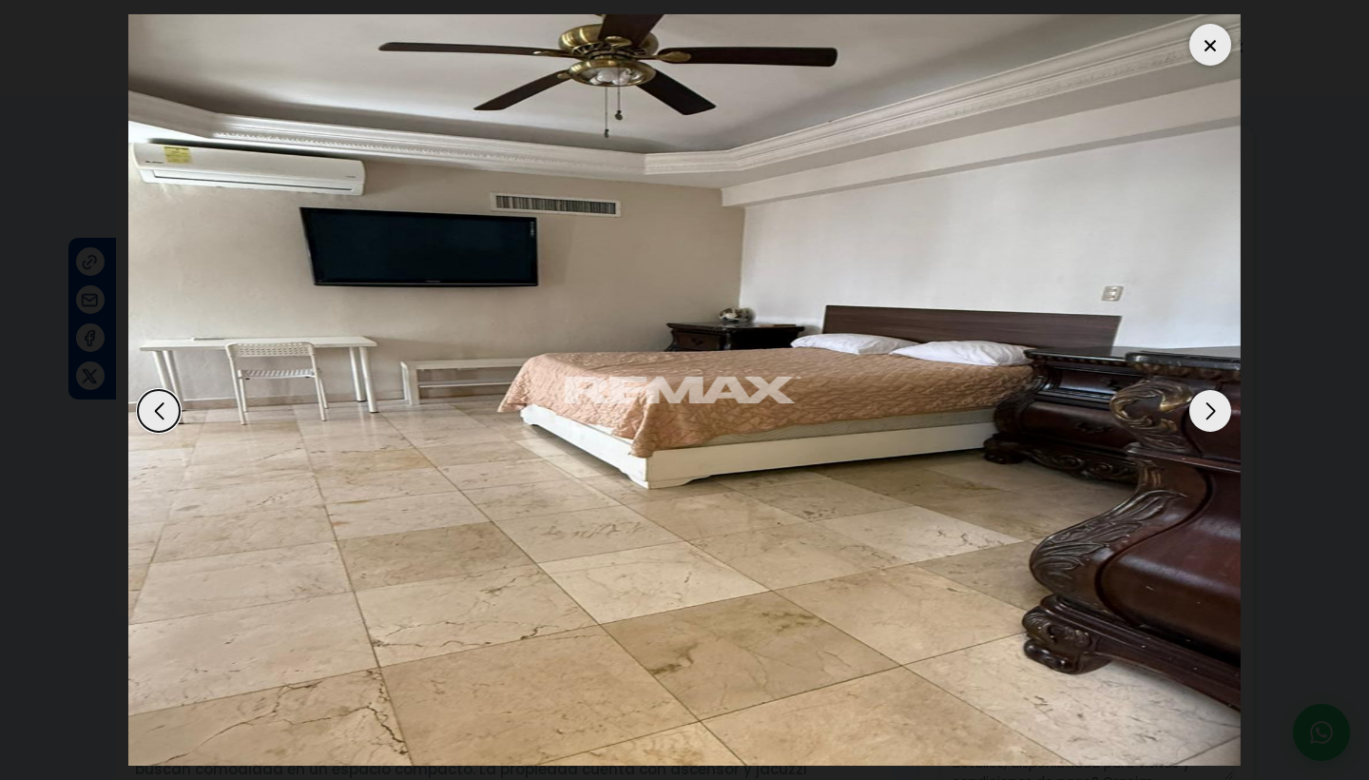
click at [1197, 404] on div "Next slide" at bounding box center [1211, 411] width 42 height 42
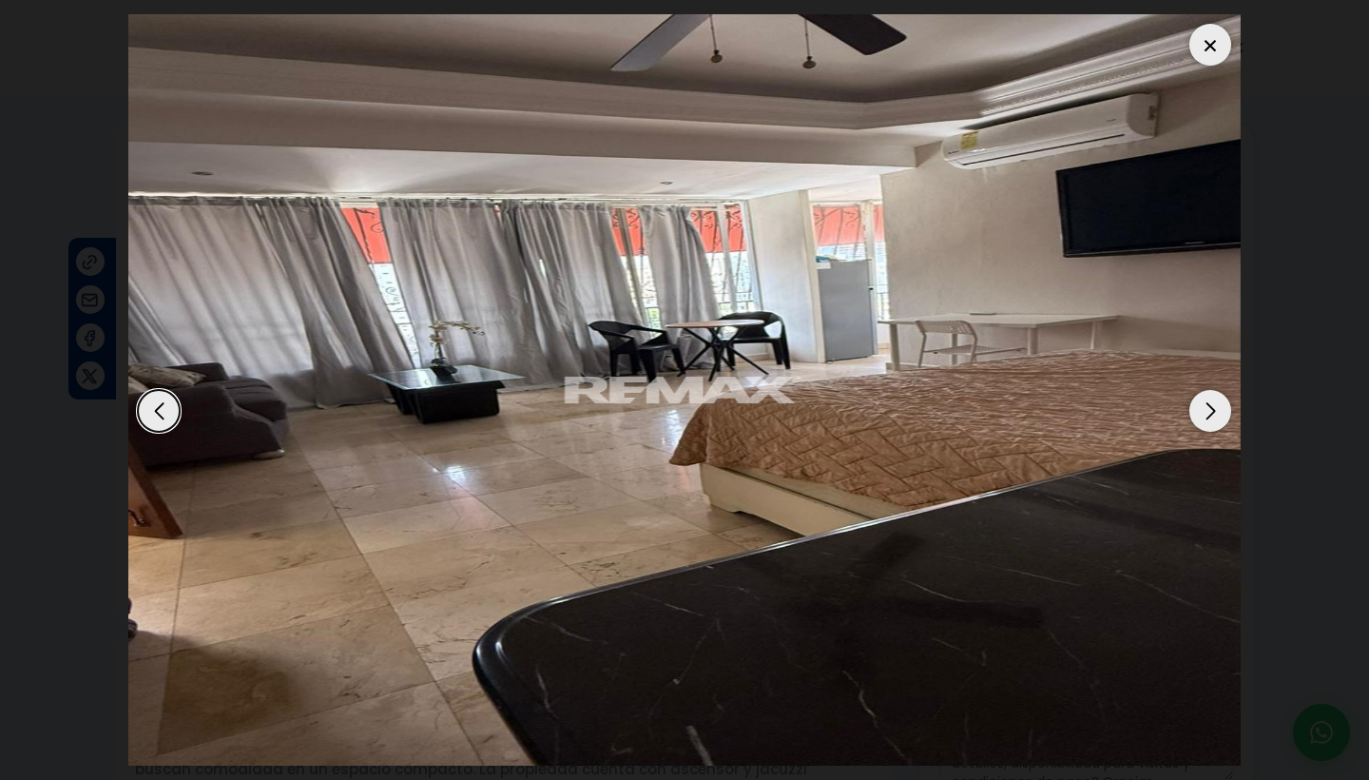
click at [1197, 404] on div "Next slide" at bounding box center [1211, 411] width 42 height 42
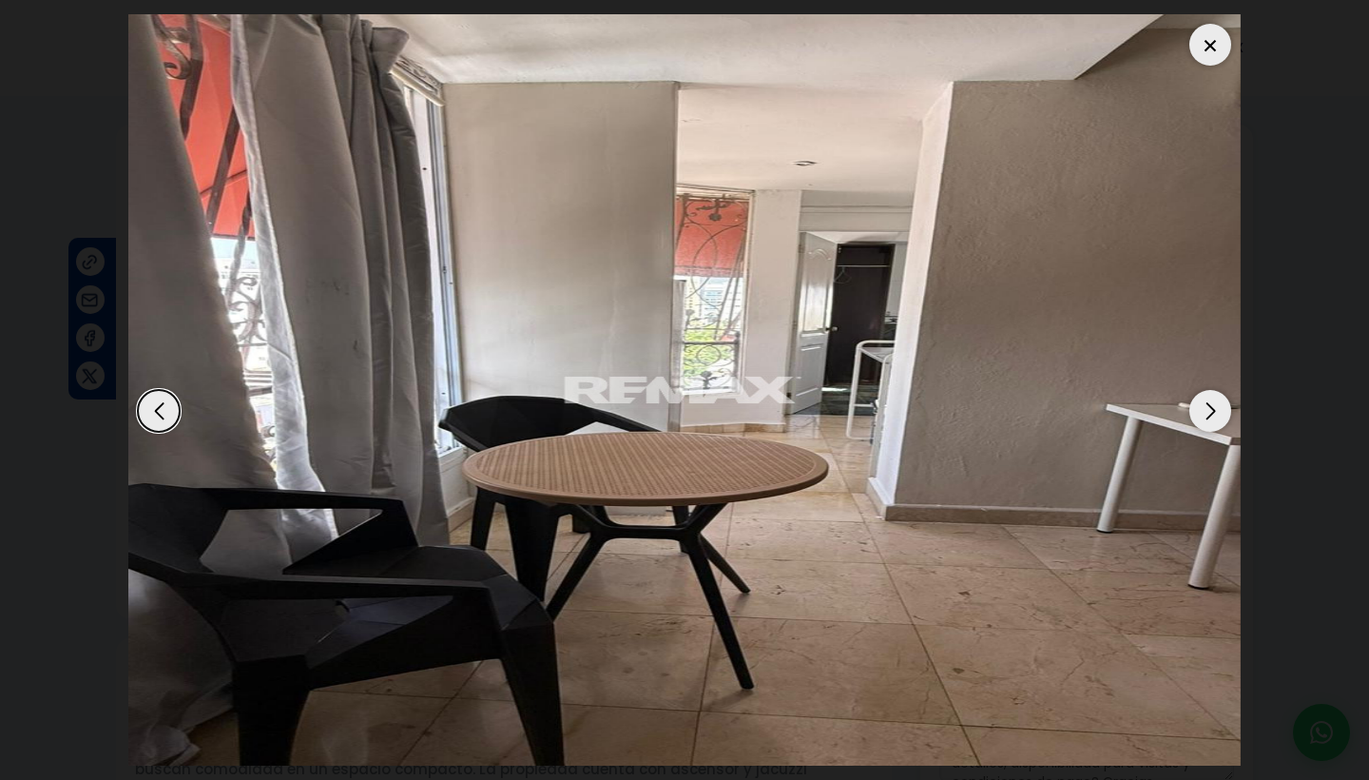
click at [1197, 404] on div "Next slide" at bounding box center [1211, 411] width 42 height 42
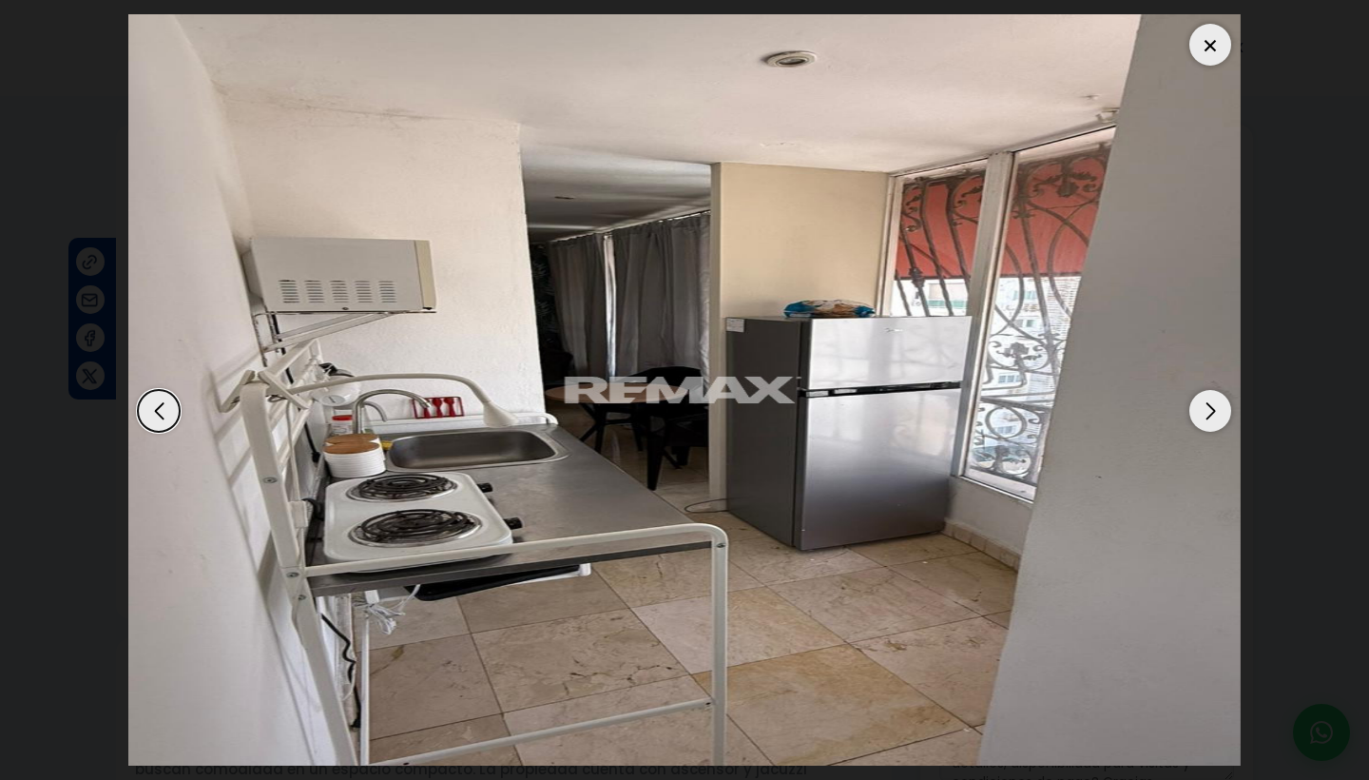
click at [1197, 404] on div "Next slide" at bounding box center [1211, 411] width 42 height 42
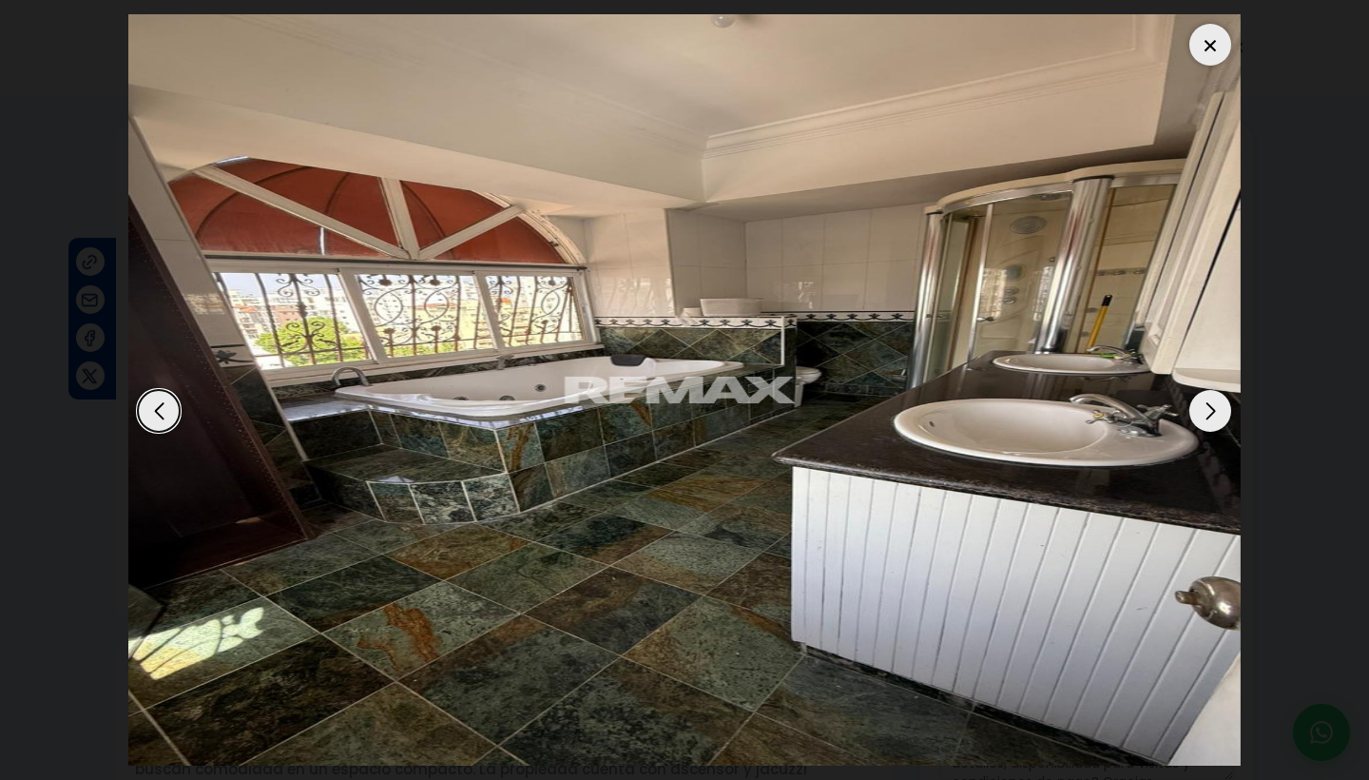
click at [1197, 404] on div "Next slide" at bounding box center [1211, 411] width 42 height 42
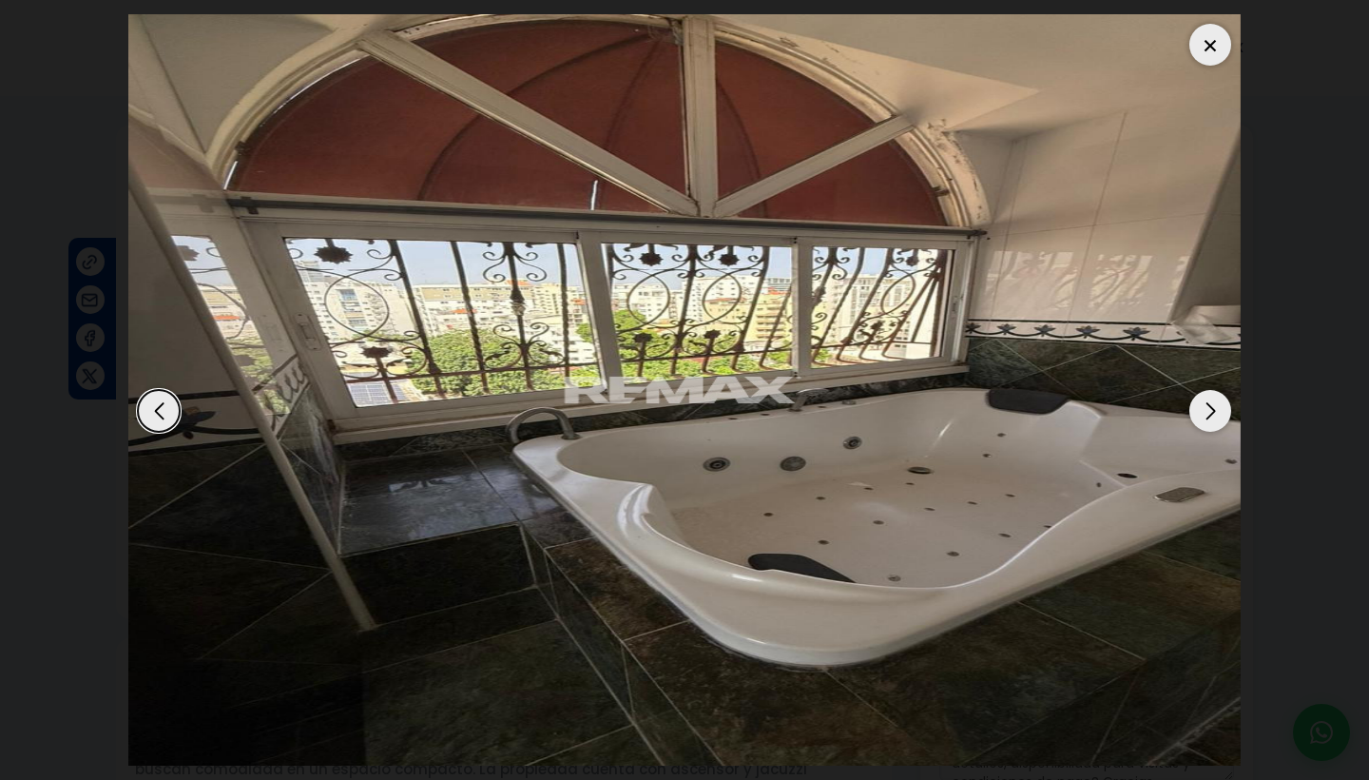
click at [1197, 404] on div "Next slide" at bounding box center [1211, 411] width 42 height 42
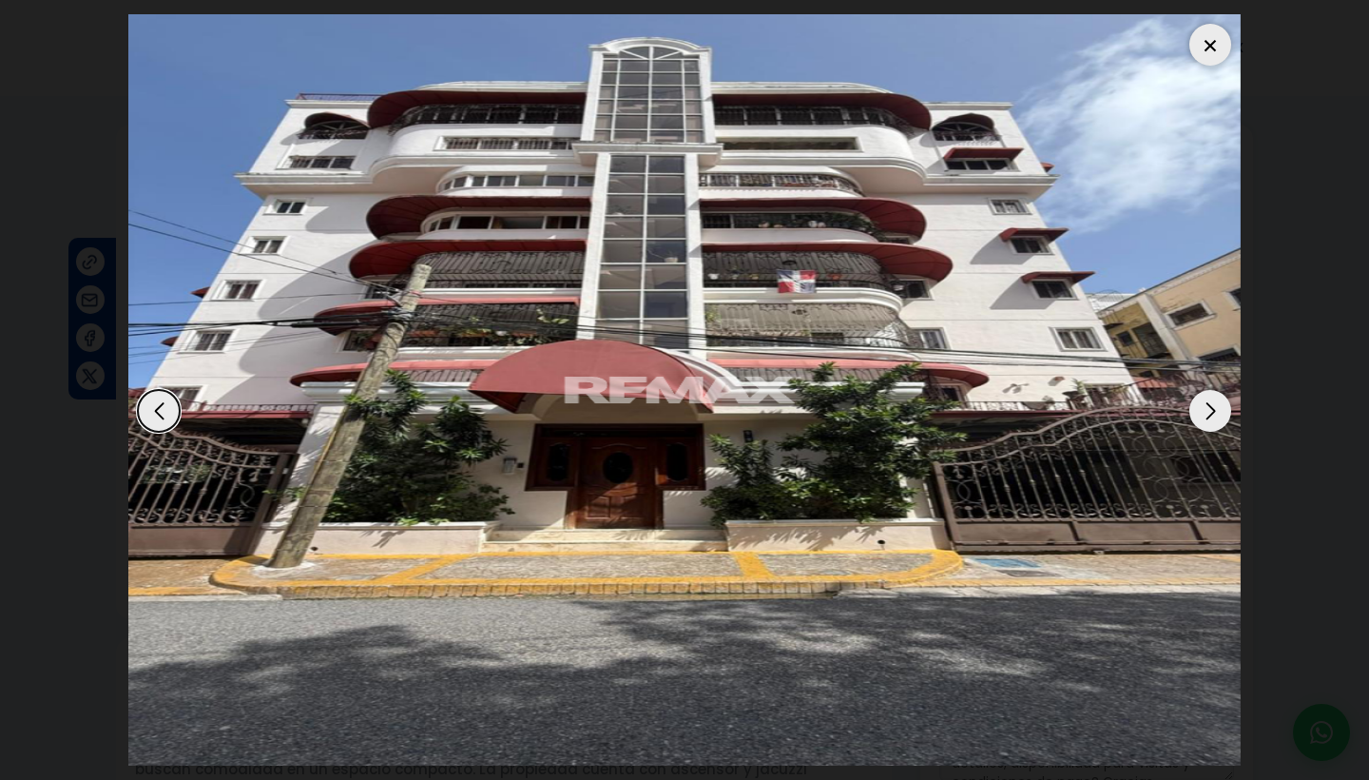
click at [1213, 406] on div "Next slide" at bounding box center [1211, 411] width 42 height 42
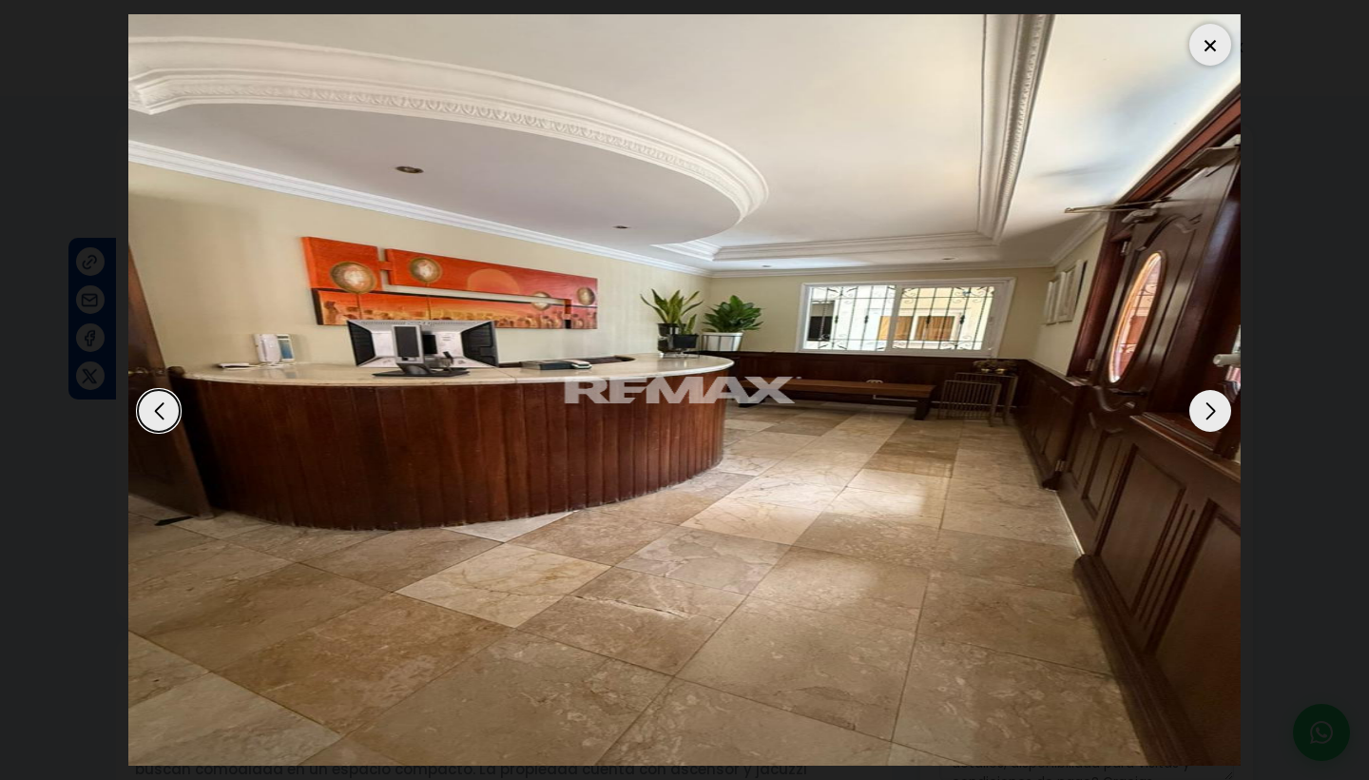
click at [1213, 406] on div "Next slide" at bounding box center [1211, 411] width 42 height 42
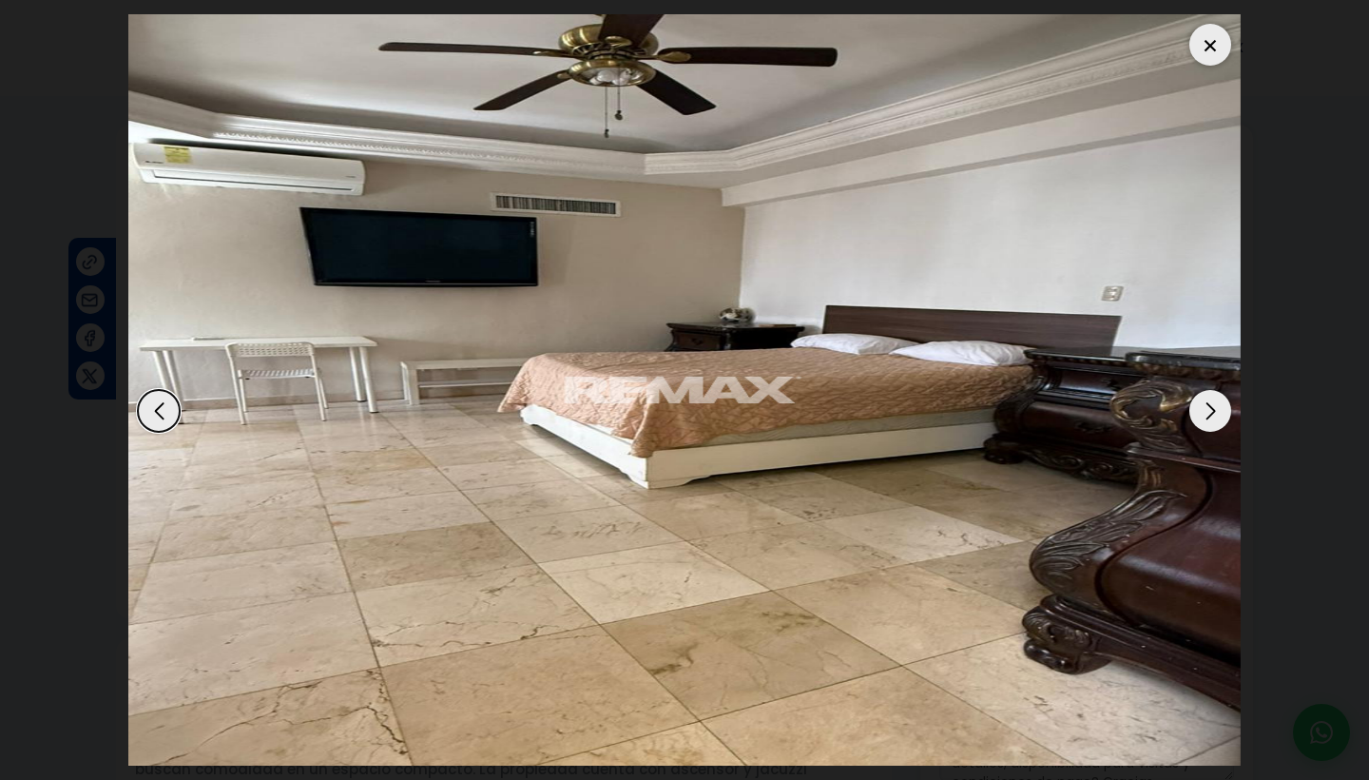
click at [1213, 406] on div "Next slide" at bounding box center [1211, 411] width 42 height 42
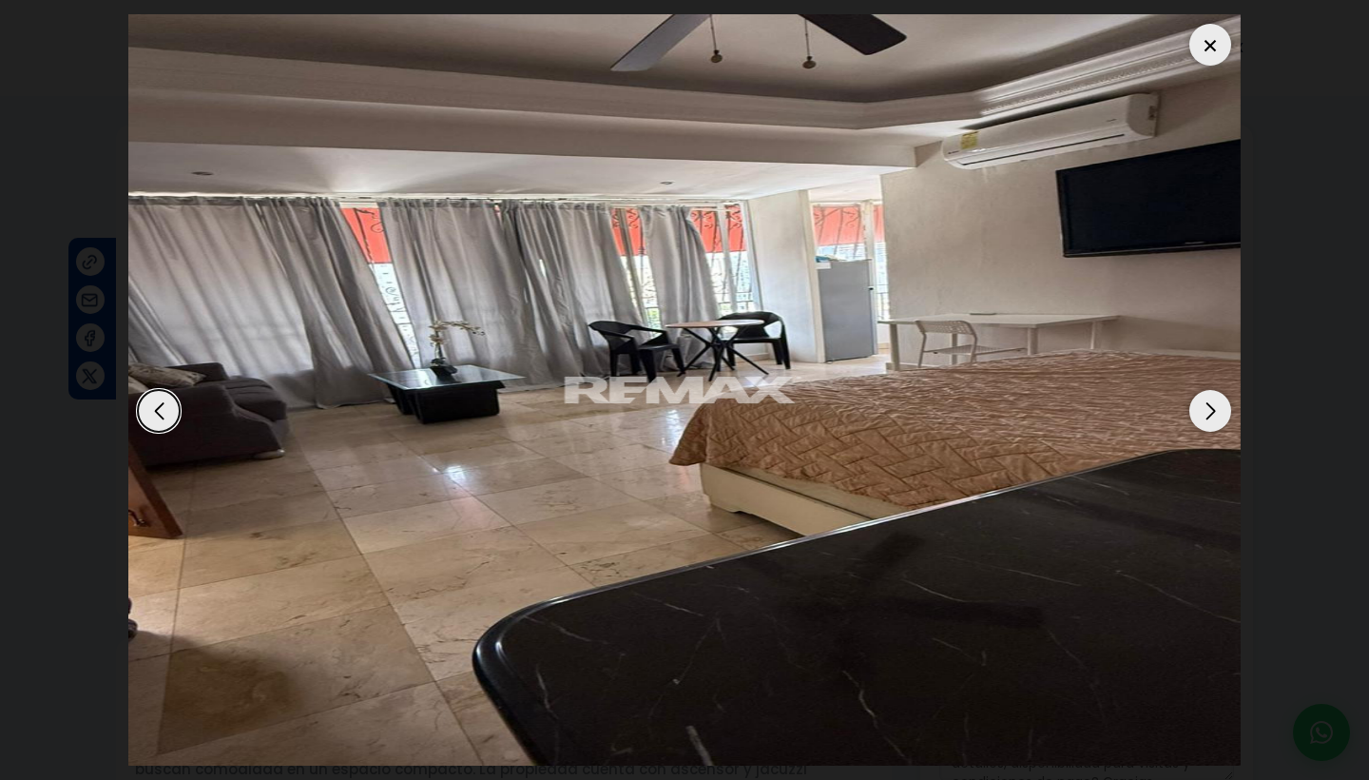
click at [1213, 406] on div "Next slide" at bounding box center [1211, 411] width 42 height 42
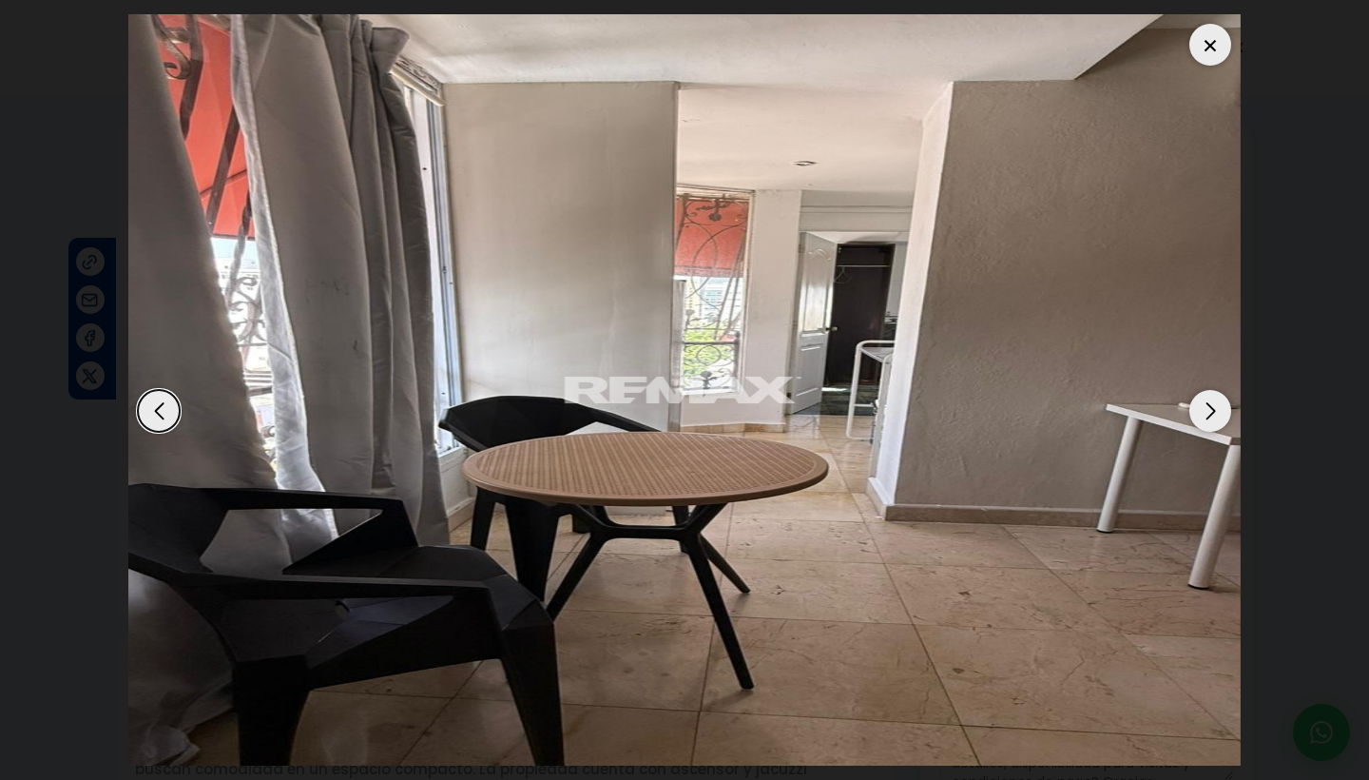
click at [1213, 406] on div "Next slide" at bounding box center [1211, 411] width 42 height 42
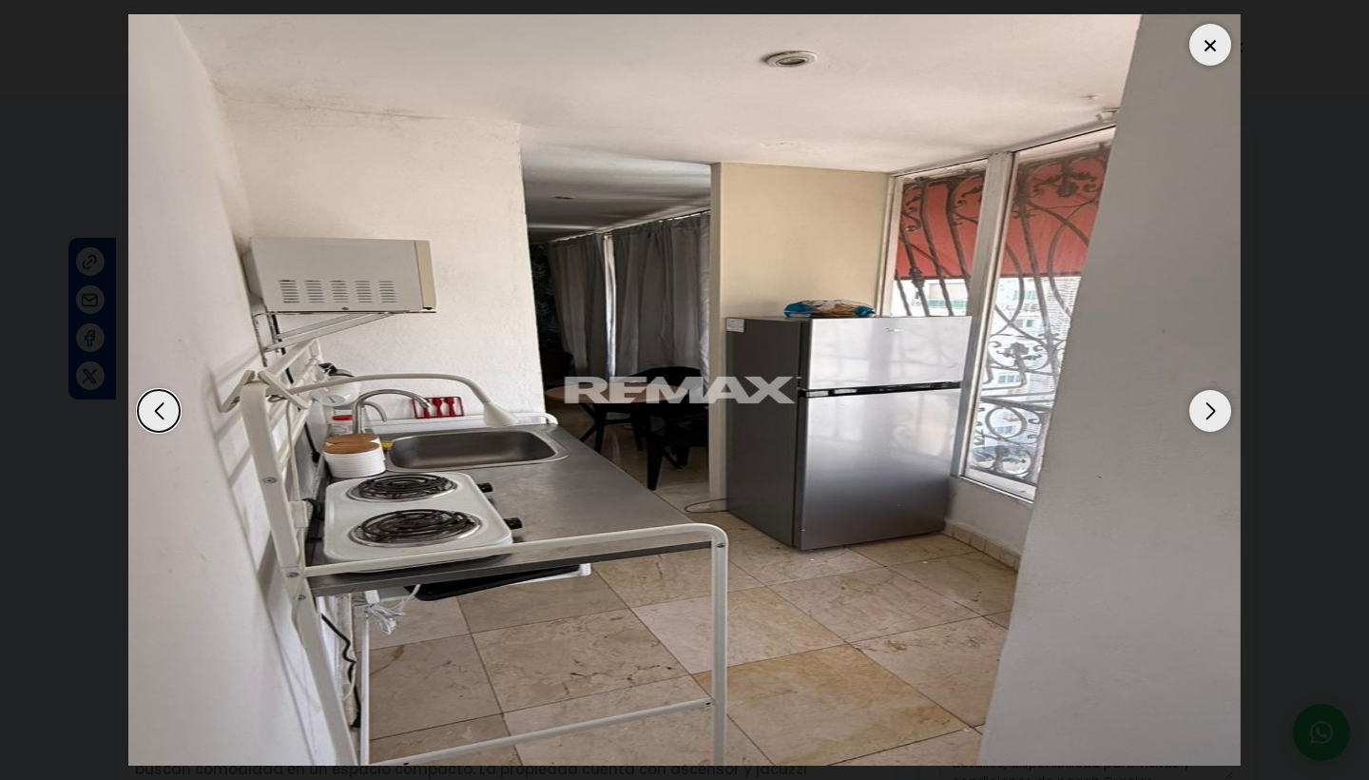
click at [1213, 406] on div "Next slide" at bounding box center [1211, 411] width 42 height 42
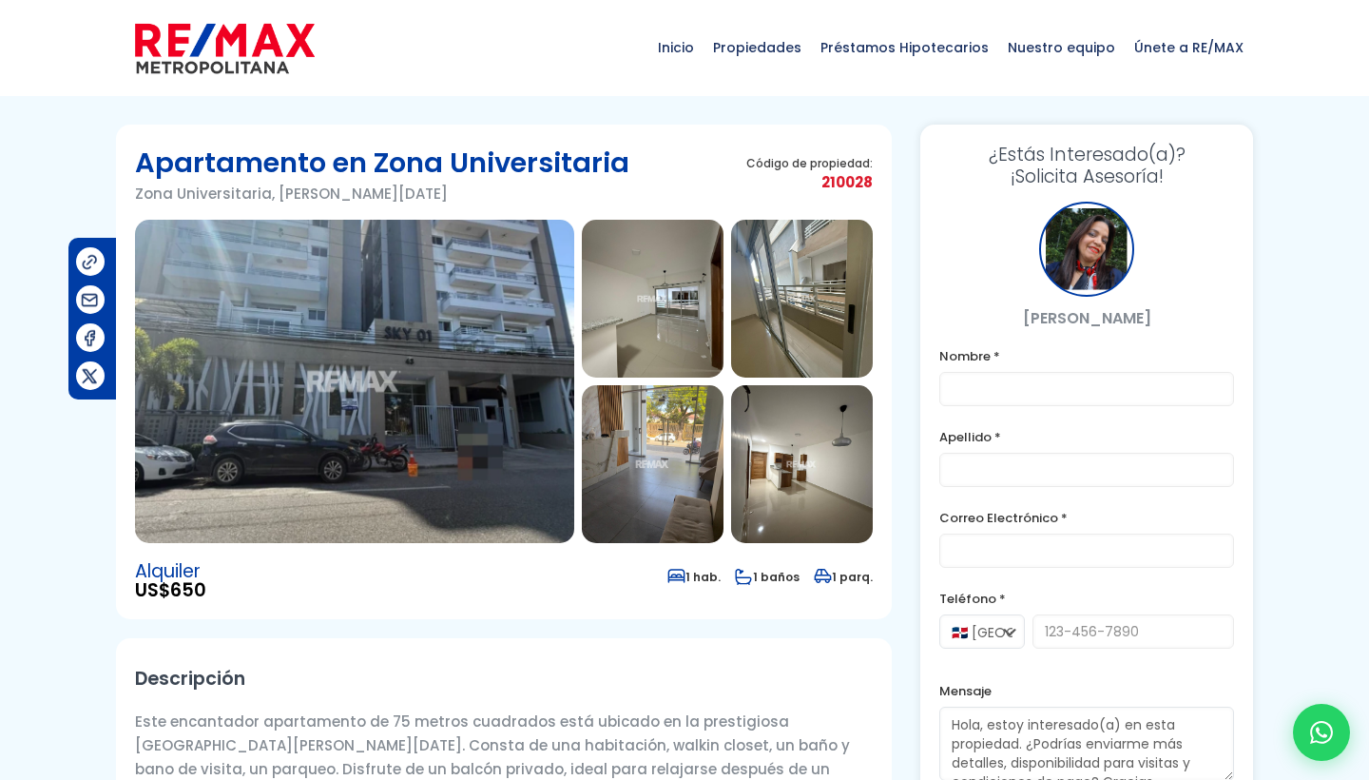
click at [434, 461] on img at bounding box center [354, 381] width 439 height 323
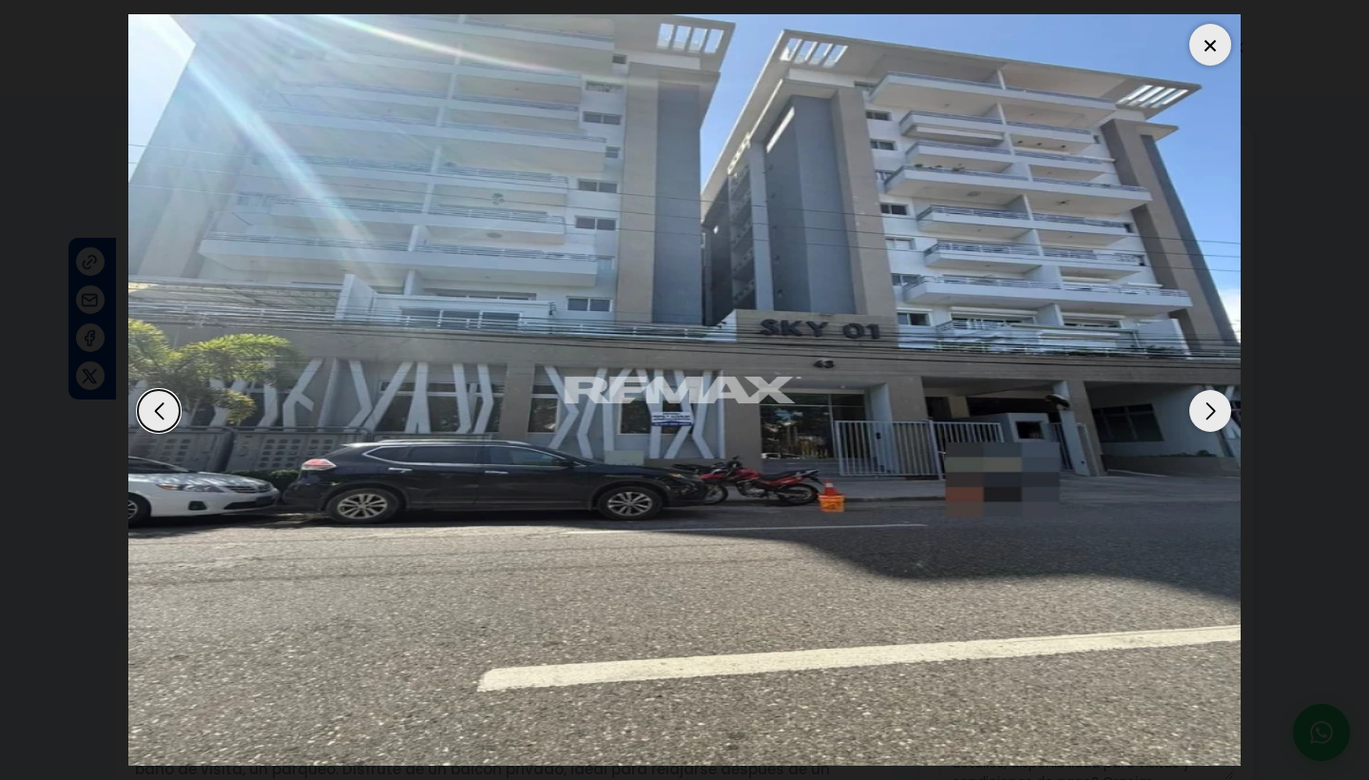
click at [1211, 414] on div "Next slide" at bounding box center [1211, 411] width 42 height 42
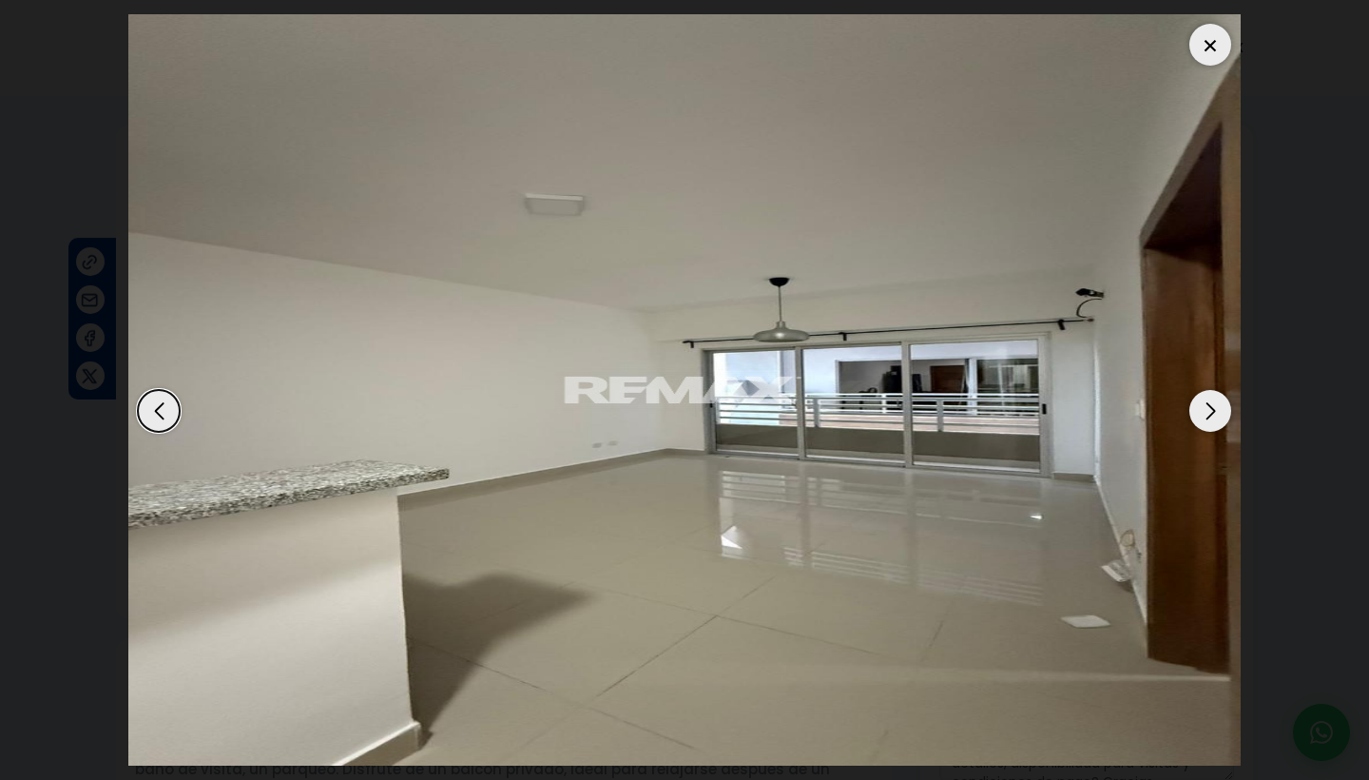
click at [1211, 414] on div "Next slide" at bounding box center [1211, 411] width 42 height 42
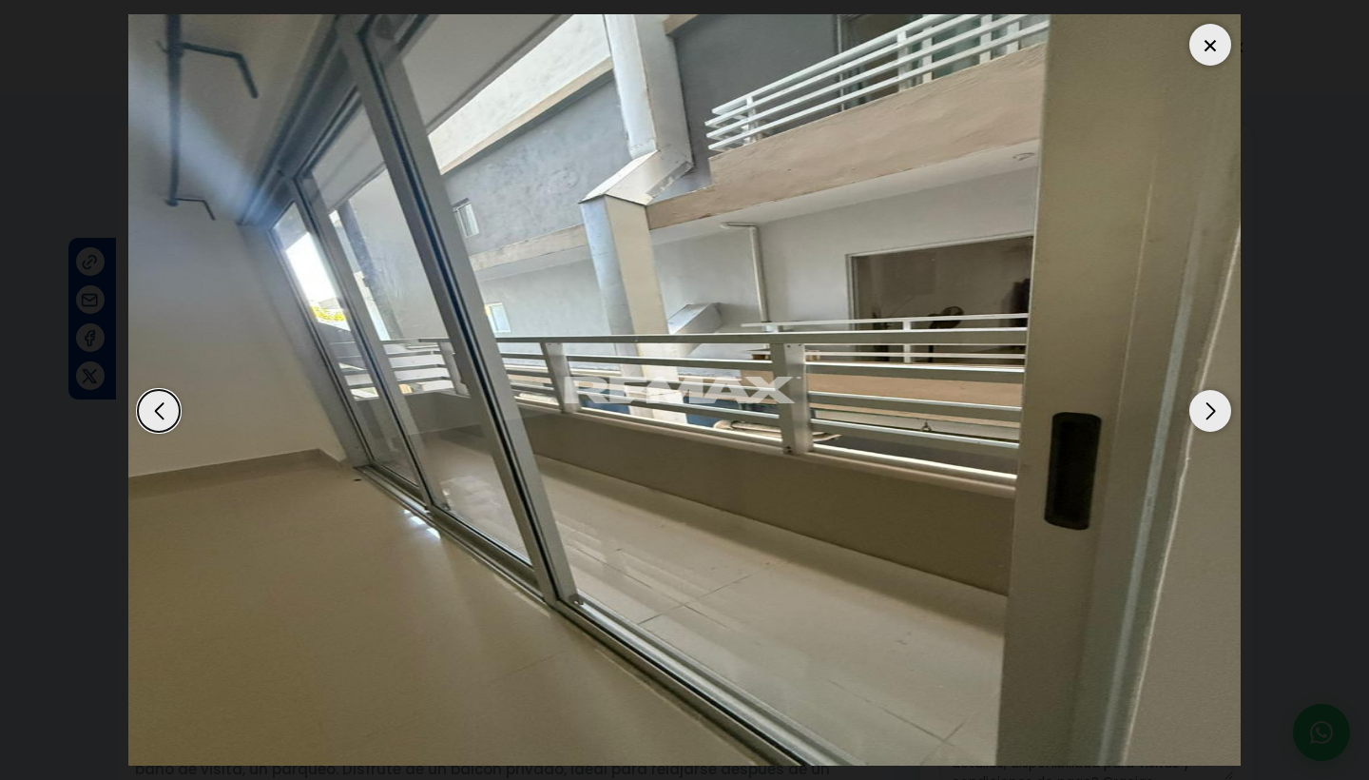
click at [1211, 414] on div "Next slide" at bounding box center [1211, 411] width 42 height 42
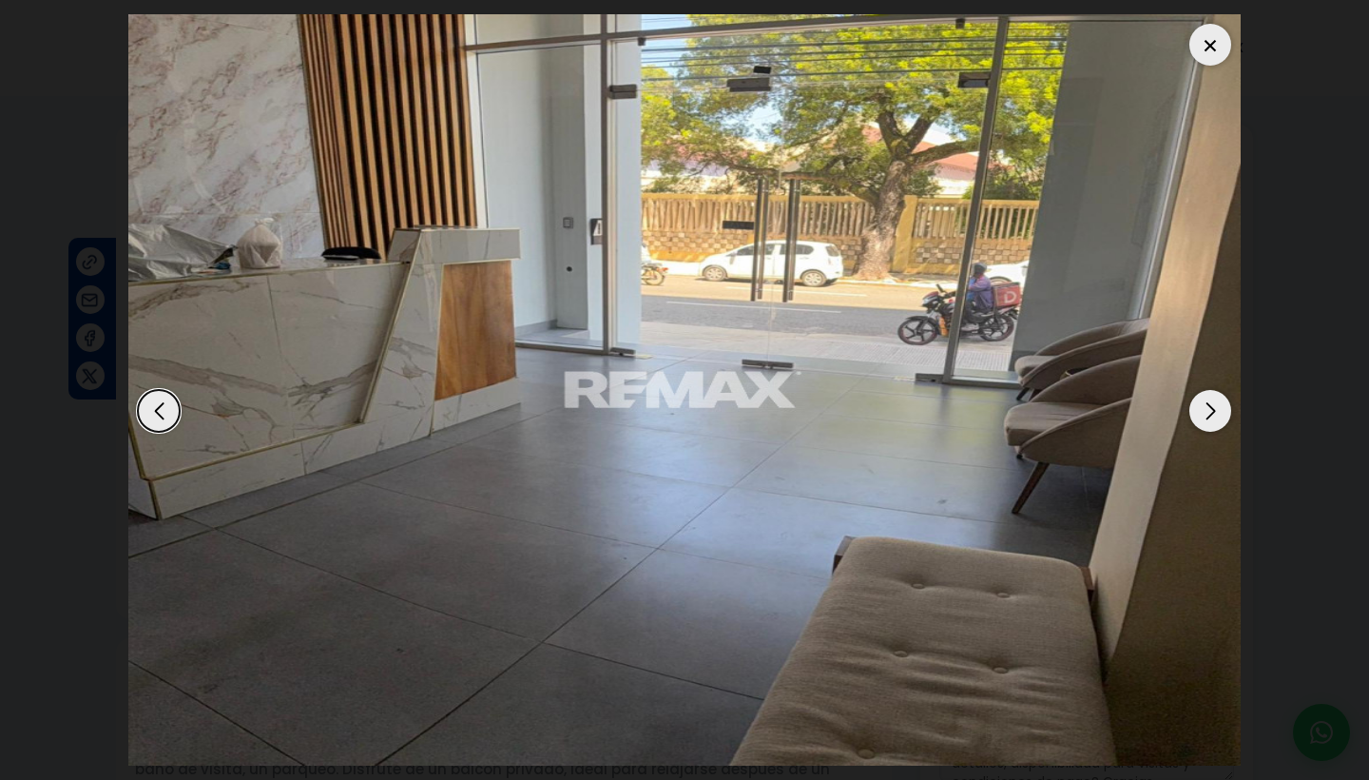
click at [1211, 414] on div "Next slide" at bounding box center [1211, 411] width 42 height 42
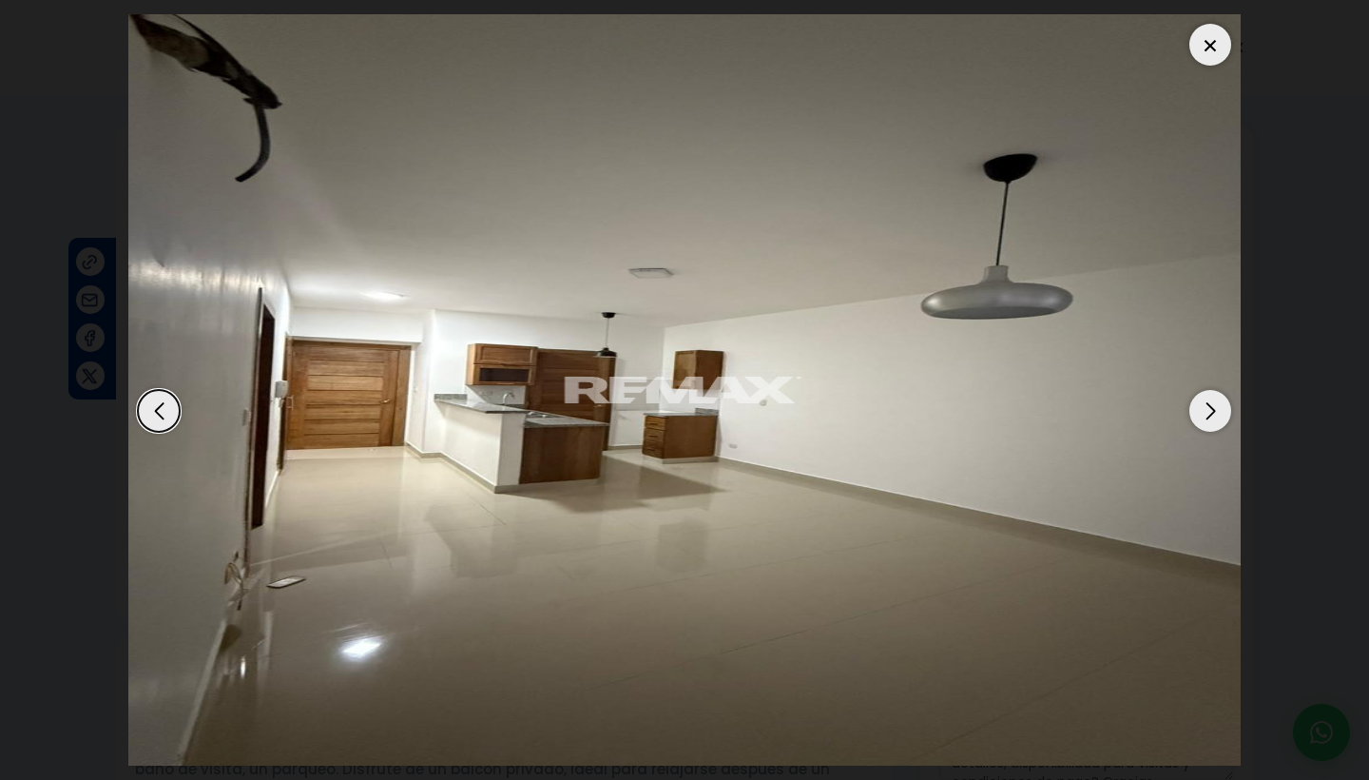
click at [1211, 414] on div "Next slide" at bounding box center [1211, 411] width 42 height 42
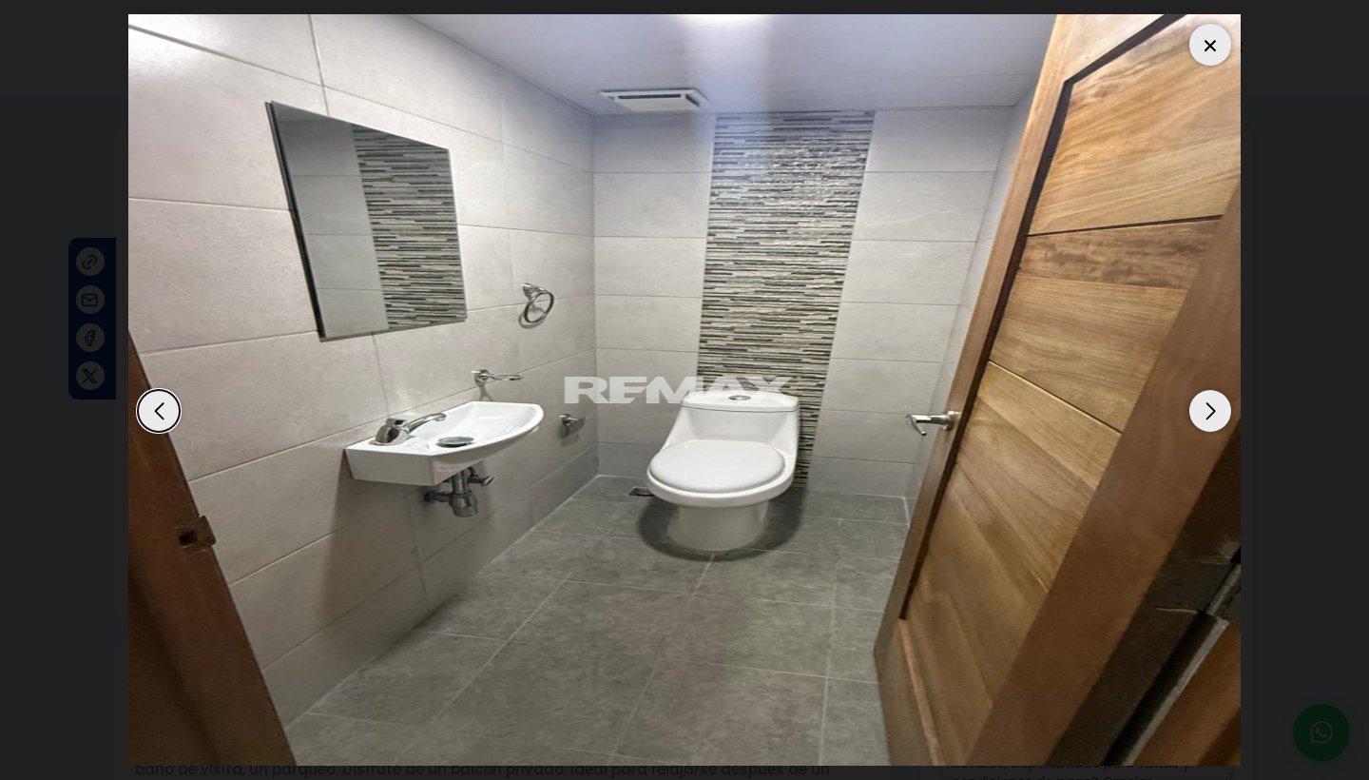
click at [1211, 414] on div "Next slide" at bounding box center [1211, 411] width 42 height 42
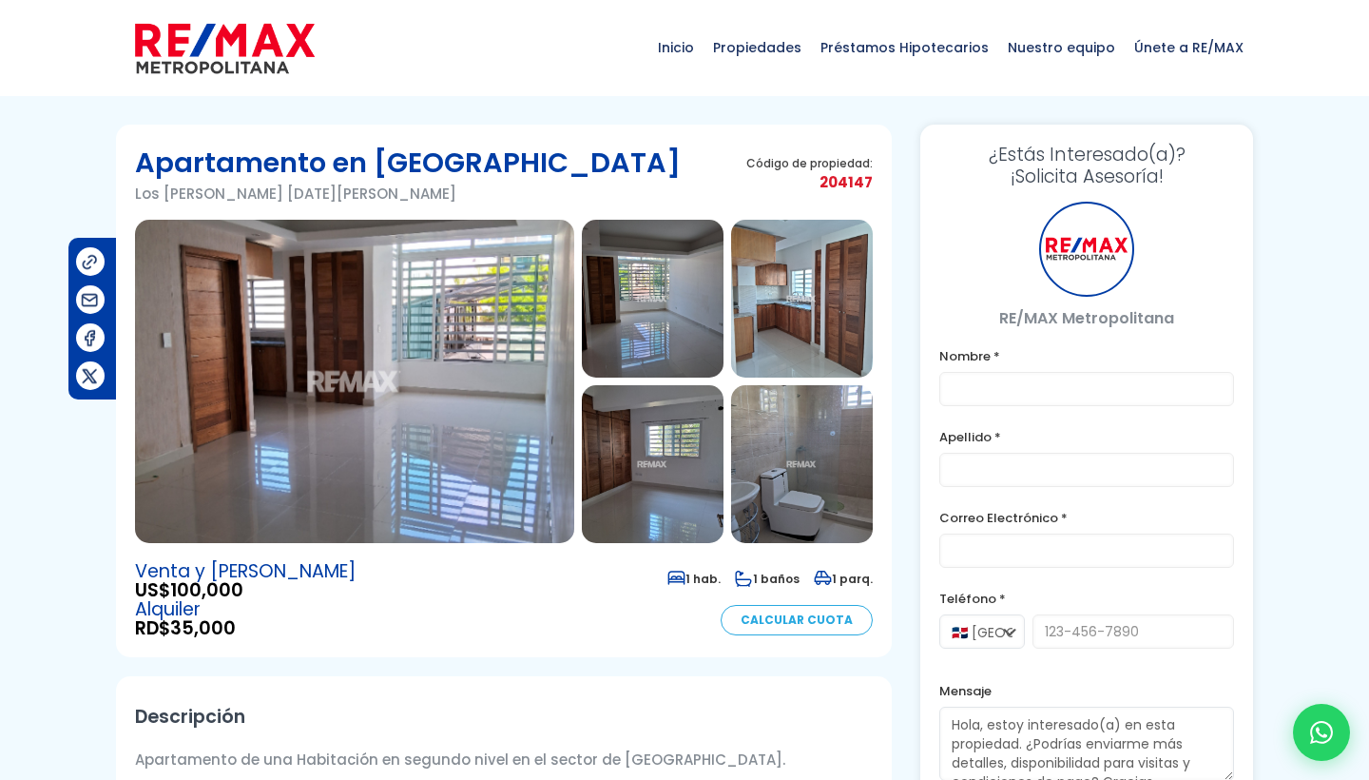
click at [459, 308] on img at bounding box center [354, 381] width 439 height 323
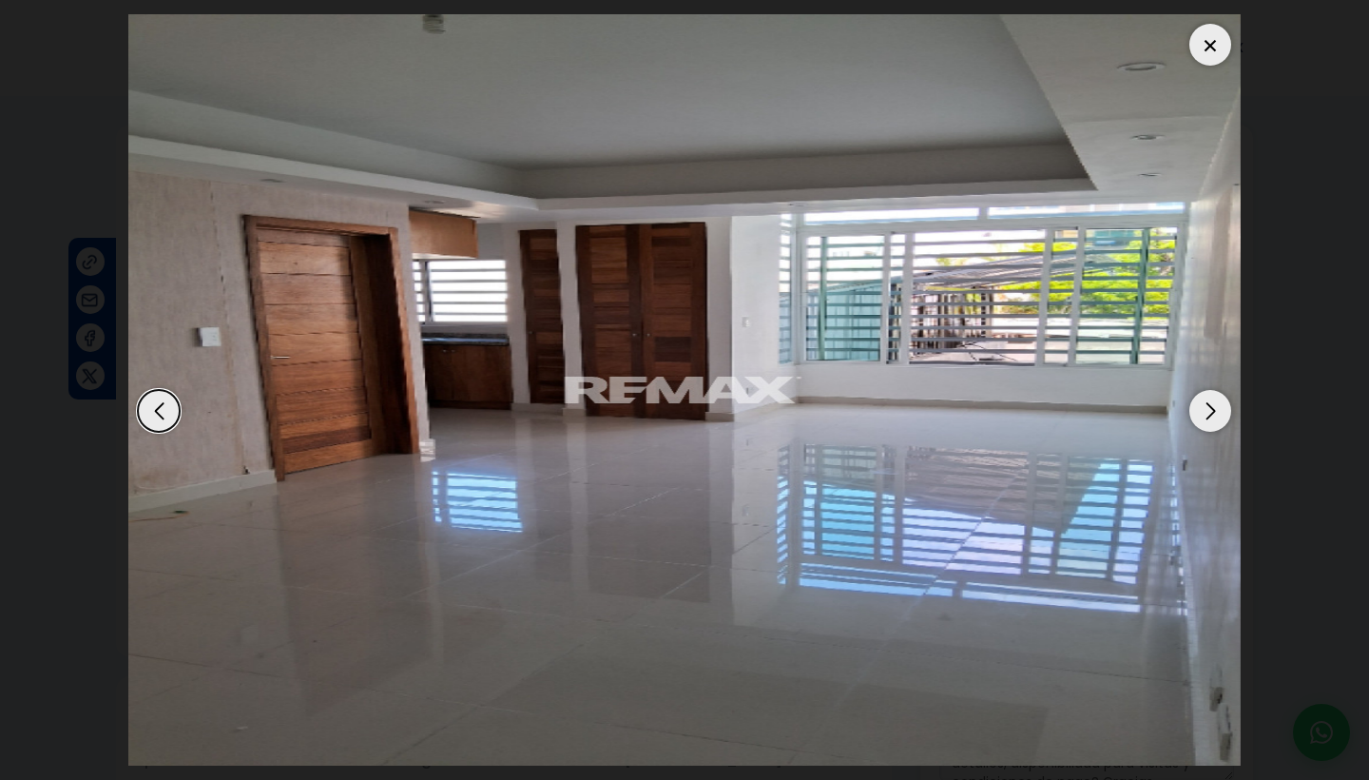
click at [1210, 403] on div "Next slide" at bounding box center [1211, 411] width 42 height 42
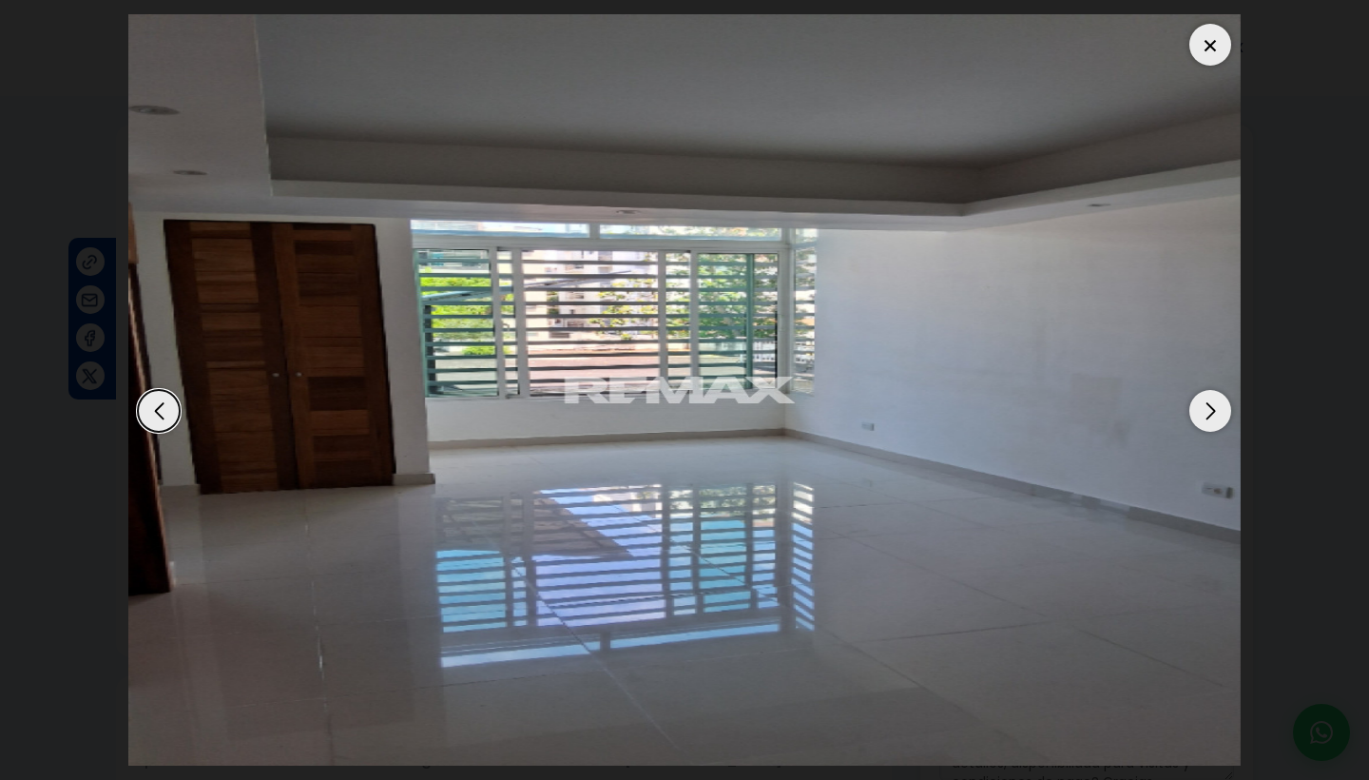
click at [1210, 403] on div "Next slide" at bounding box center [1211, 411] width 42 height 42
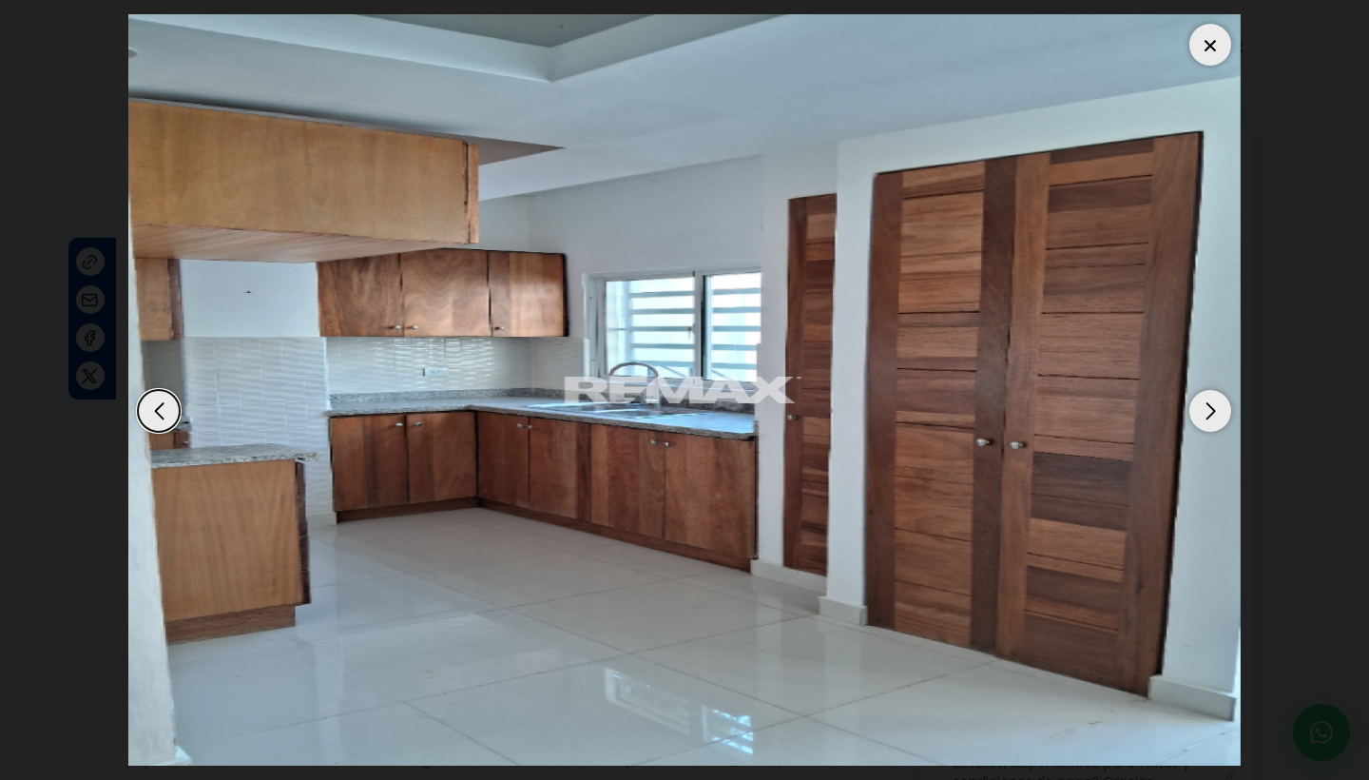
click at [1210, 403] on div "Next slide" at bounding box center [1211, 411] width 42 height 42
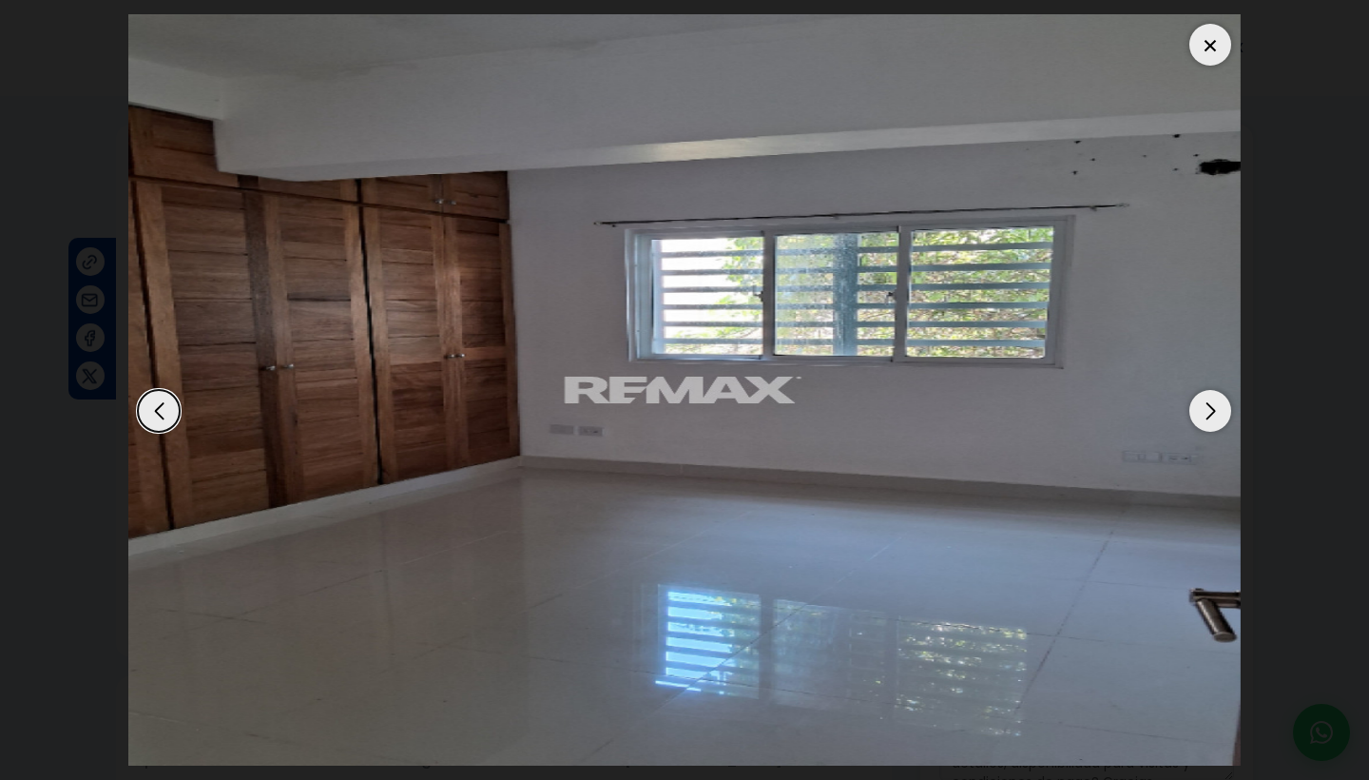
click at [1210, 403] on div "Next slide" at bounding box center [1211, 411] width 42 height 42
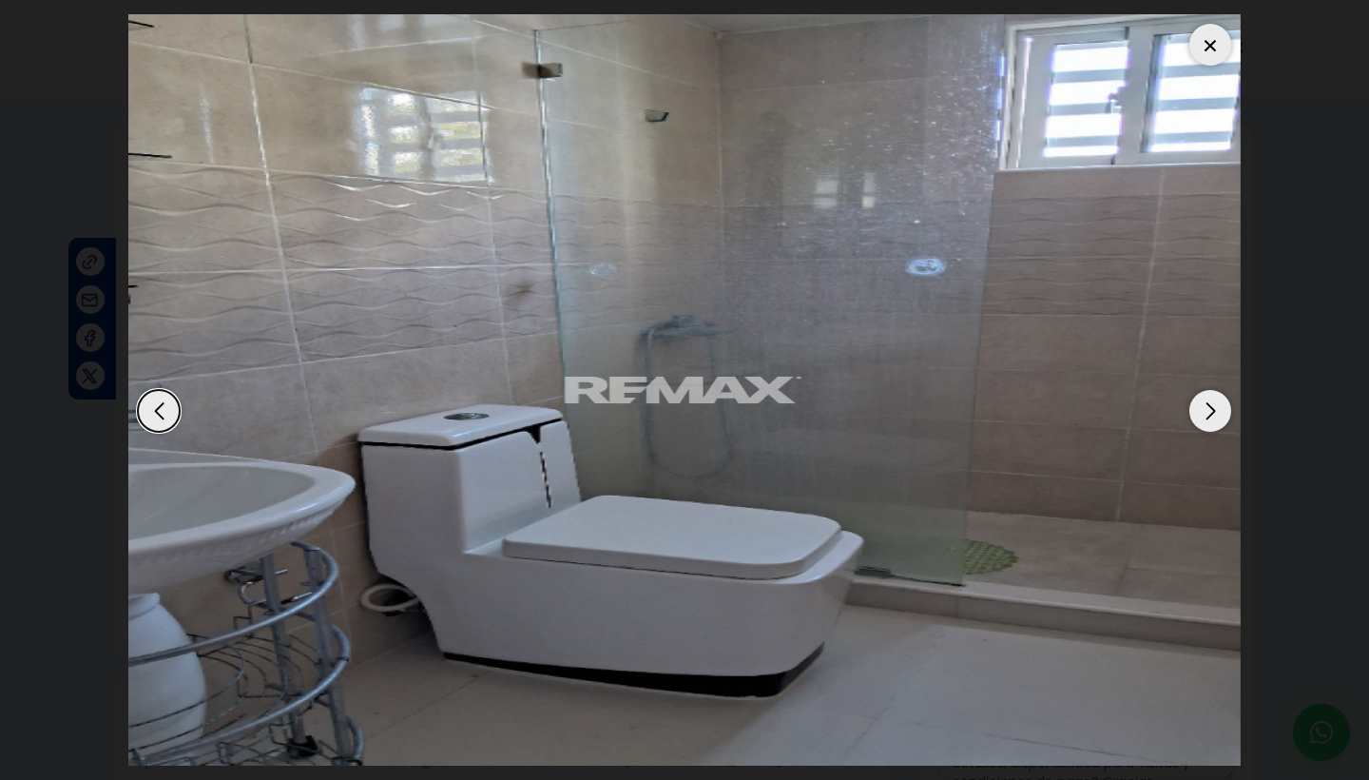
click at [1210, 403] on div "Next slide" at bounding box center [1211, 411] width 42 height 42
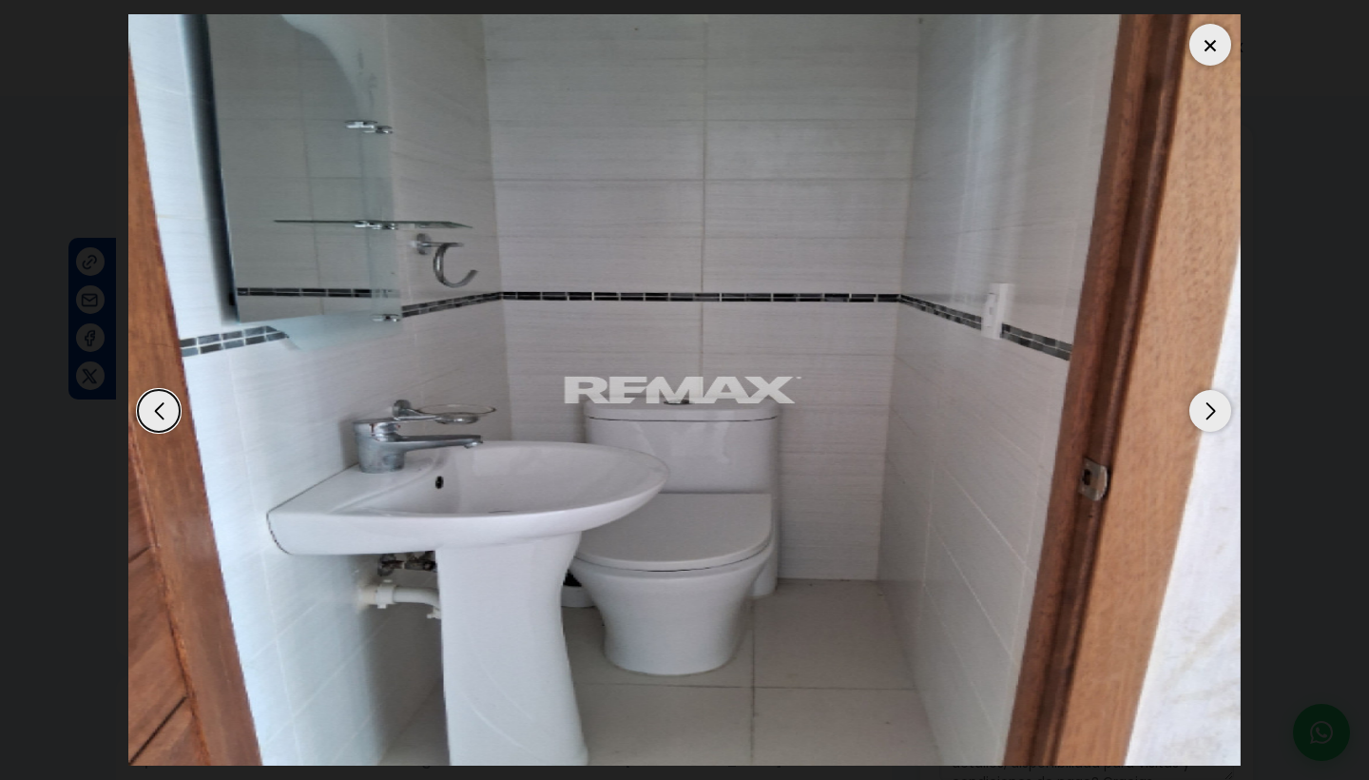
click at [1210, 403] on div "Next slide" at bounding box center [1211, 411] width 42 height 42
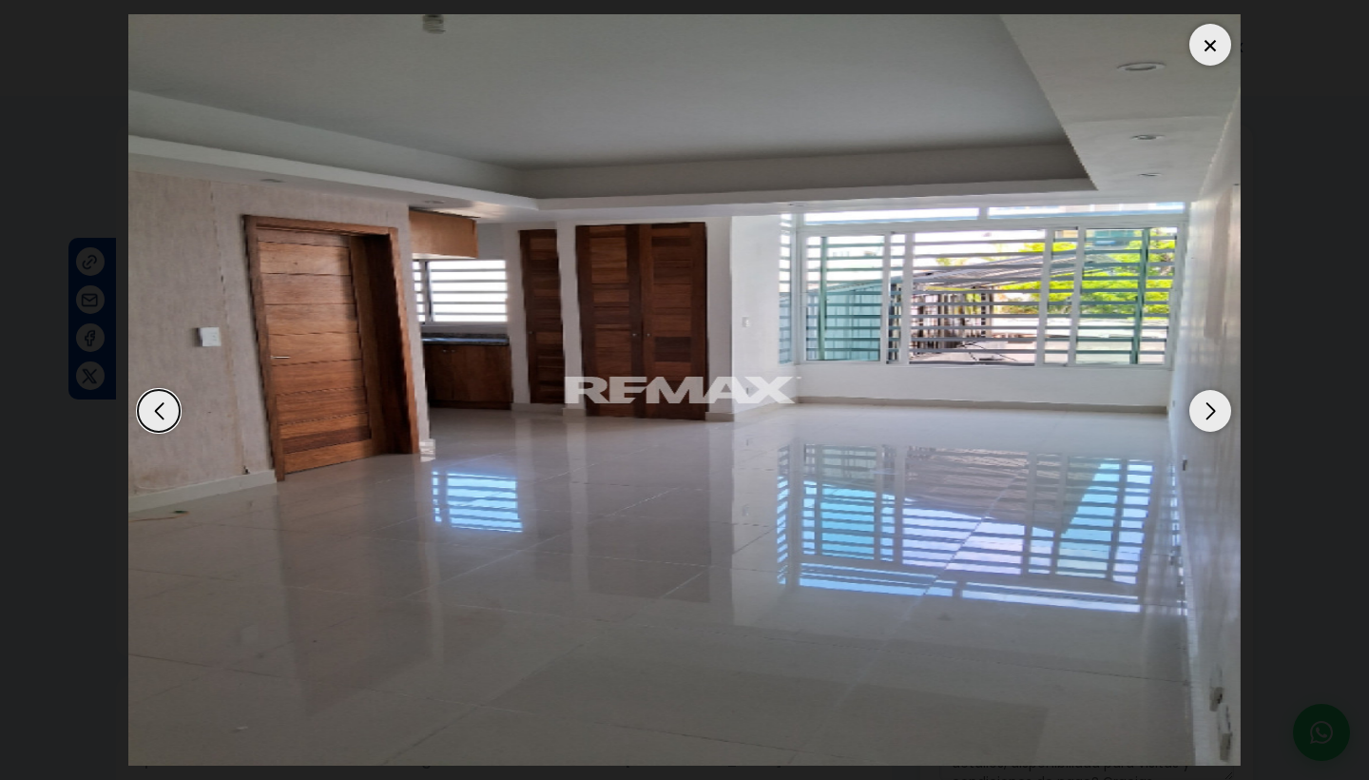
click at [1210, 403] on div "Next slide" at bounding box center [1211, 411] width 42 height 42
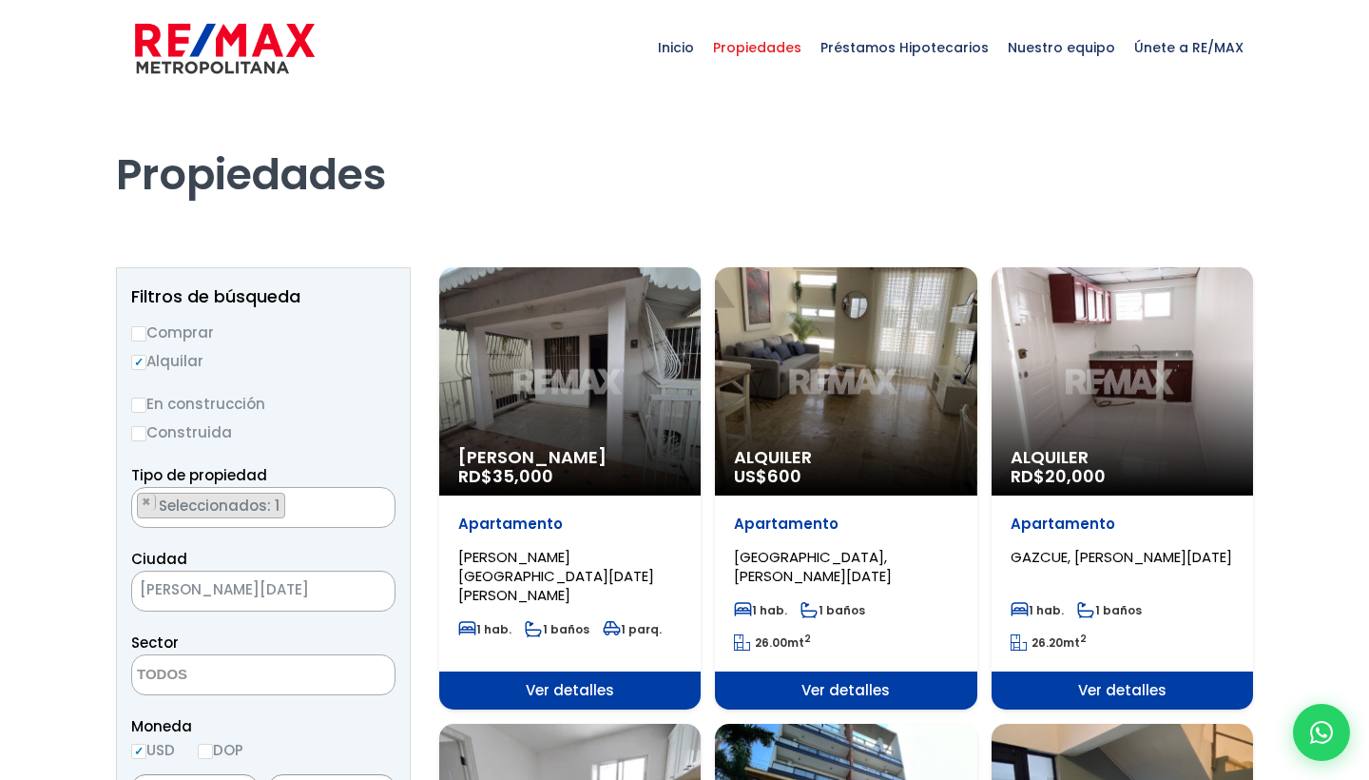
select select
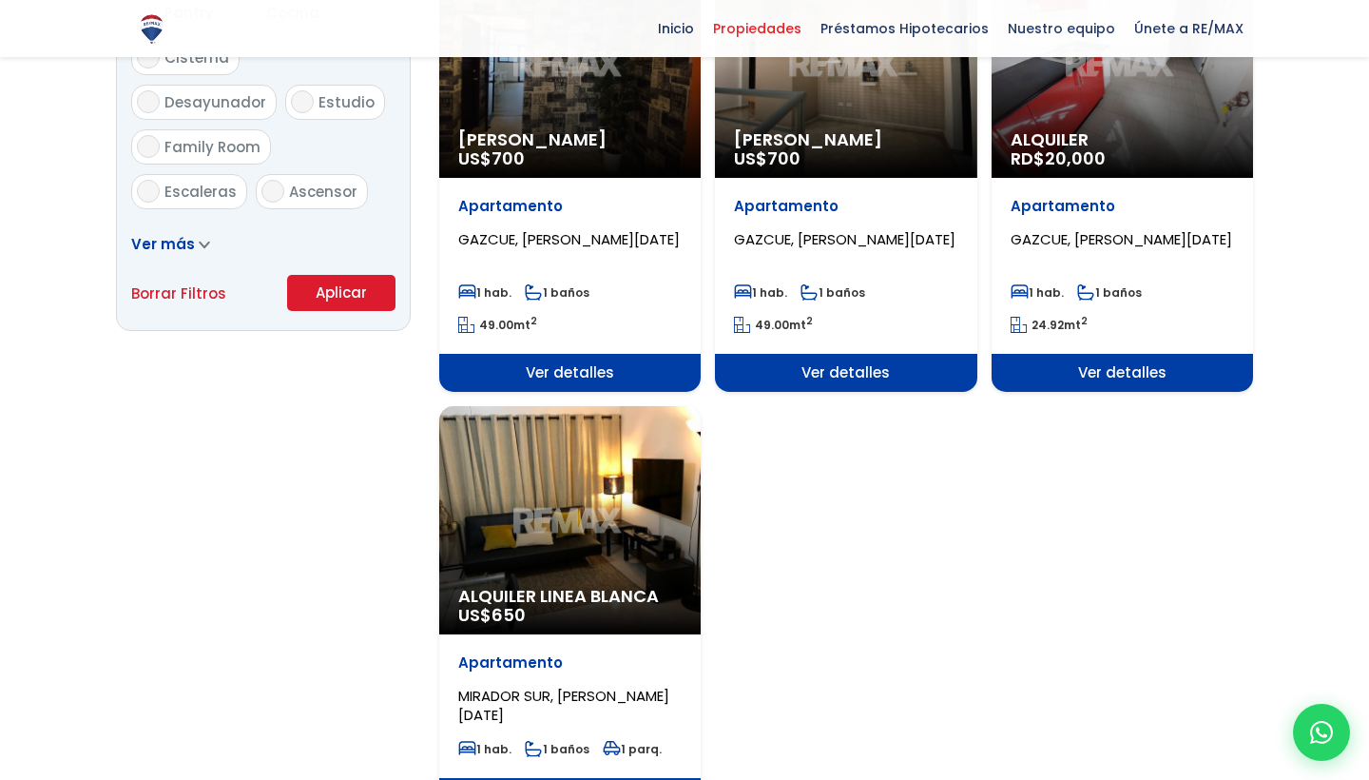
scroll to position [1232, 0]
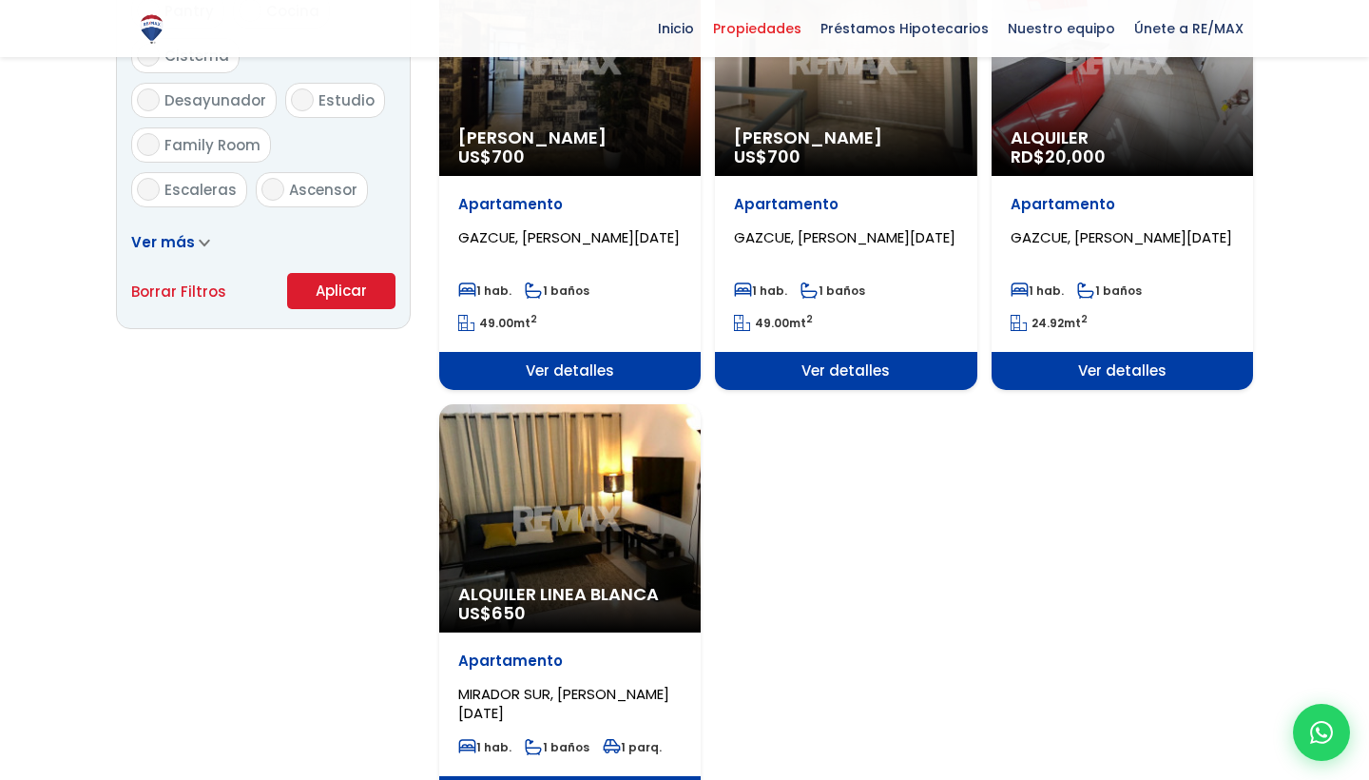
click at [643, 507] on div "Alquiler Linea Blanca US$ 650" at bounding box center [570, 518] width 262 height 228
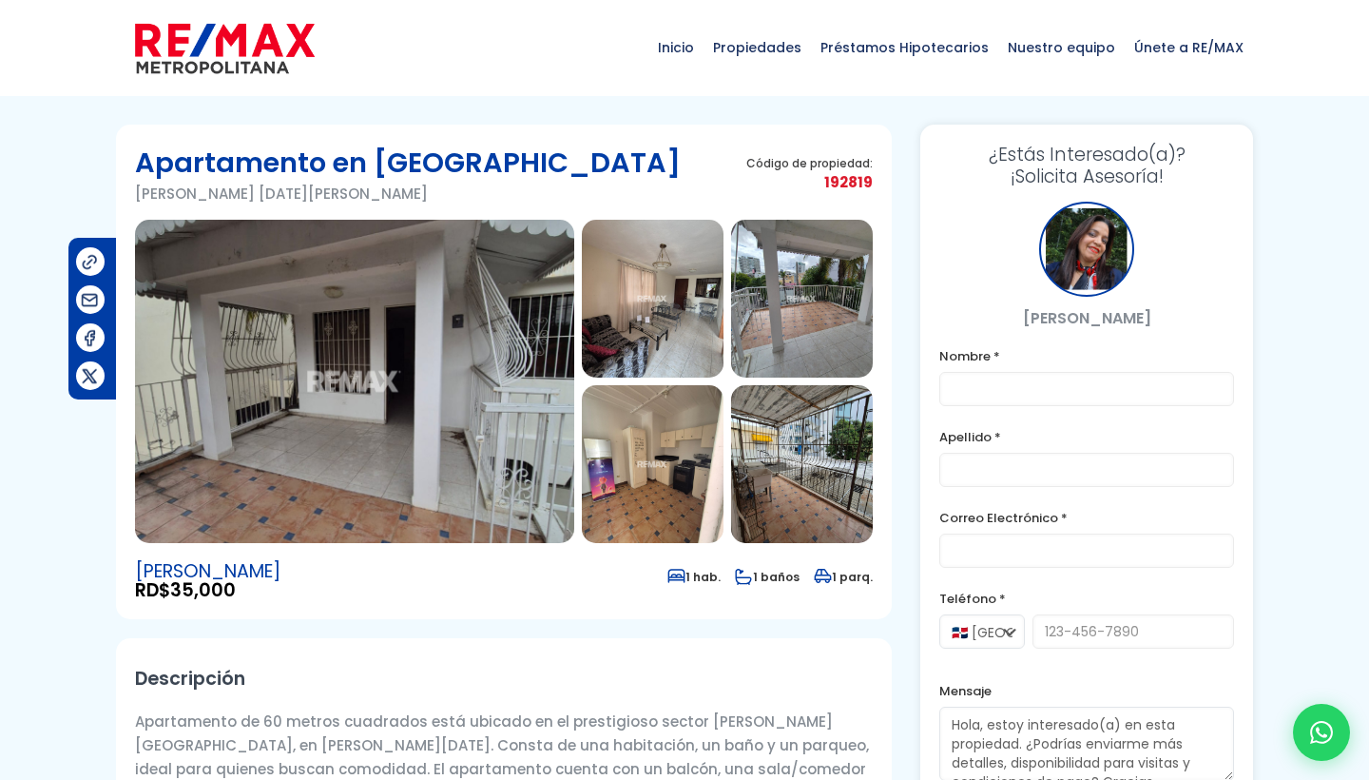
click at [490, 316] on img at bounding box center [354, 381] width 439 height 323
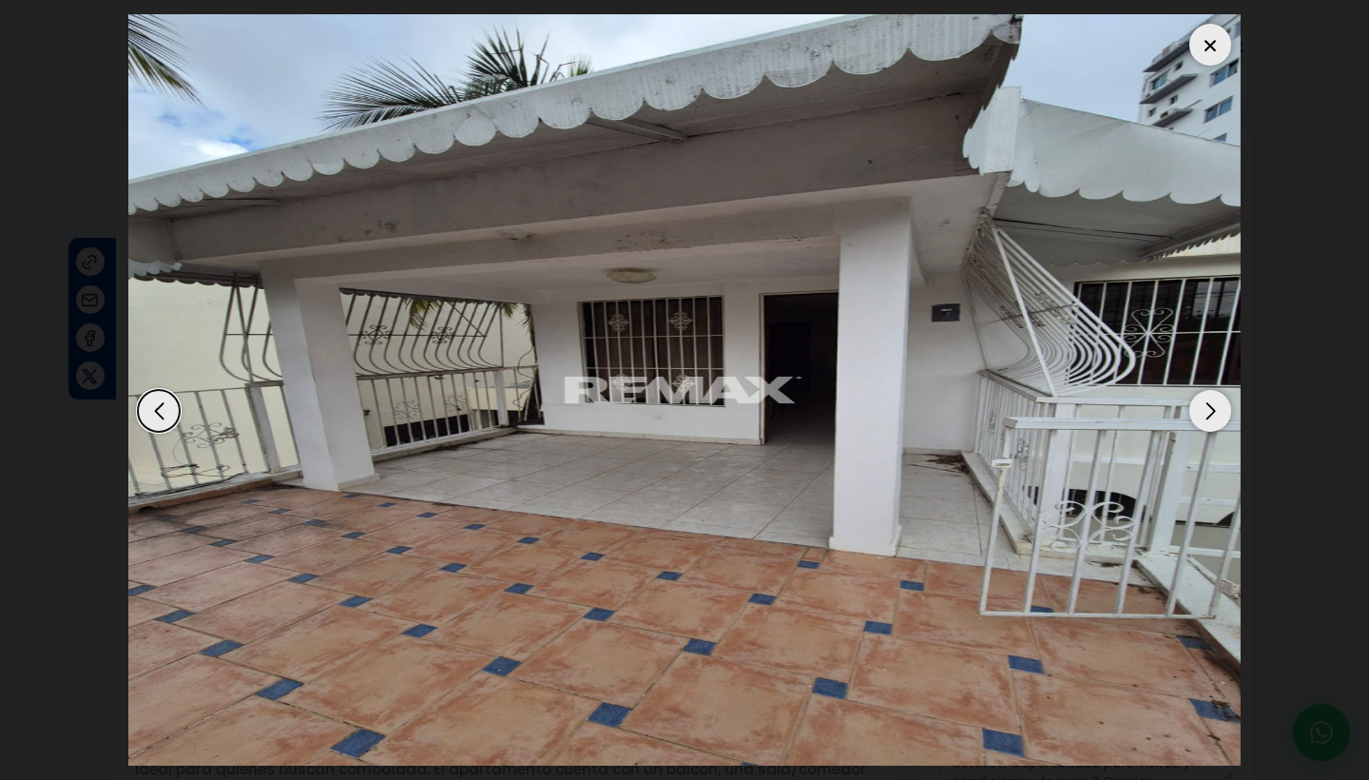
click at [1216, 408] on div "Next slide" at bounding box center [1211, 411] width 42 height 42
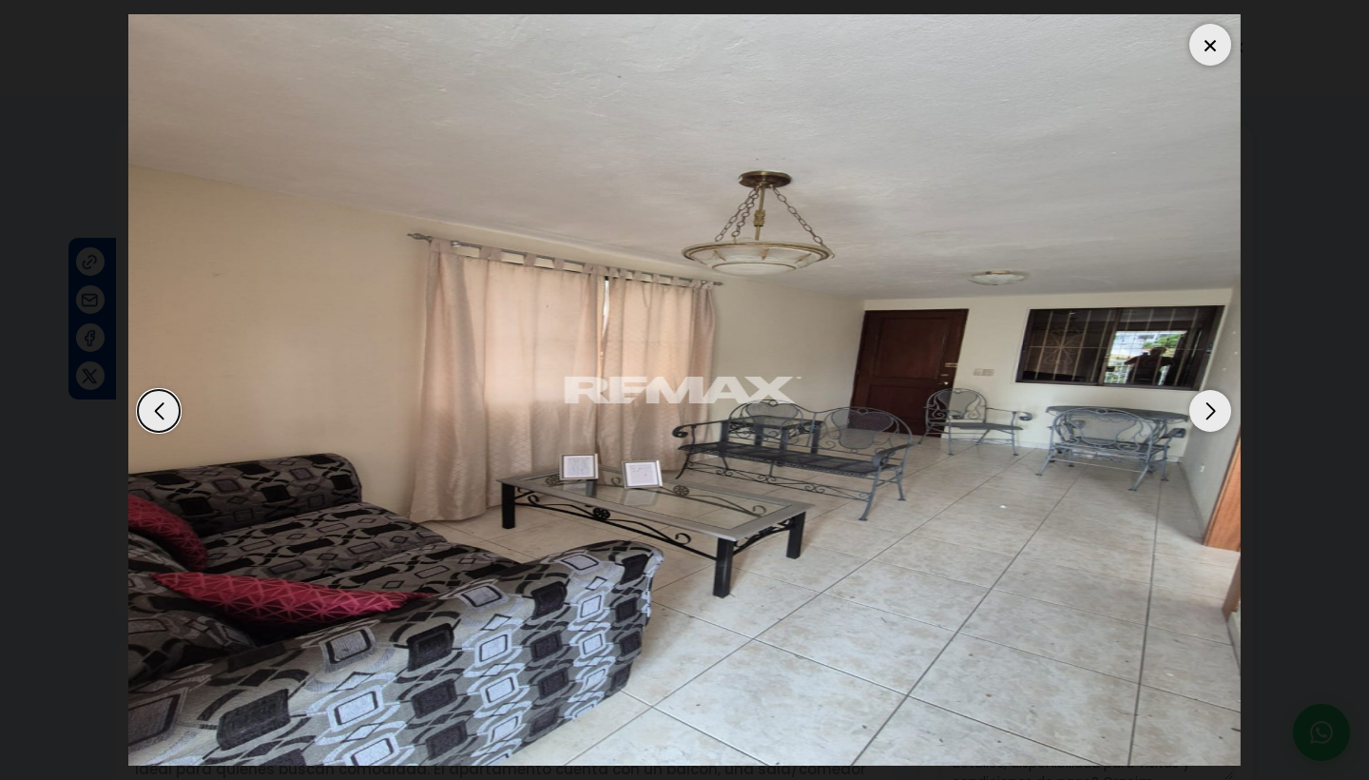
click at [1216, 408] on div "Next slide" at bounding box center [1211, 411] width 42 height 42
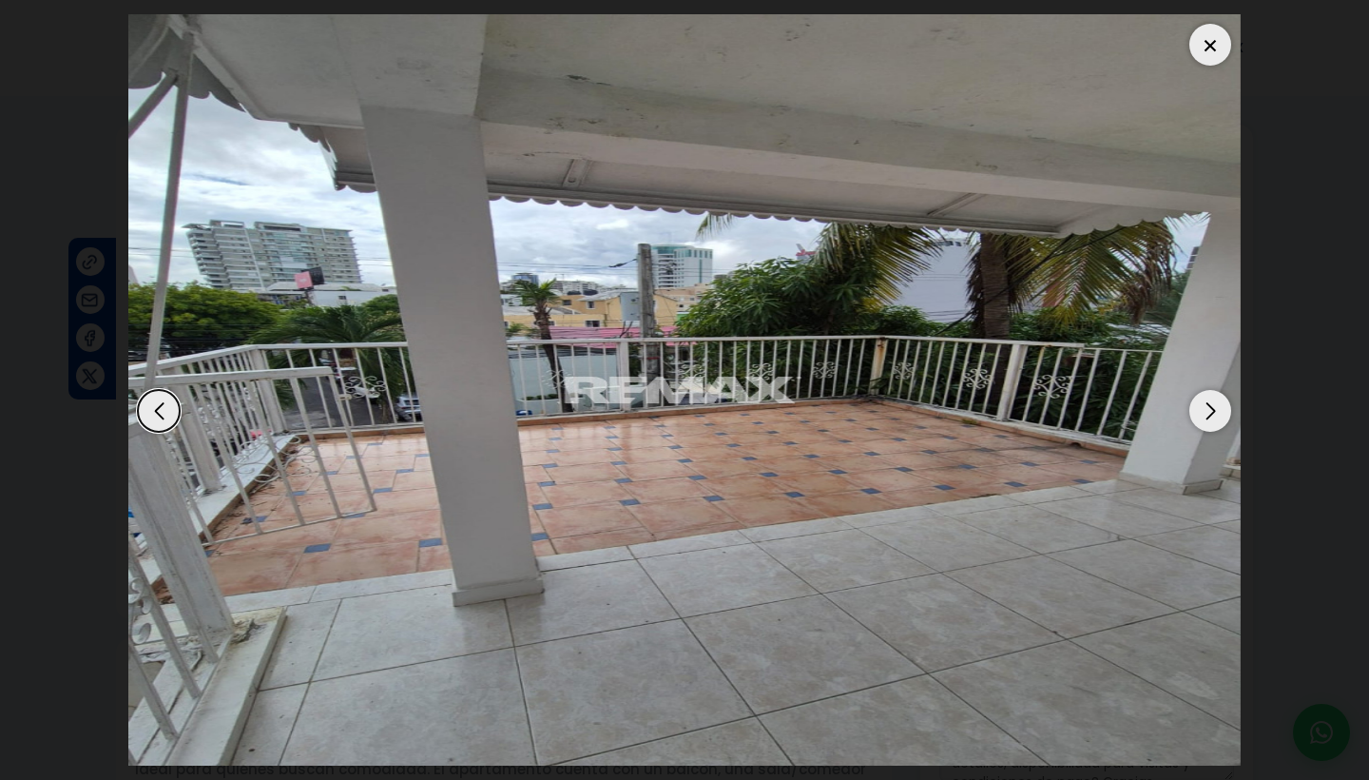
click at [1216, 409] on div "Next slide" at bounding box center [1211, 411] width 42 height 42
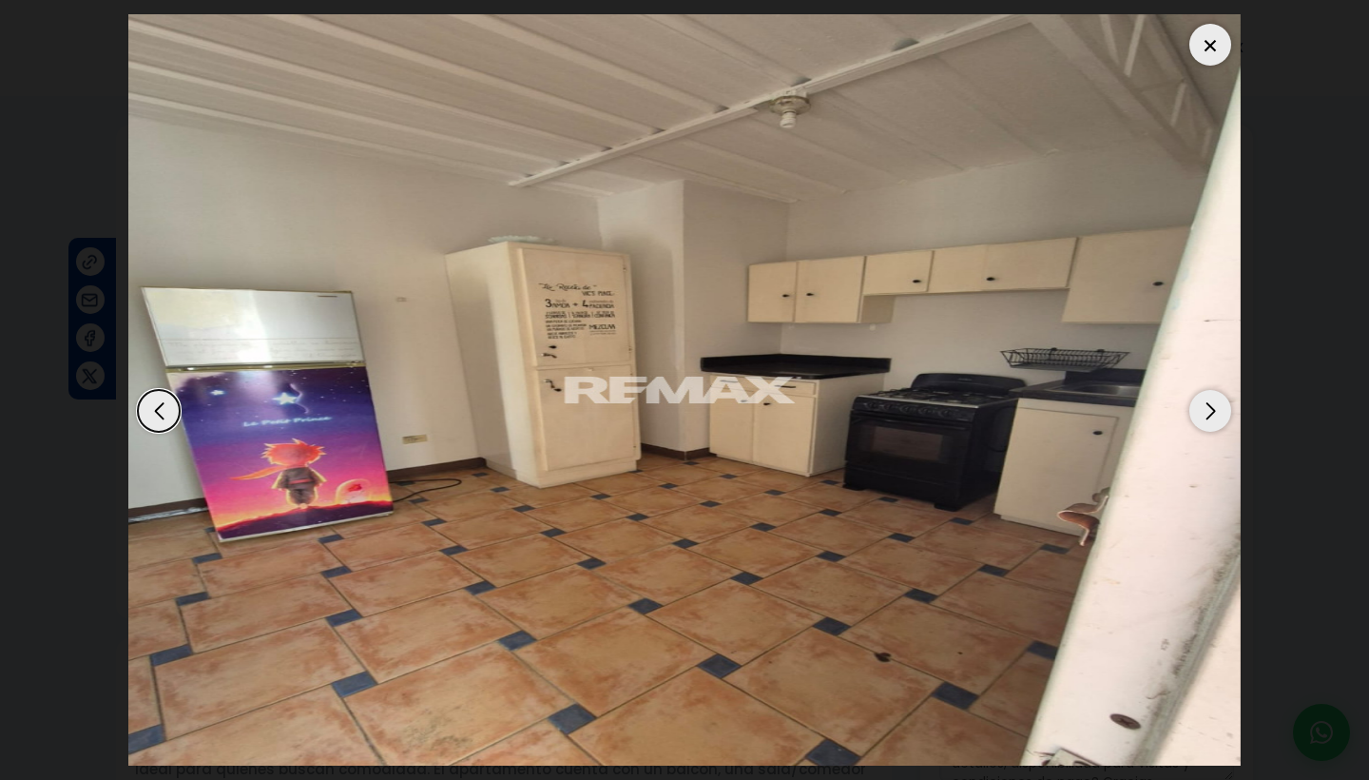
click at [1216, 409] on div "Next slide" at bounding box center [1211, 411] width 42 height 42
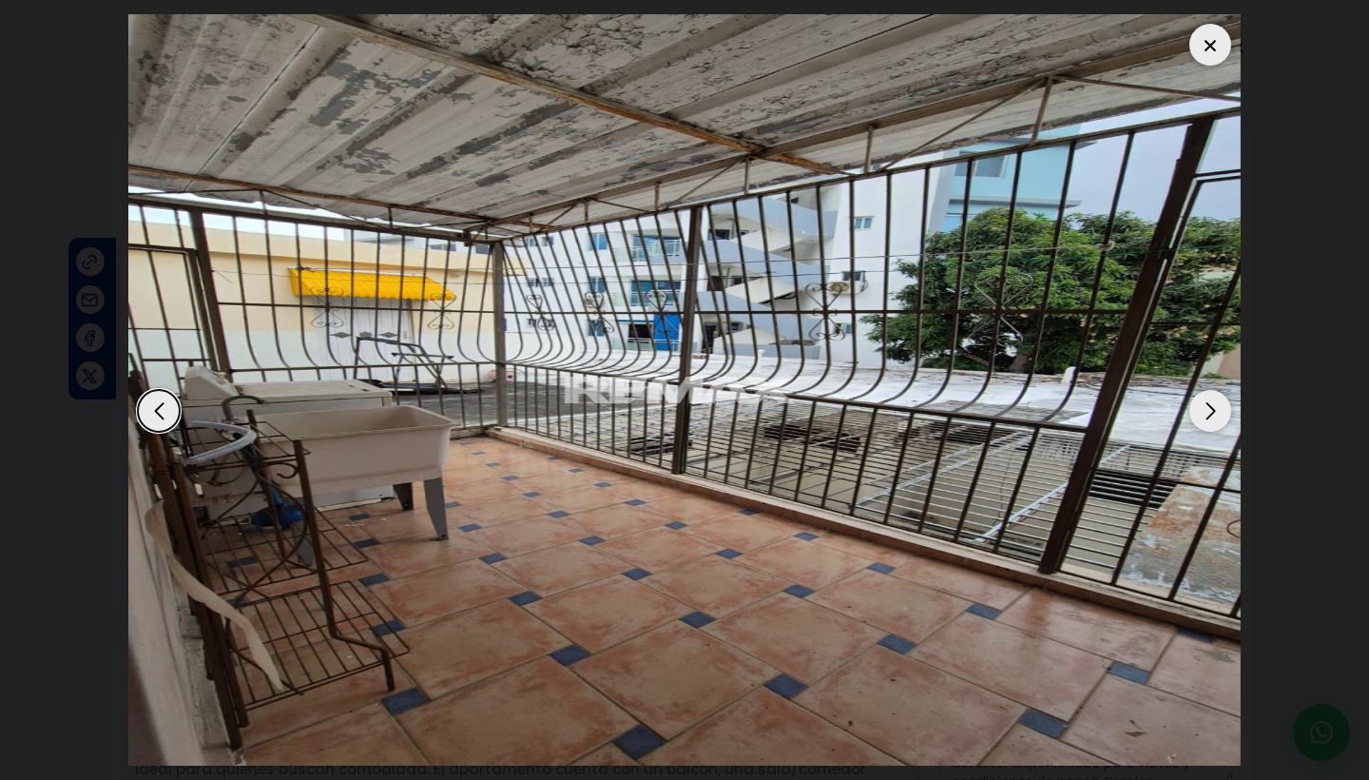
click at [1216, 409] on div "Next slide" at bounding box center [1211, 411] width 42 height 42
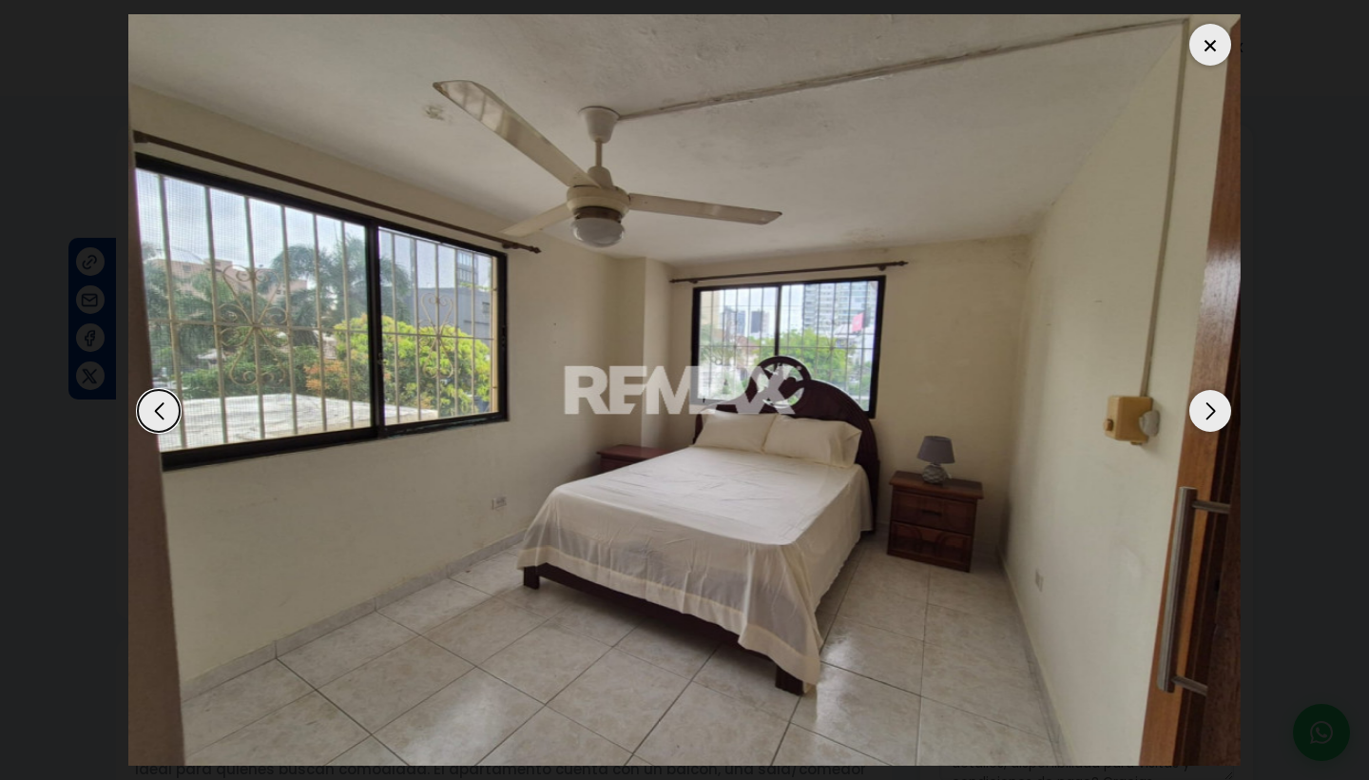
click at [1216, 409] on div "Next slide" at bounding box center [1211, 411] width 42 height 42
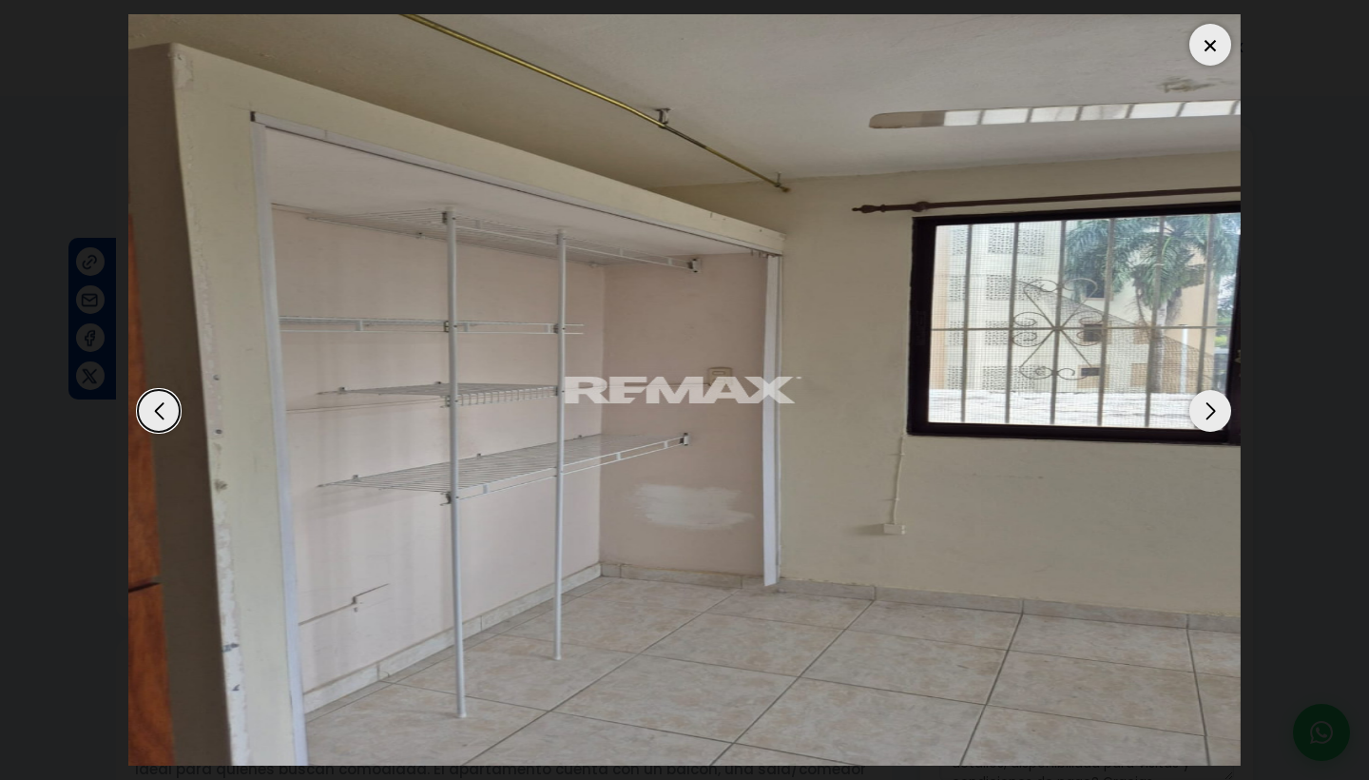
click at [1216, 409] on div "Next slide" at bounding box center [1211, 411] width 42 height 42
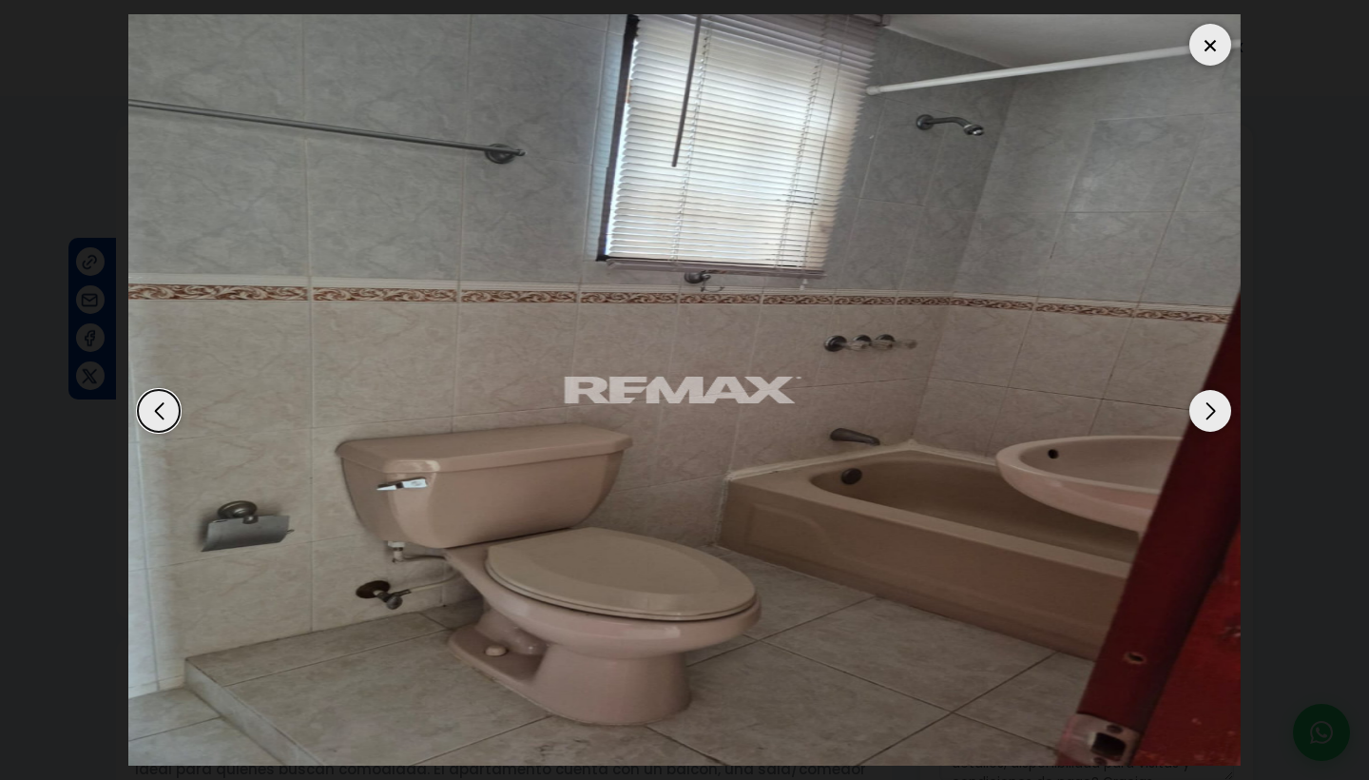
click at [1216, 409] on div "Next slide" at bounding box center [1211, 411] width 42 height 42
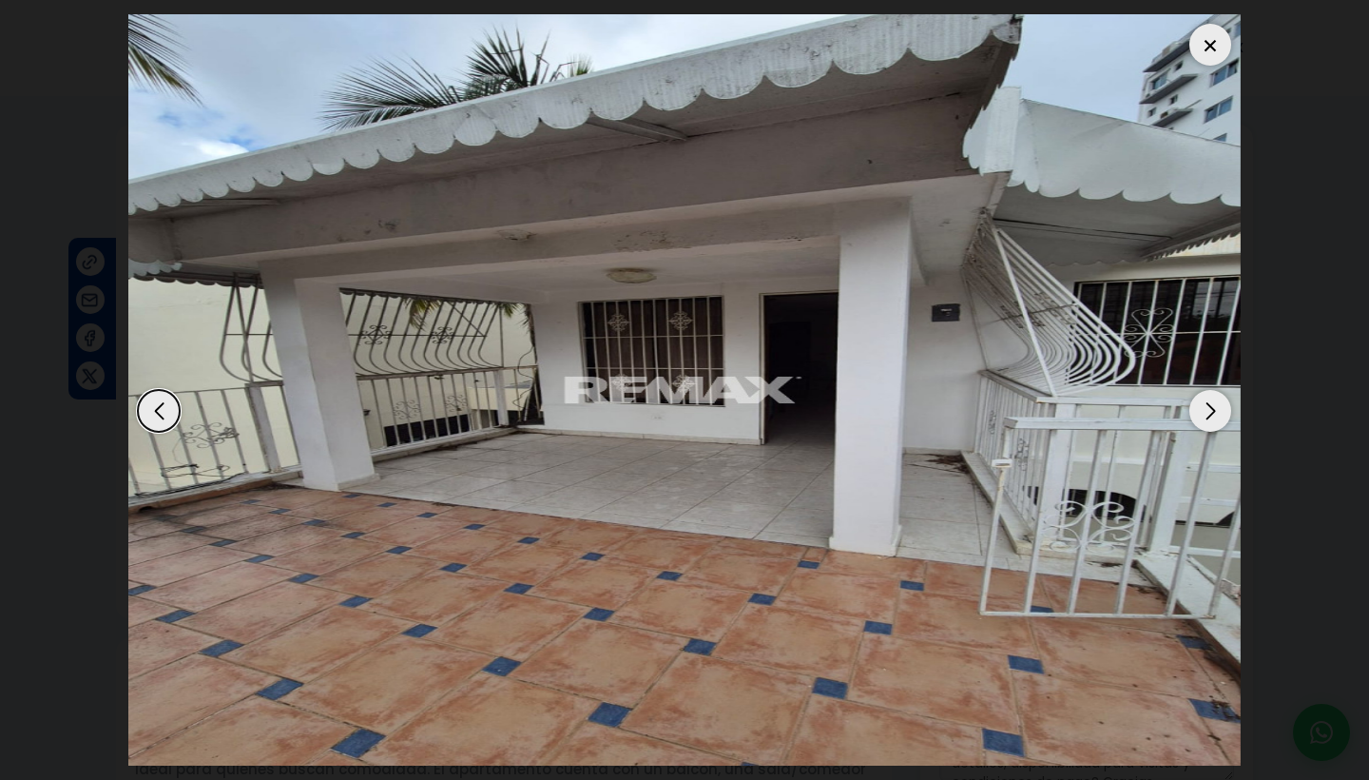
click at [1216, 409] on div "Next slide" at bounding box center [1211, 411] width 42 height 42
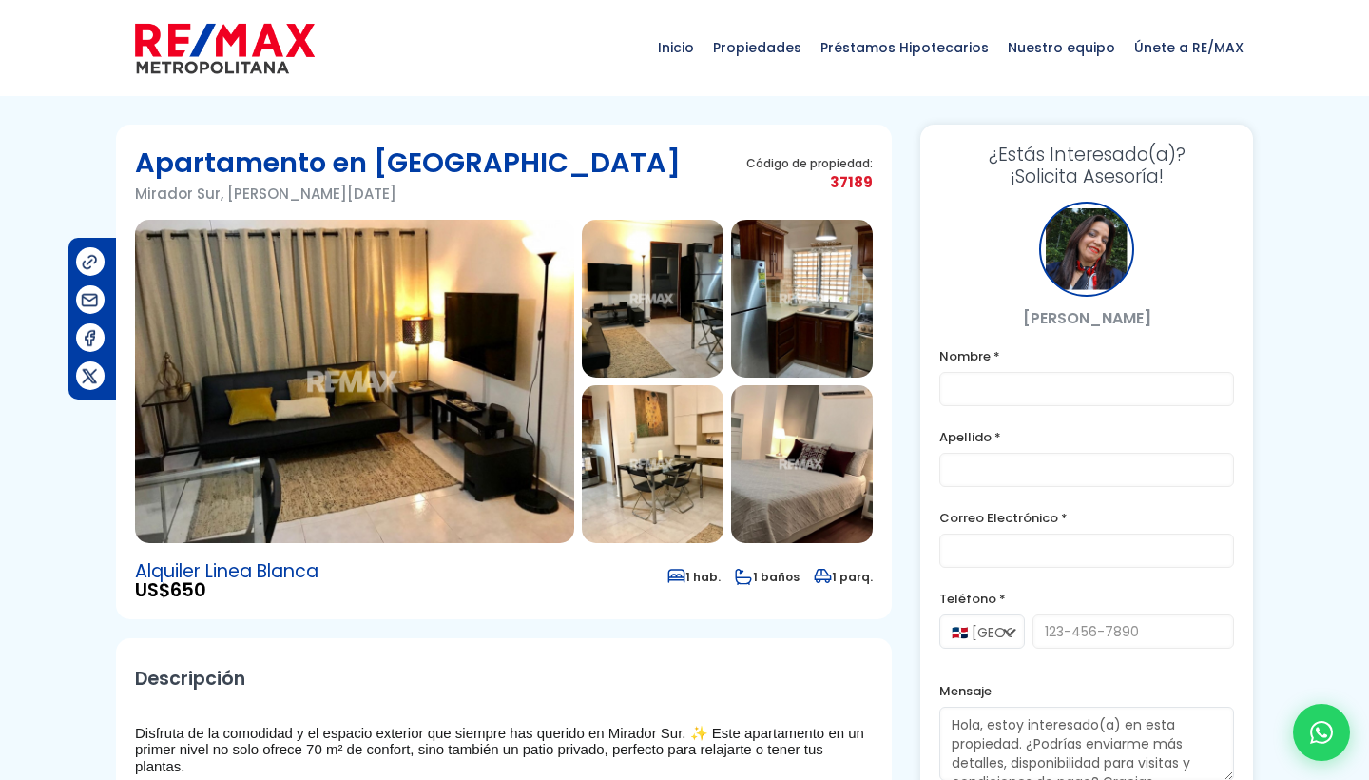
click at [420, 333] on img at bounding box center [354, 381] width 439 height 323
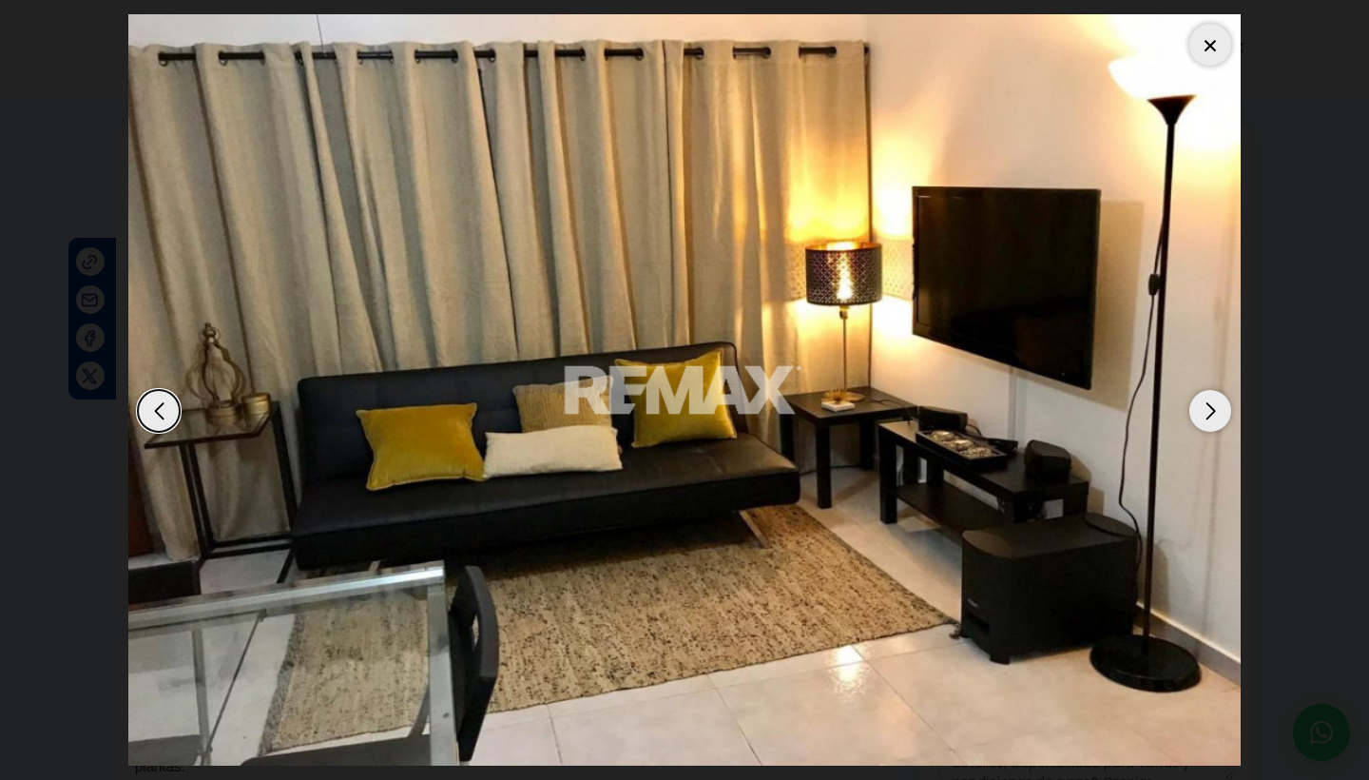
click at [1214, 393] on div "Next slide" at bounding box center [1211, 411] width 42 height 42
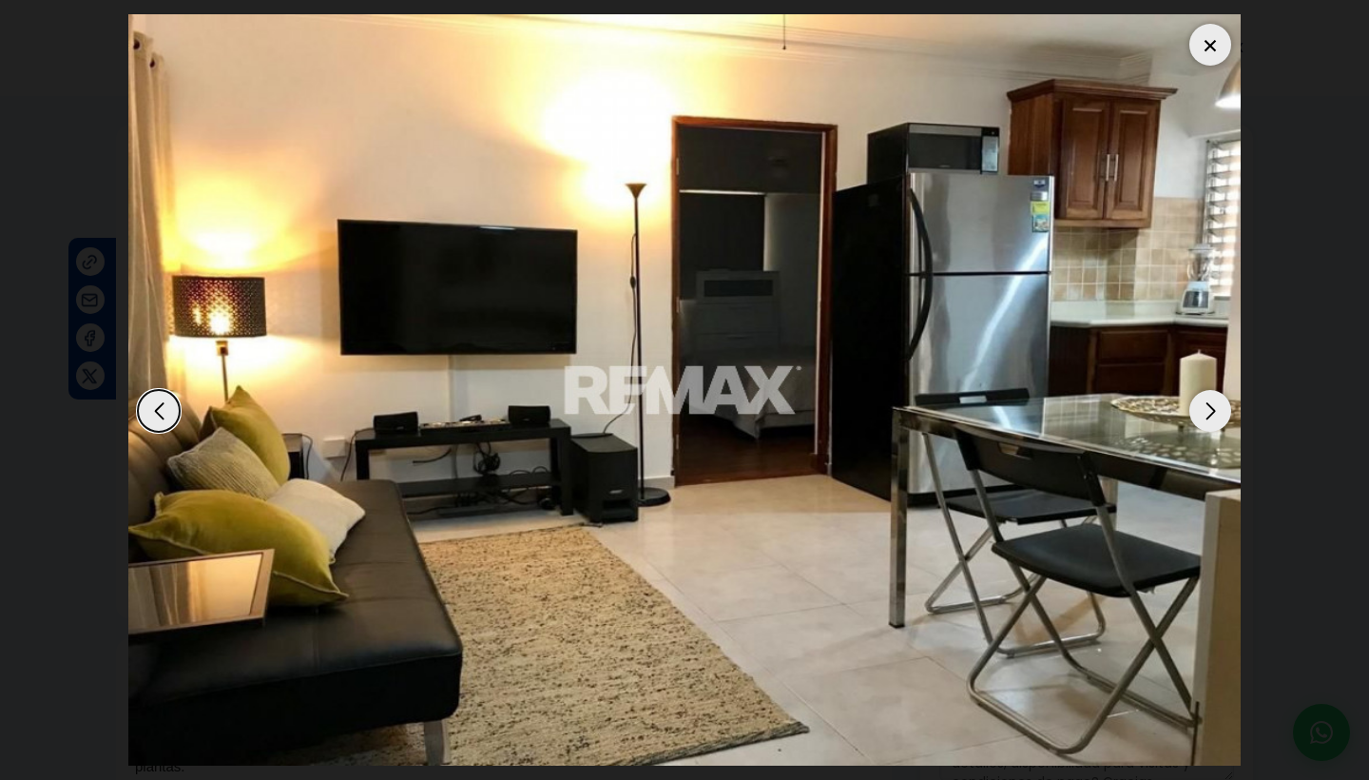
click at [1214, 393] on div "Next slide" at bounding box center [1211, 411] width 42 height 42
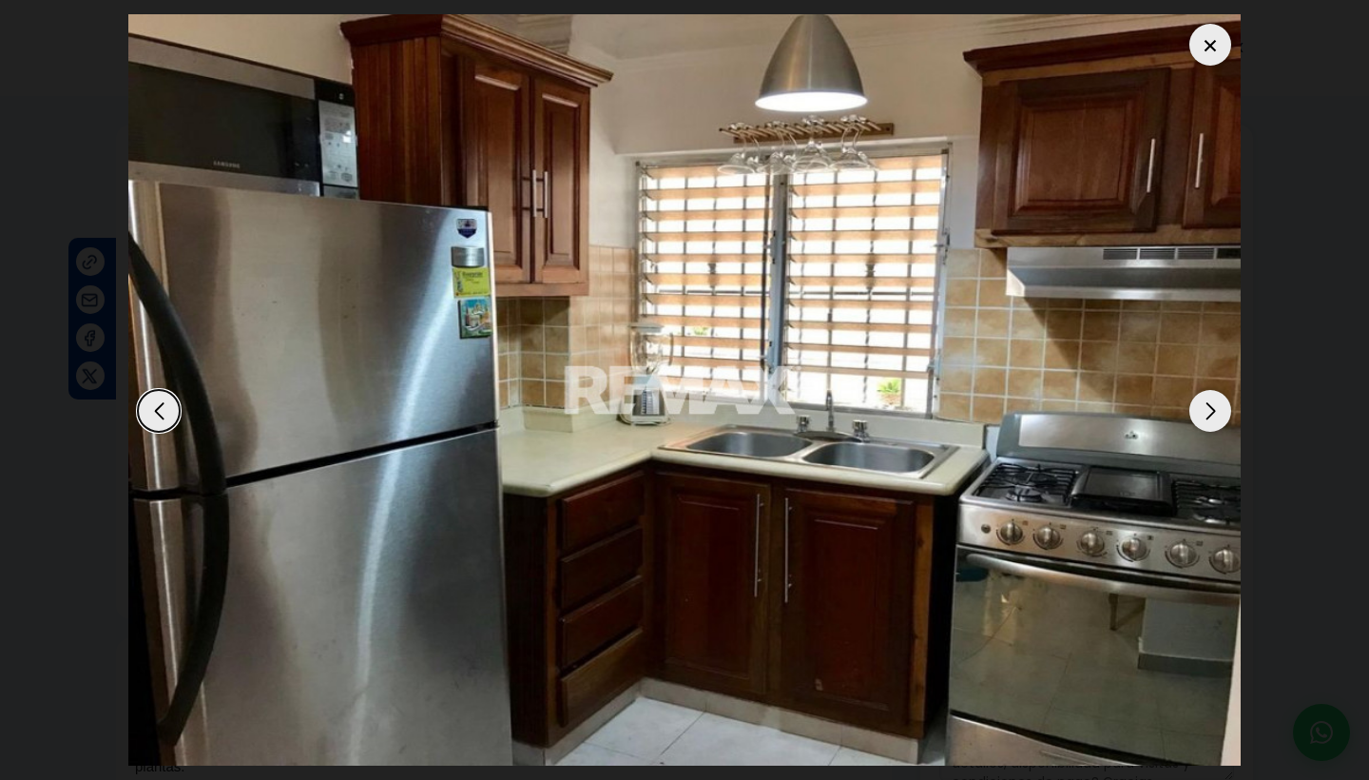
click at [1214, 393] on div "Next slide" at bounding box center [1211, 411] width 42 height 42
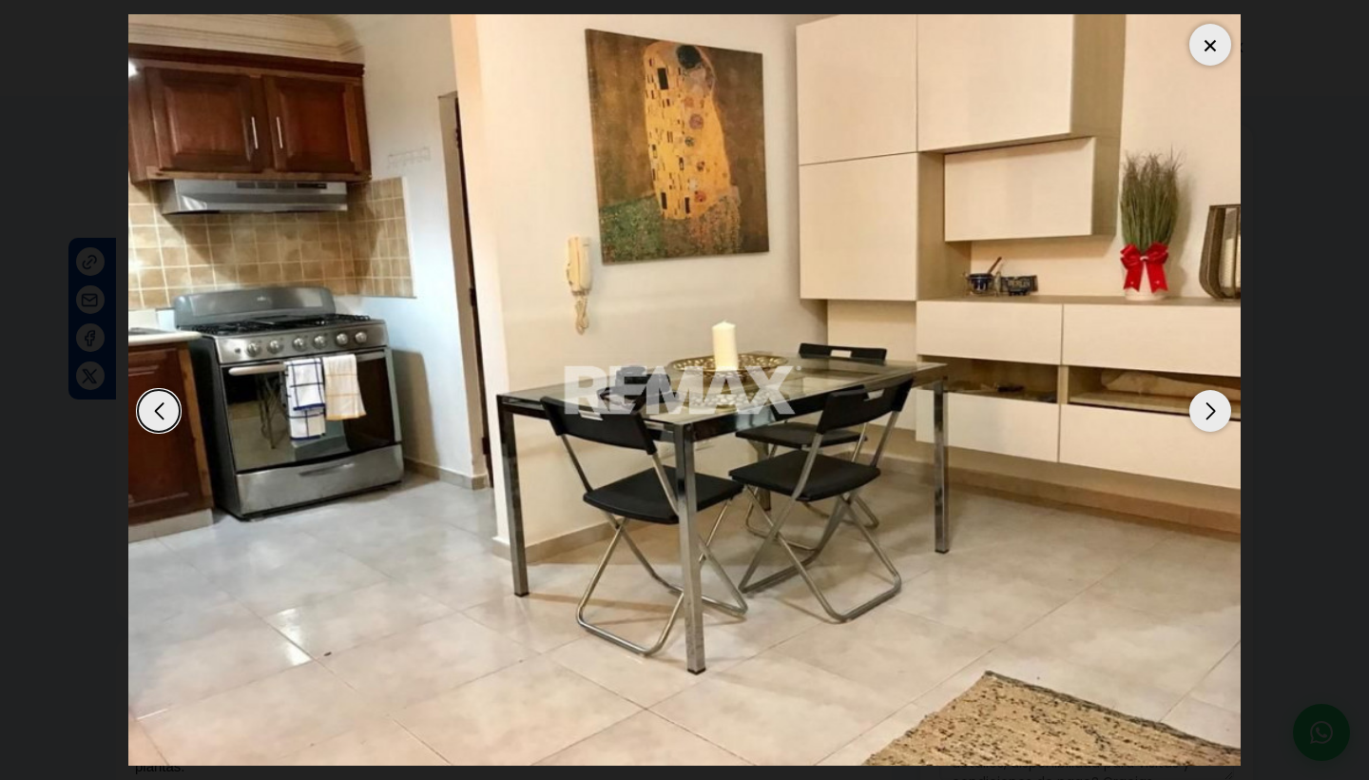
click at [1214, 393] on div "Next slide" at bounding box center [1211, 411] width 42 height 42
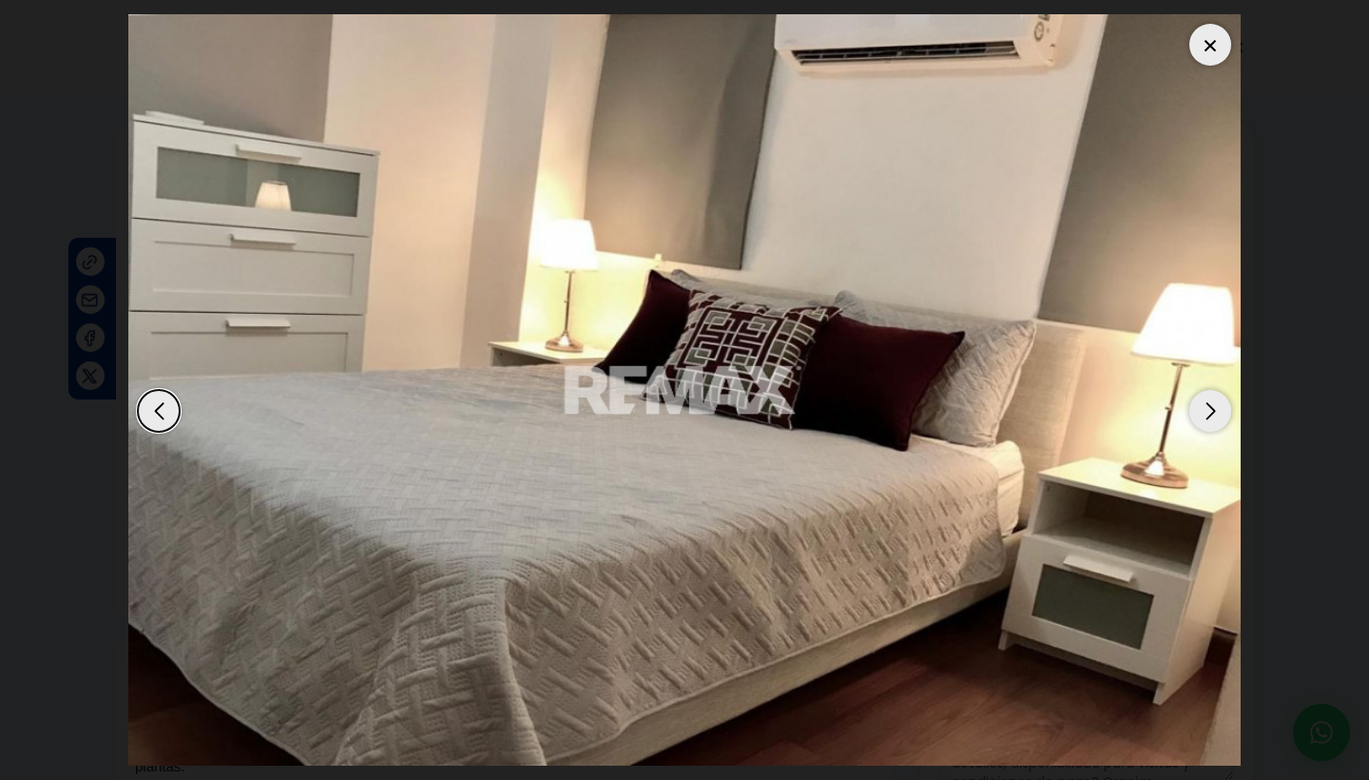
click at [1214, 393] on div "Next slide" at bounding box center [1211, 411] width 42 height 42
